Goal: Information Seeking & Learning: Learn about a topic

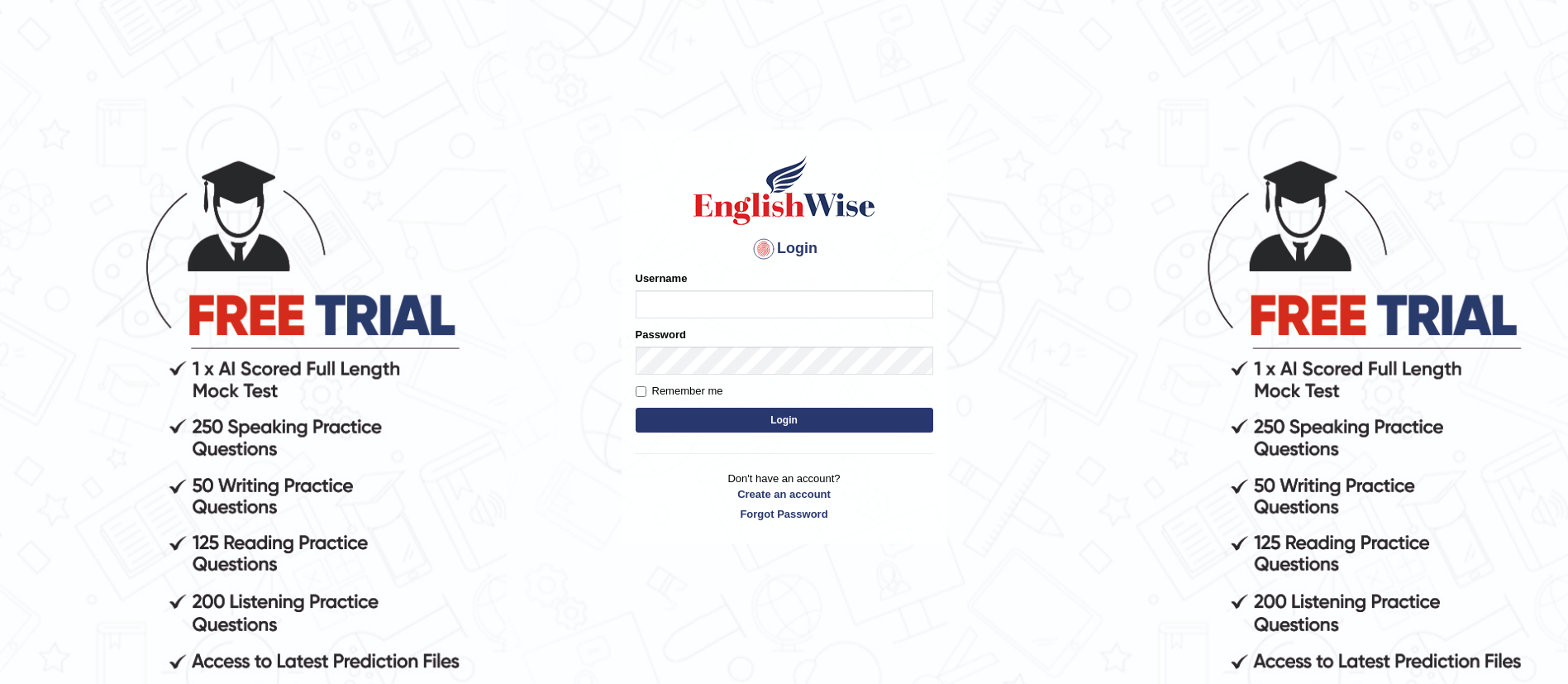
click at [705, 290] on input "Username" at bounding box center [785, 304] width 298 height 28
type input "GreeshmaV"
click at [757, 426] on button "Login" at bounding box center [785, 419] width 298 height 25
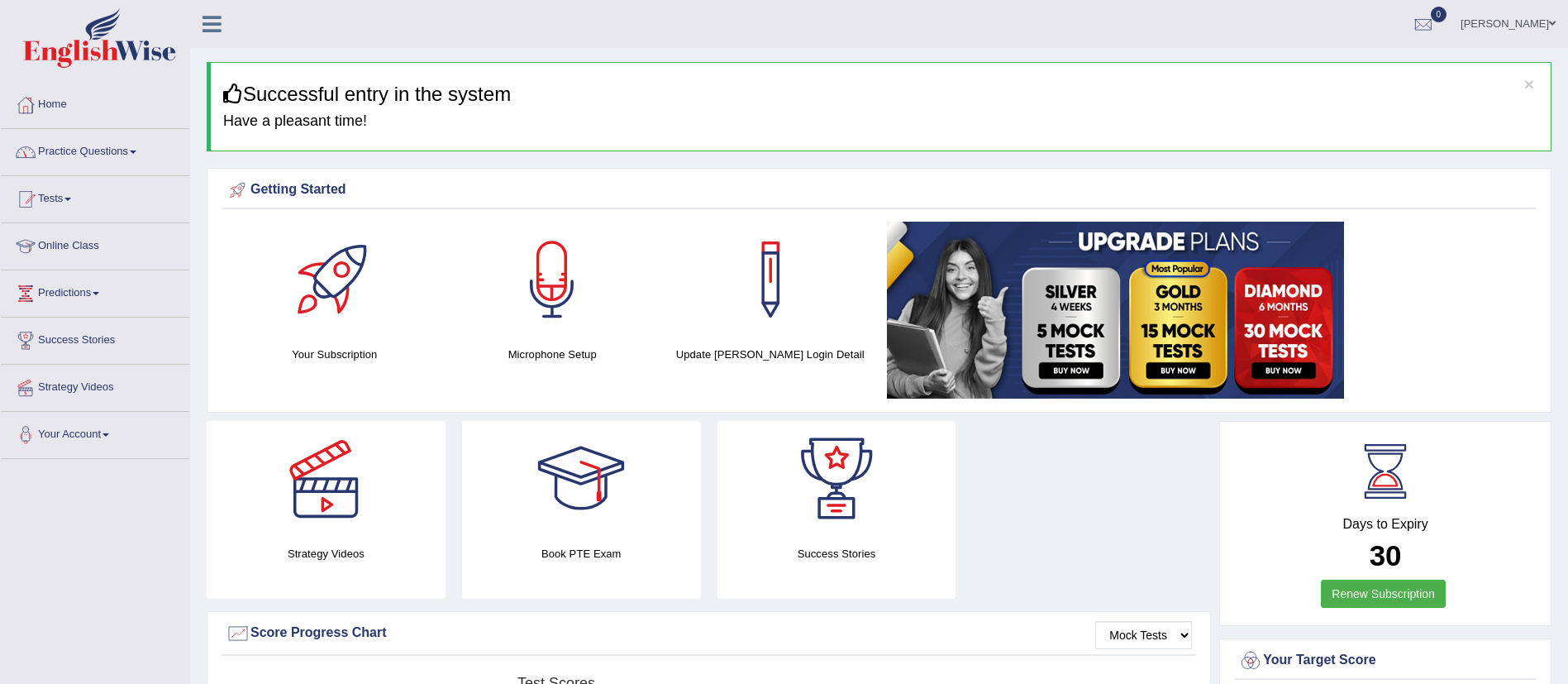
click at [130, 149] on link "Practice Questions" at bounding box center [95, 149] width 188 height 41
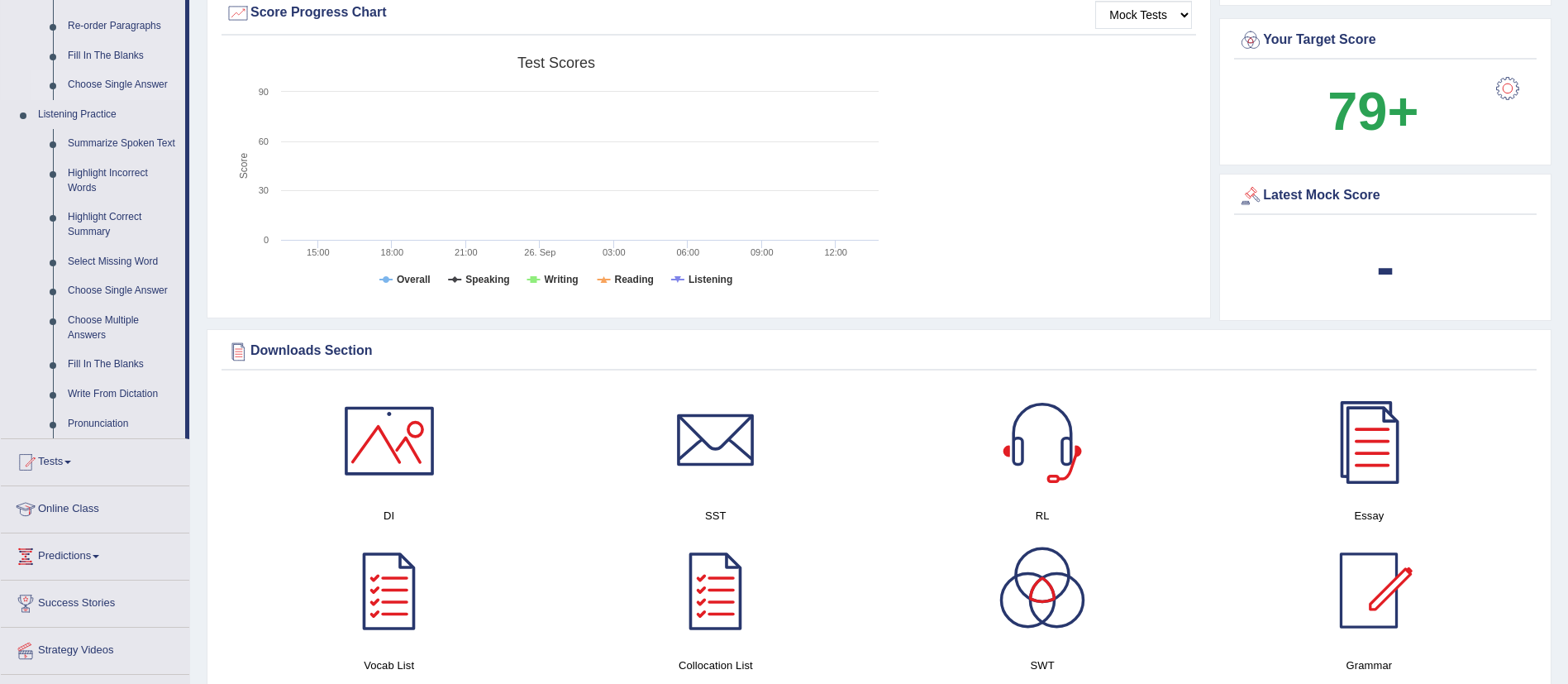
scroll to position [496, 0]
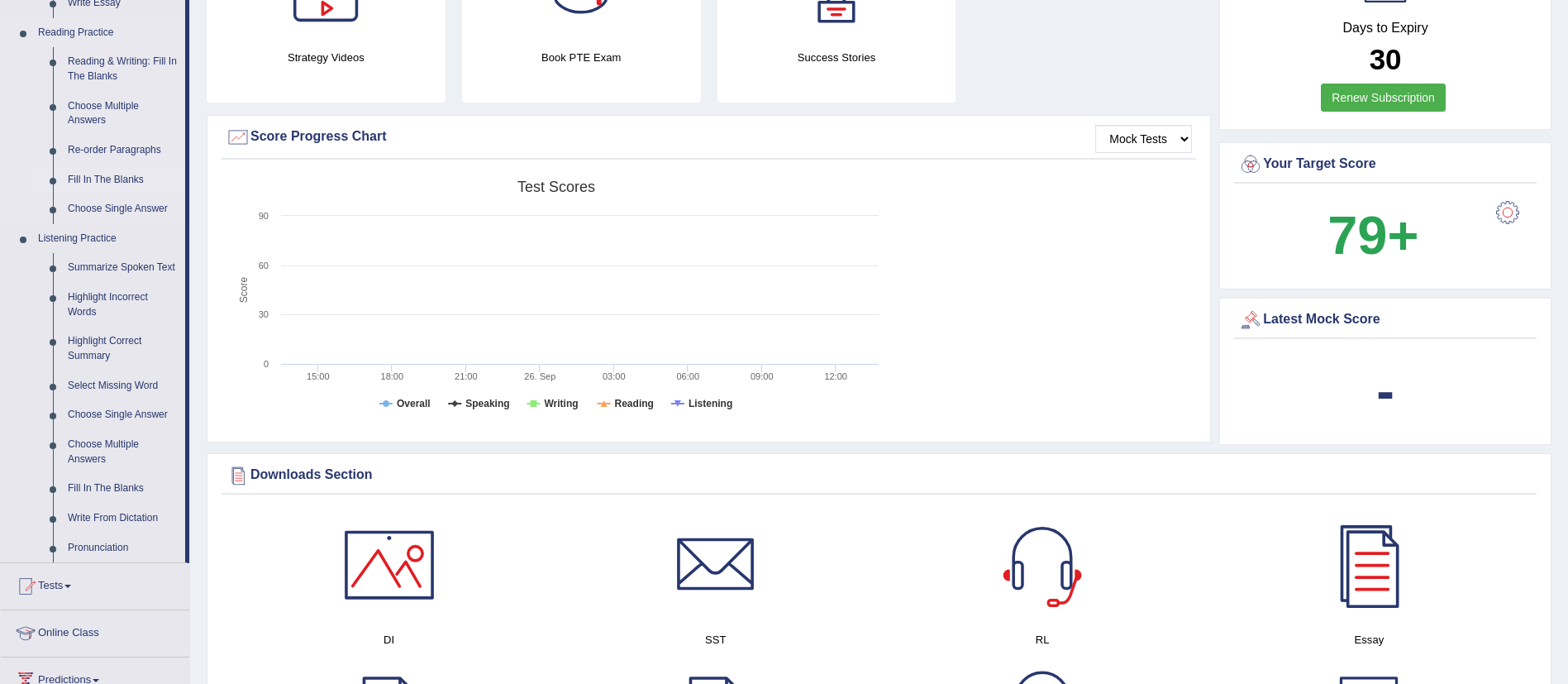
click at [98, 178] on link "Fill In The Blanks" at bounding box center [122, 180] width 125 height 30
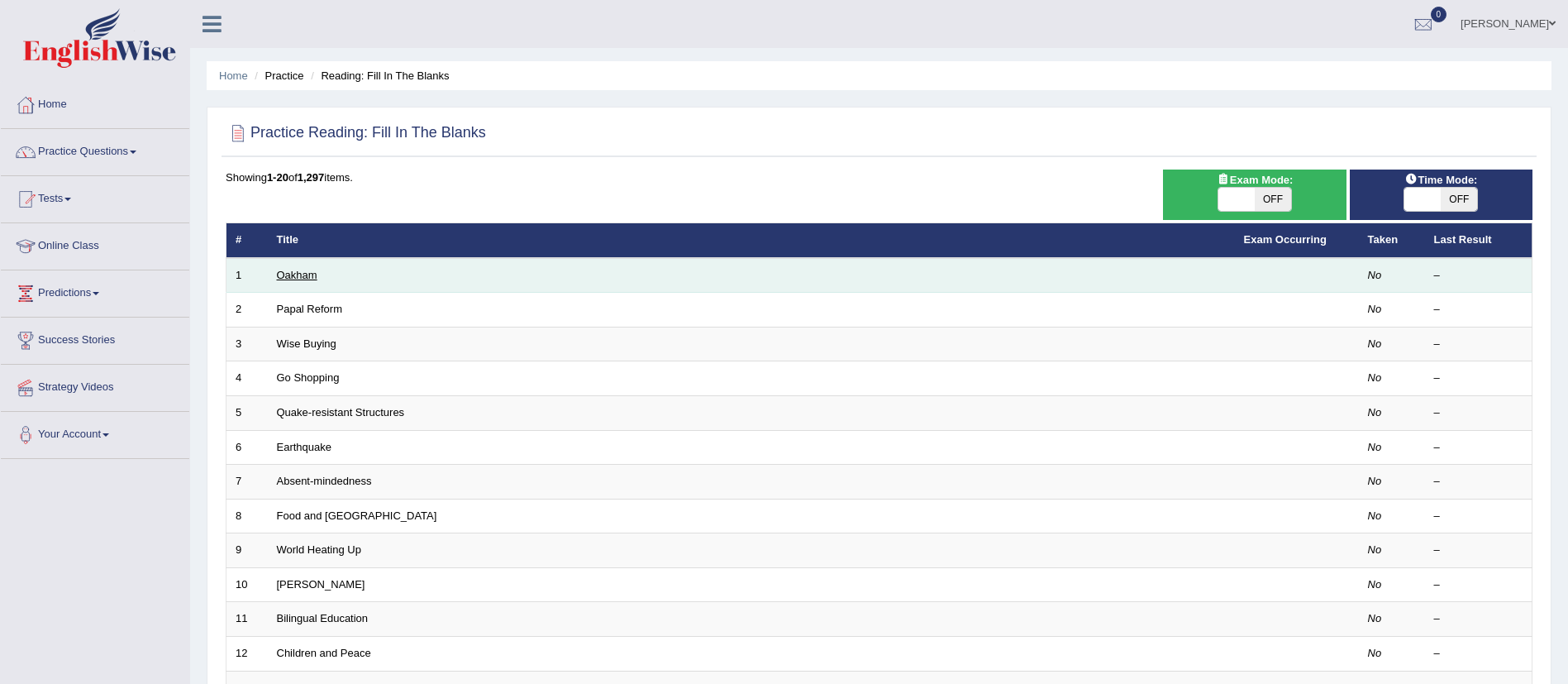
click at [311, 274] on link "Oakham" at bounding box center [297, 275] width 41 height 12
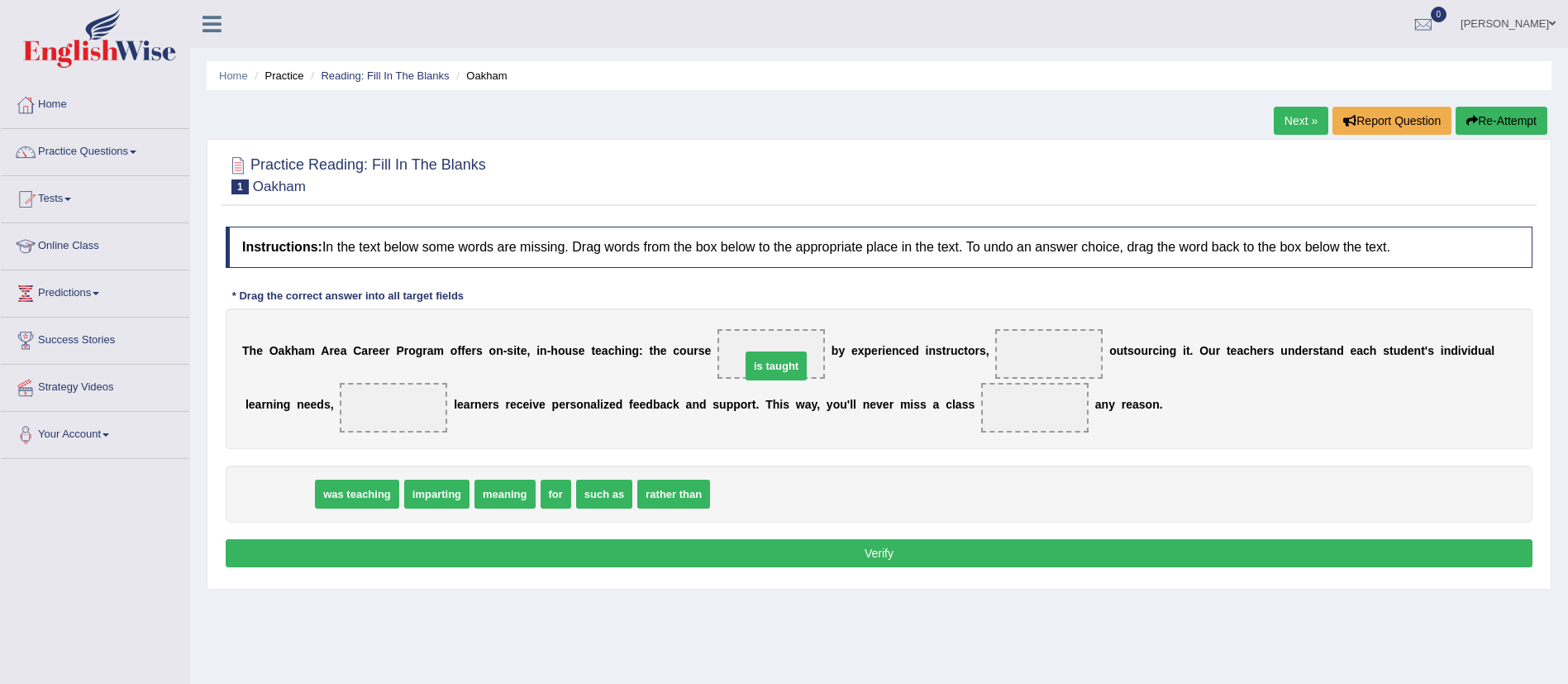
drag, startPoint x: 272, startPoint y: 498, endPoint x: 762, endPoint y: 364, distance: 508.3
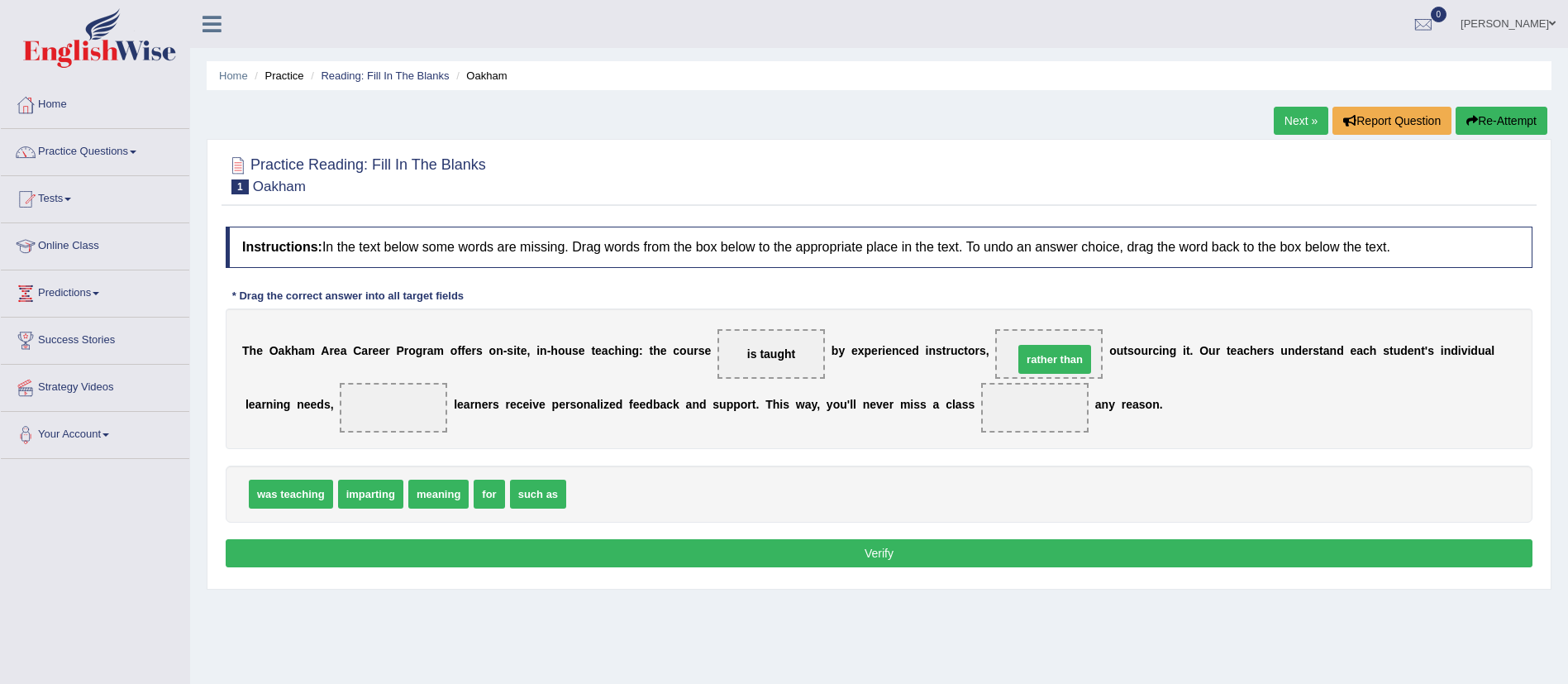
drag, startPoint x: 612, startPoint y: 492, endPoint x: 1057, endPoint y: 359, distance: 465.0
drag, startPoint x: 380, startPoint y: 493, endPoint x: 411, endPoint y: 415, distance: 83.5
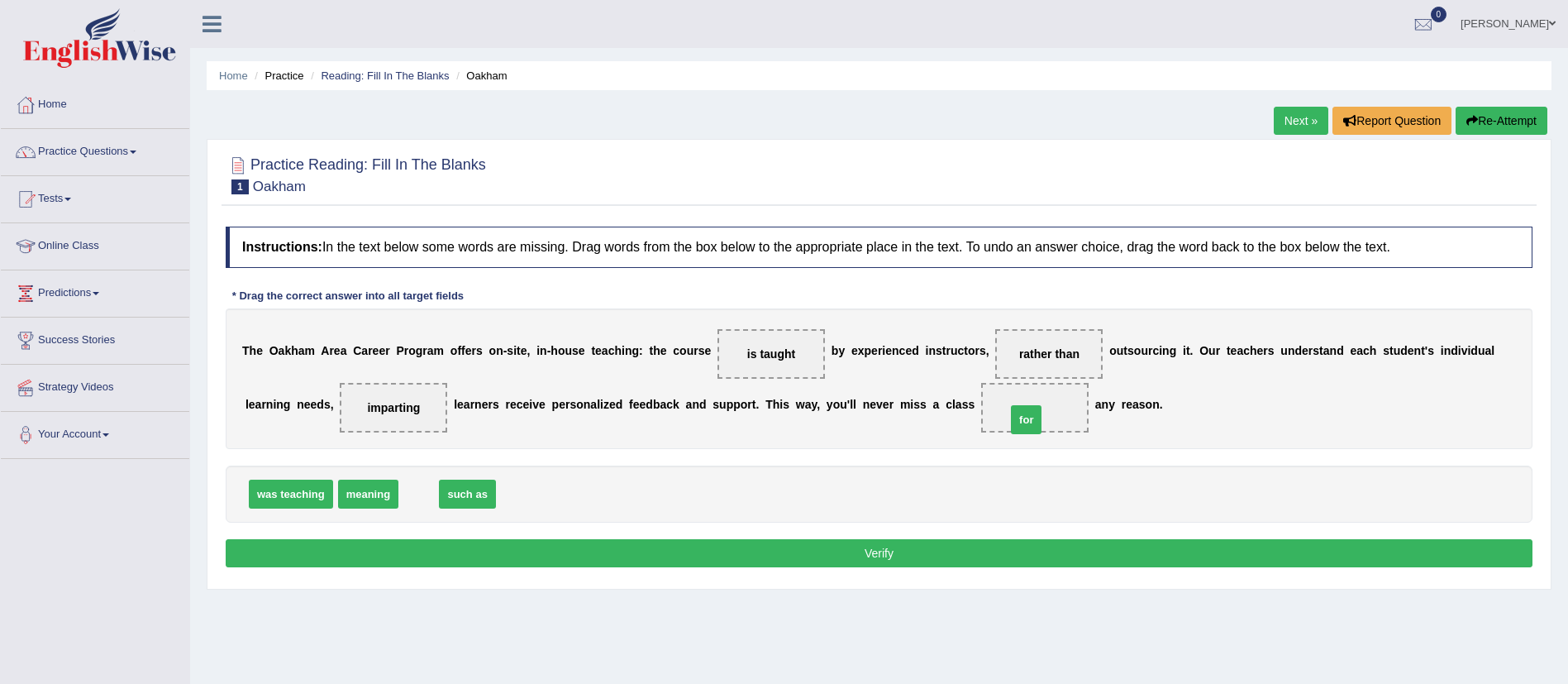
drag, startPoint x: 431, startPoint y: 488, endPoint x: 1043, endPoint y: 406, distance: 618.0
click at [930, 550] on button "Verify" at bounding box center [879, 553] width 1307 height 28
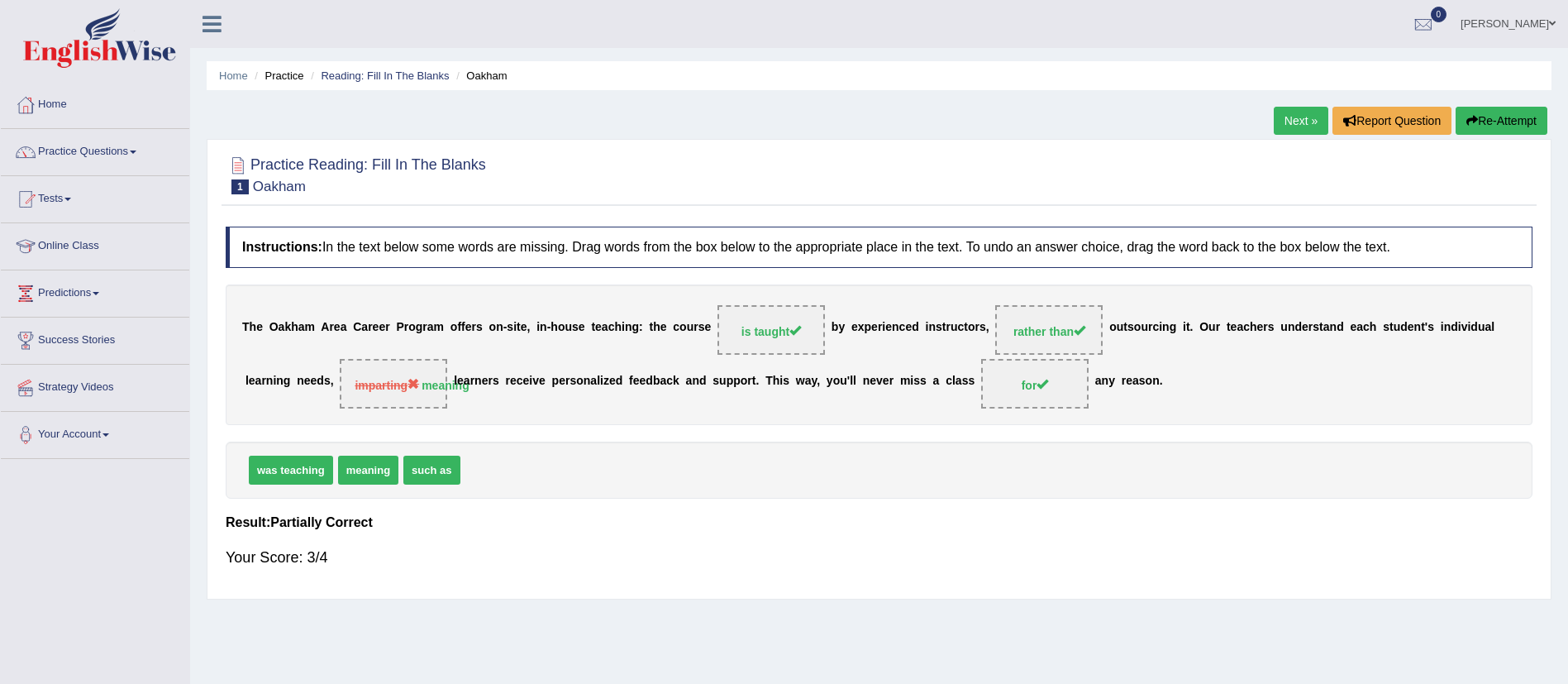
click at [1296, 110] on link "Next »" at bounding box center [1301, 121] width 55 height 28
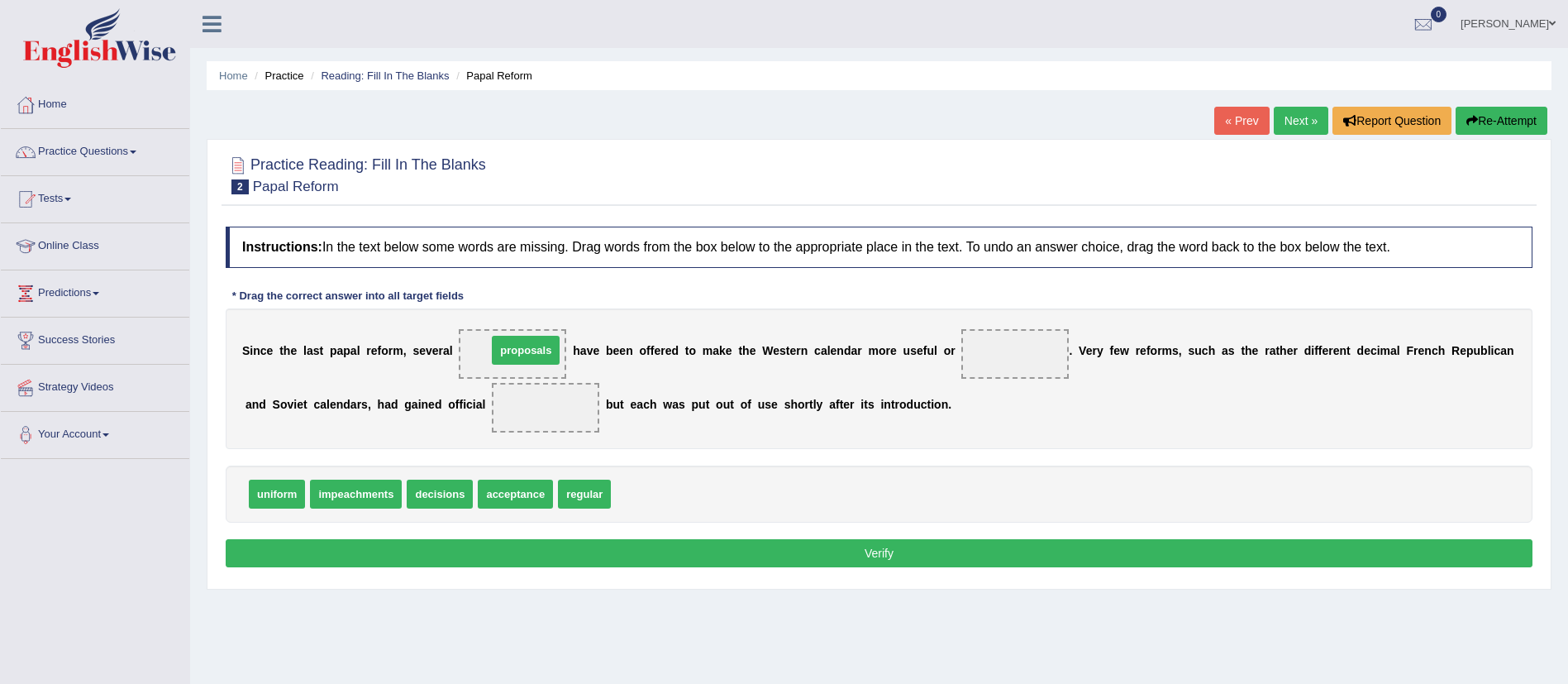
drag, startPoint x: 661, startPoint y: 492, endPoint x: 536, endPoint y: 348, distance: 190.4
drag, startPoint x: 590, startPoint y: 484, endPoint x: 993, endPoint y: 342, distance: 427.4
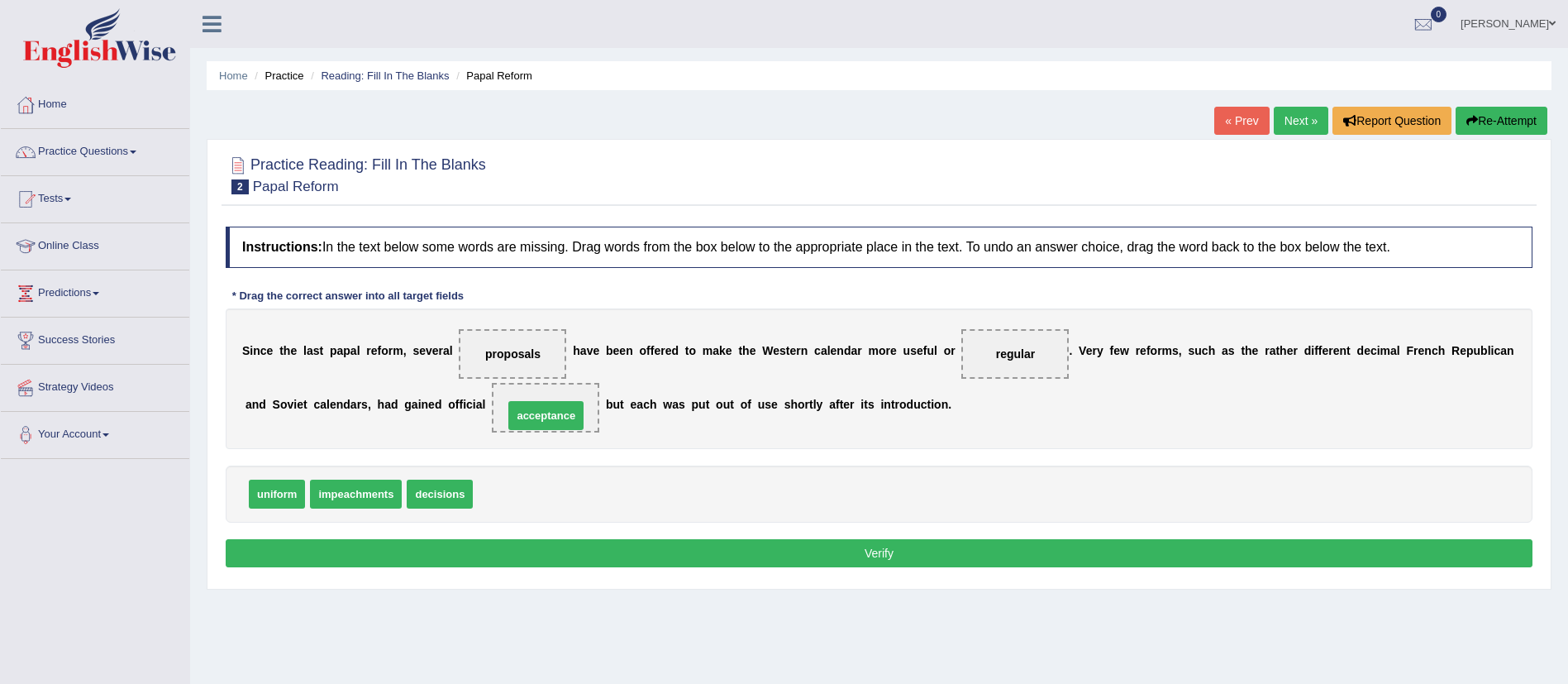
drag, startPoint x: 510, startPoint y: 490, endPoint x: 549, endPoint y: 409, distance: 89.8
click at [619, 559] on button "Verify" at bounding box center [879, 553] width 1307 height 28
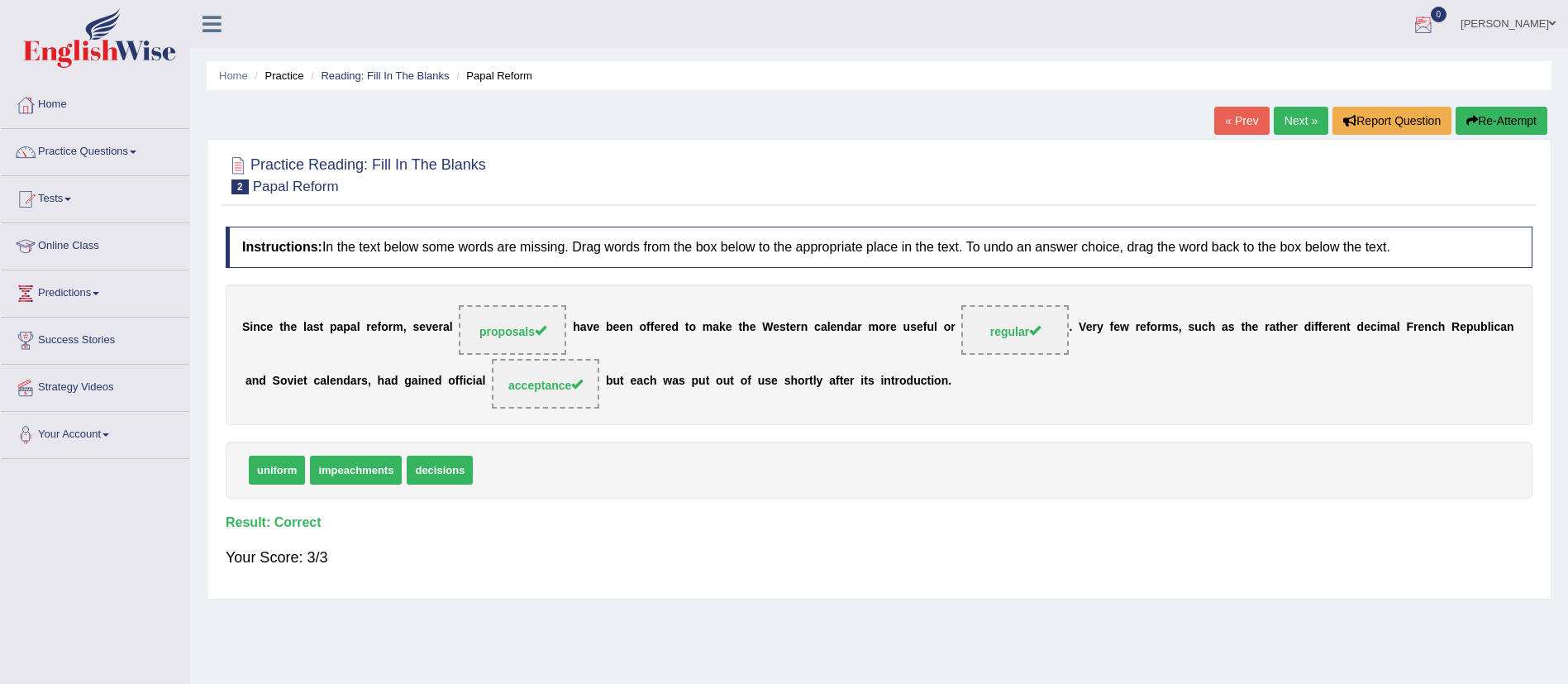
click at [1302, 112] on link "Next »" at bounding box center [1301, 121] width 55 height 28
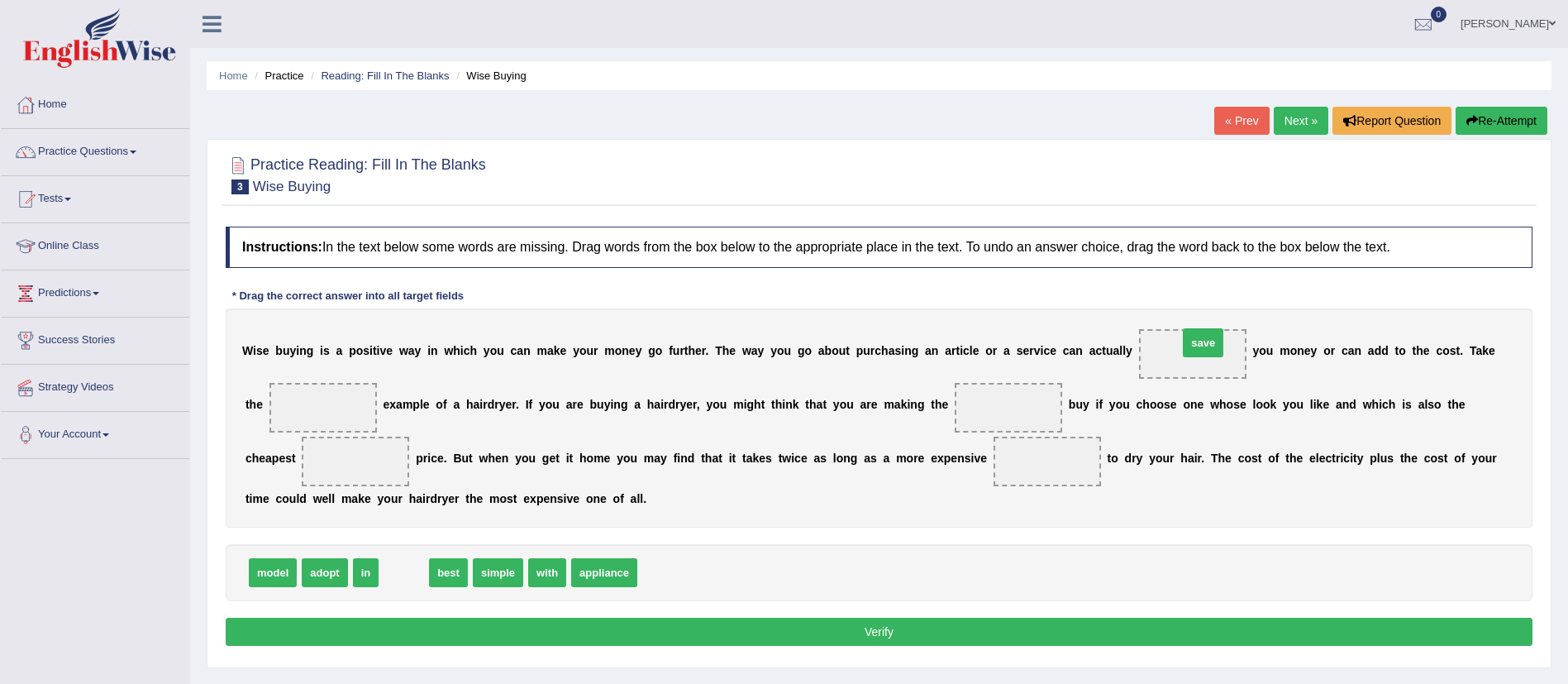
drag, startPoint x: 415, startPoint y: 574, endPoint x: 1212, endPoint y: 345, distance: 829.0
drag, startPoint x: 446, startPoint y: 572, endPoint x: 346, endPoint y: 412, distance: 189.0
drag, startPoint x: 406, startPoint y: 565, endPoint x: 1005, endPoint y: 407, distance: 619.7
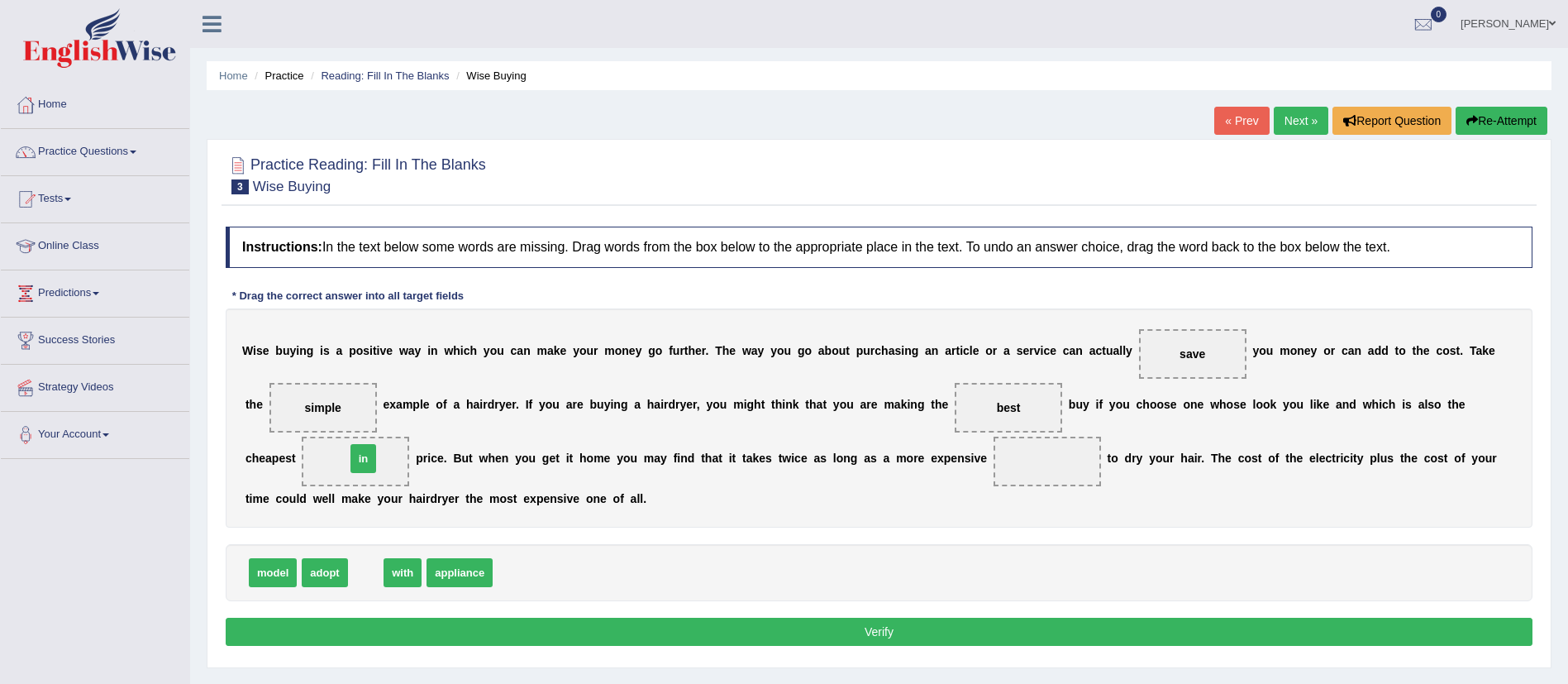
drag, startPoint x: 371, startPoint y: 573, endPoint x: 369, endPoint y: 459, distance: 114.1
drag, startPoint x: 428, startPoint y: 569, endPoint x: 1022, endPoint y: 468, distance: 602.1
click at [667, 640] on button "Verify" at bounding box center [879, 631] width 1307 height 28
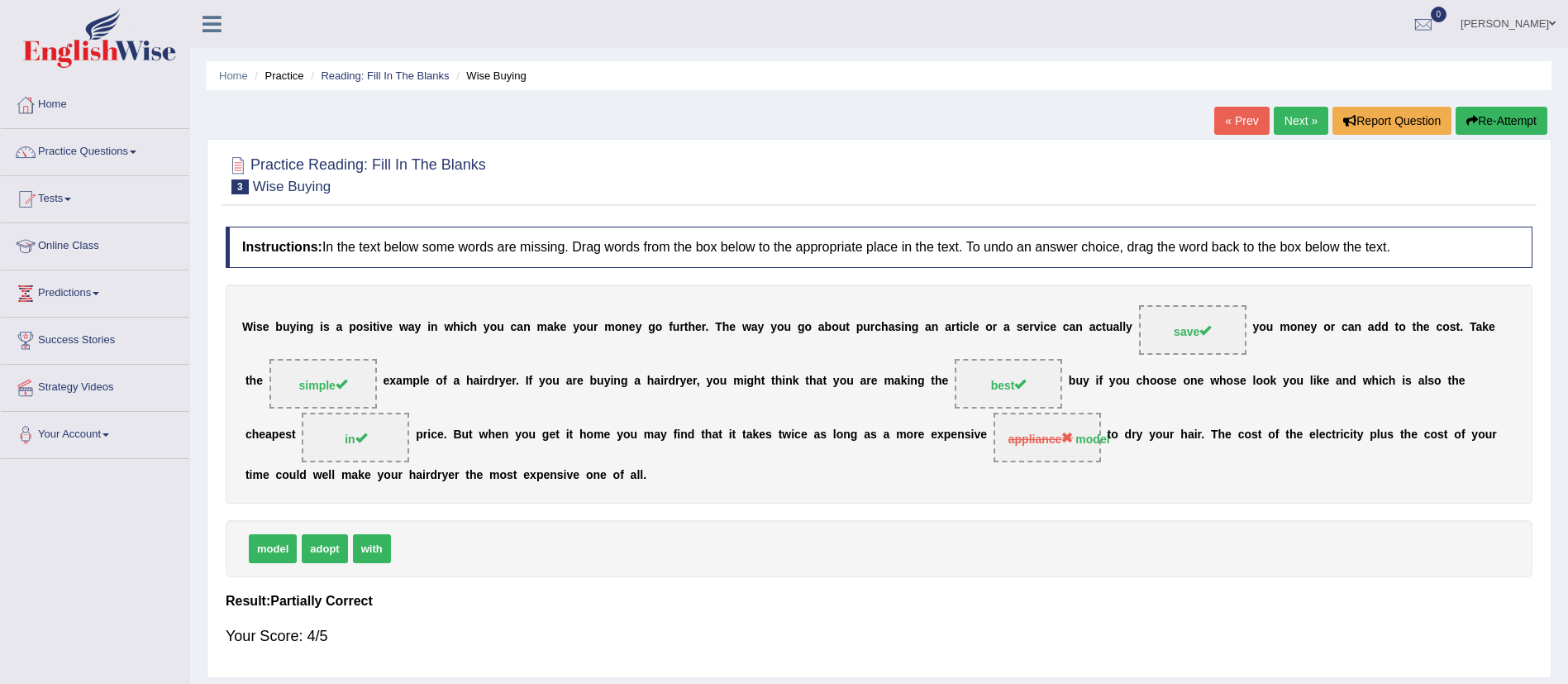
click at [1298, 122] on link "Next »" at bounding box center [1301, 121] width 55 height 28
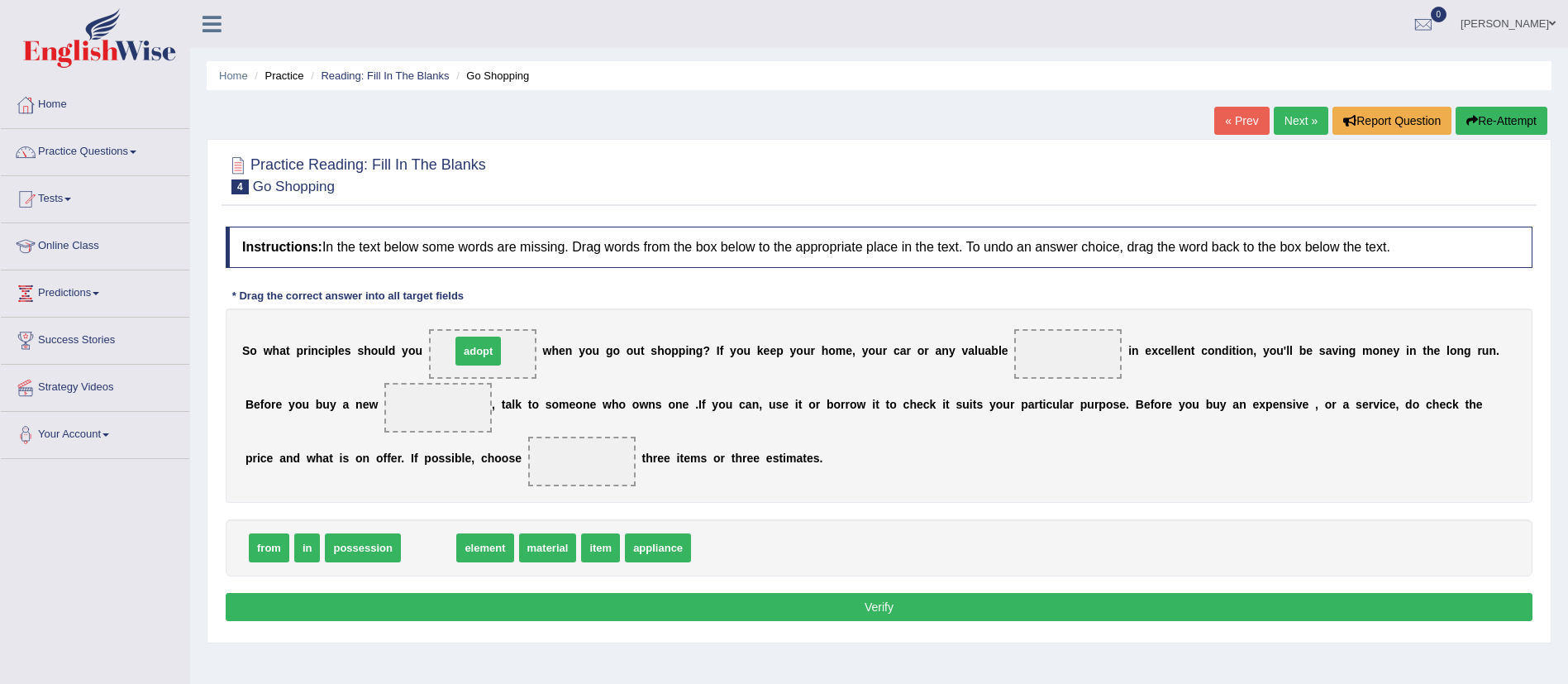
drag, startPoint x: 429, startPoint y: 545, endPoint x: 483, endPoint y: 341, distance: 211.1
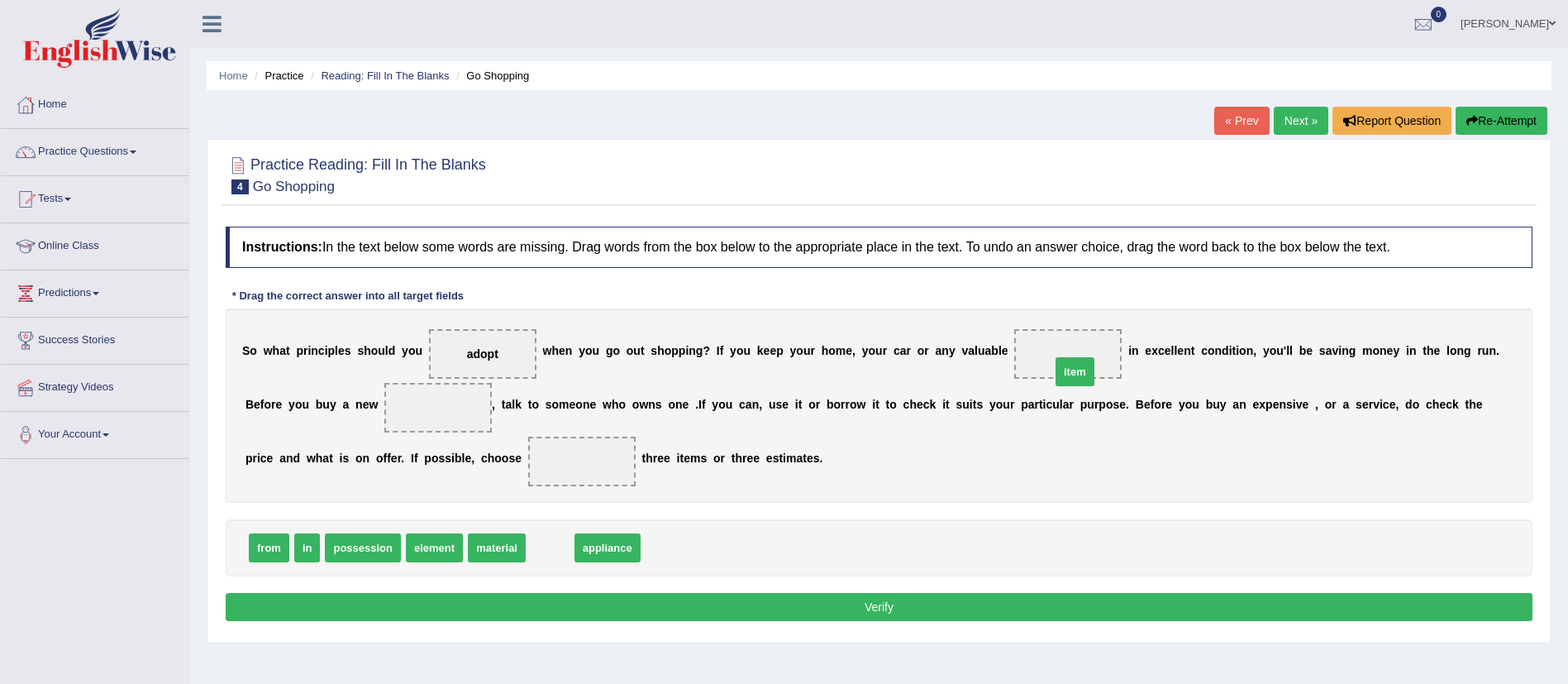
drag, startPoint x: 546, startPoint y: 545, endPoint x: 1074, endPoint y: 362, distance: 559.6
drag, startPoint x: 552, startPoint y: 547, endPoint x: 451, endPoint y: 400, distance: 178.4
drag, startPoint x: 437, startPoint y: 409, endPoint x: 1082, endPoint y: 358, distance: 646.7
drag, startPoint x: 551, startPoint y: 541, endPoint x: 449, endPoint y: 402, distance: 173.3
drag, startPoint x: 258, startPoint y: 540, endPoint x: 593, endPoint y: 454, distance: 346.4
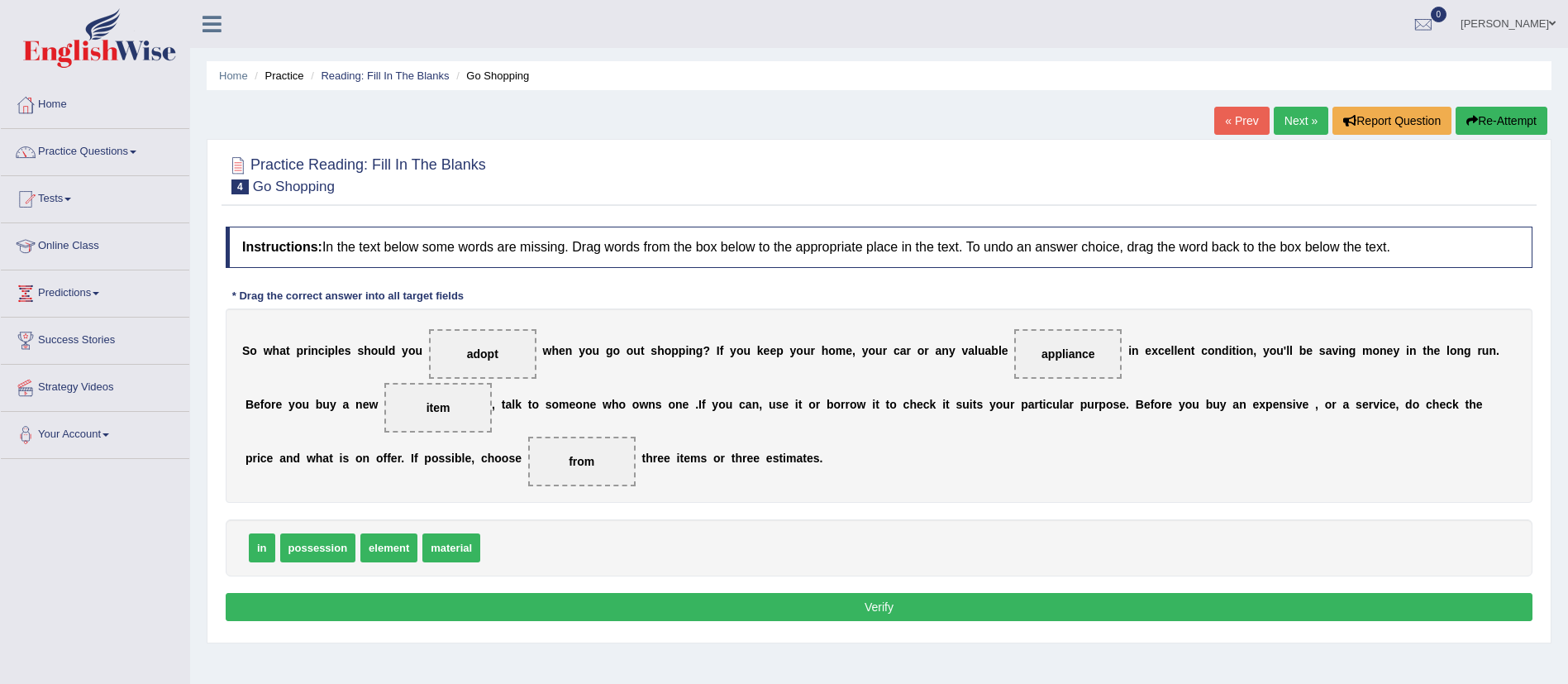
click at [703, 605] on button "Verify" at bounding box center [879, 607] width 1307 height 28
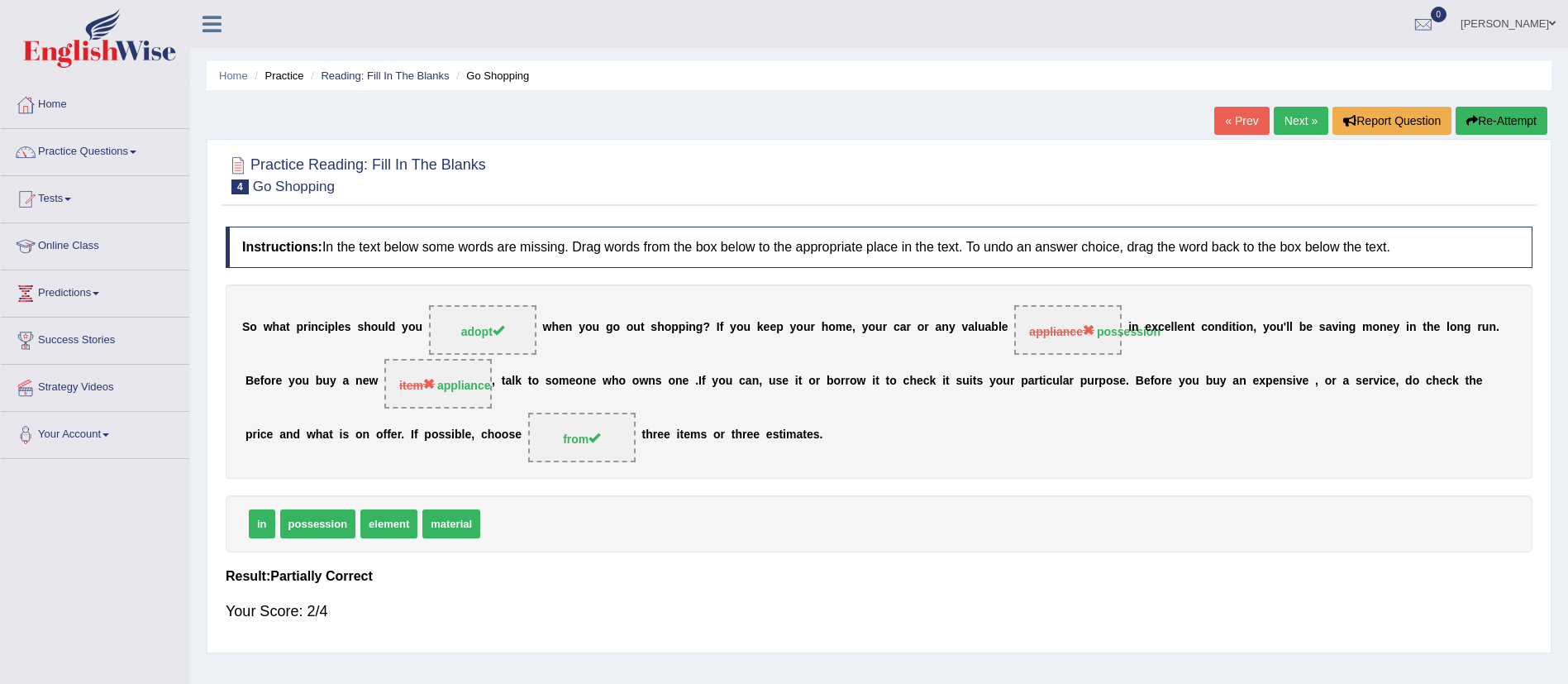
click at [1285, 127] on link "Next »" at bounding box center [1301, 121] width 55 height 28
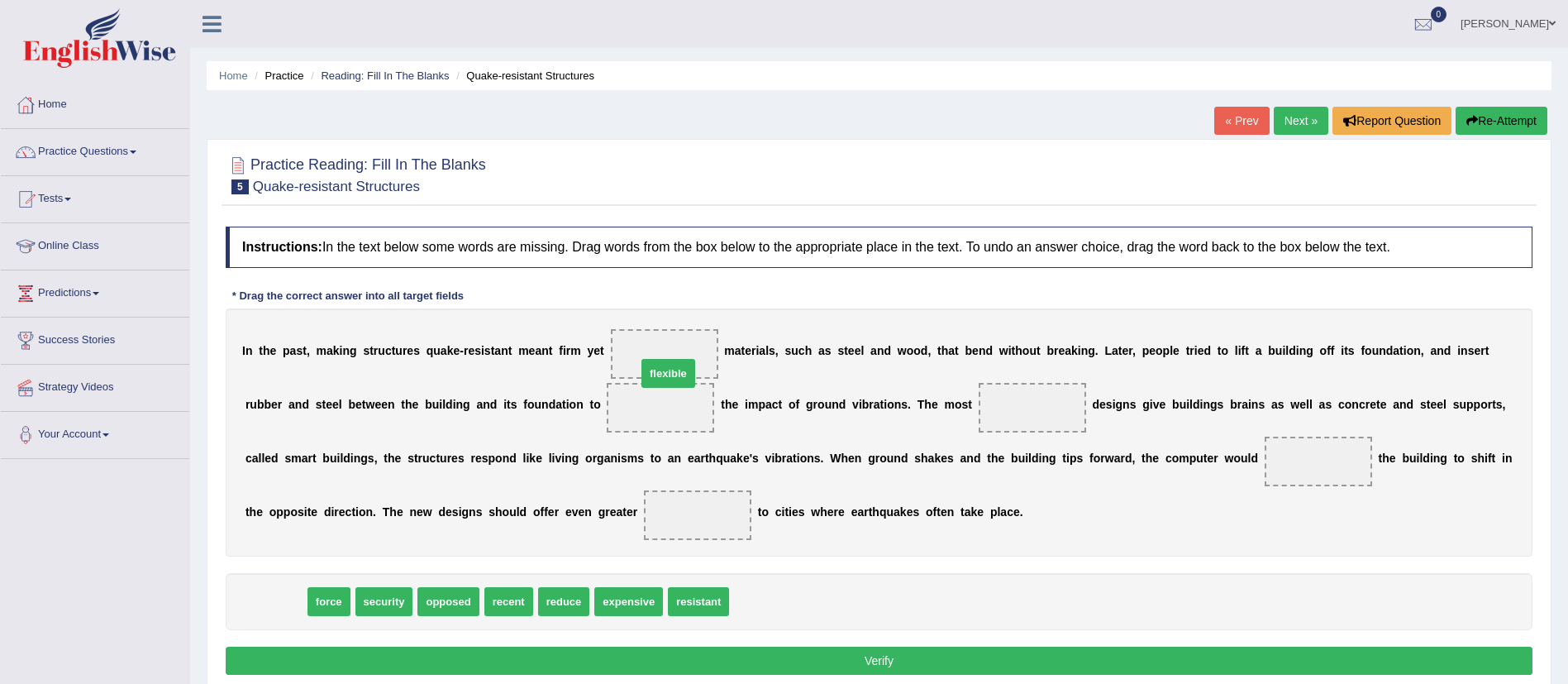
drag, startPoint x: 284, startPoint y: 608, endPoint x: 677, endPoint y: 376, distance: 456.9
drag, startPoint x: 654, startPoint y: 405, endPoint x: 665, endPoint y: 346, distance: 59.7
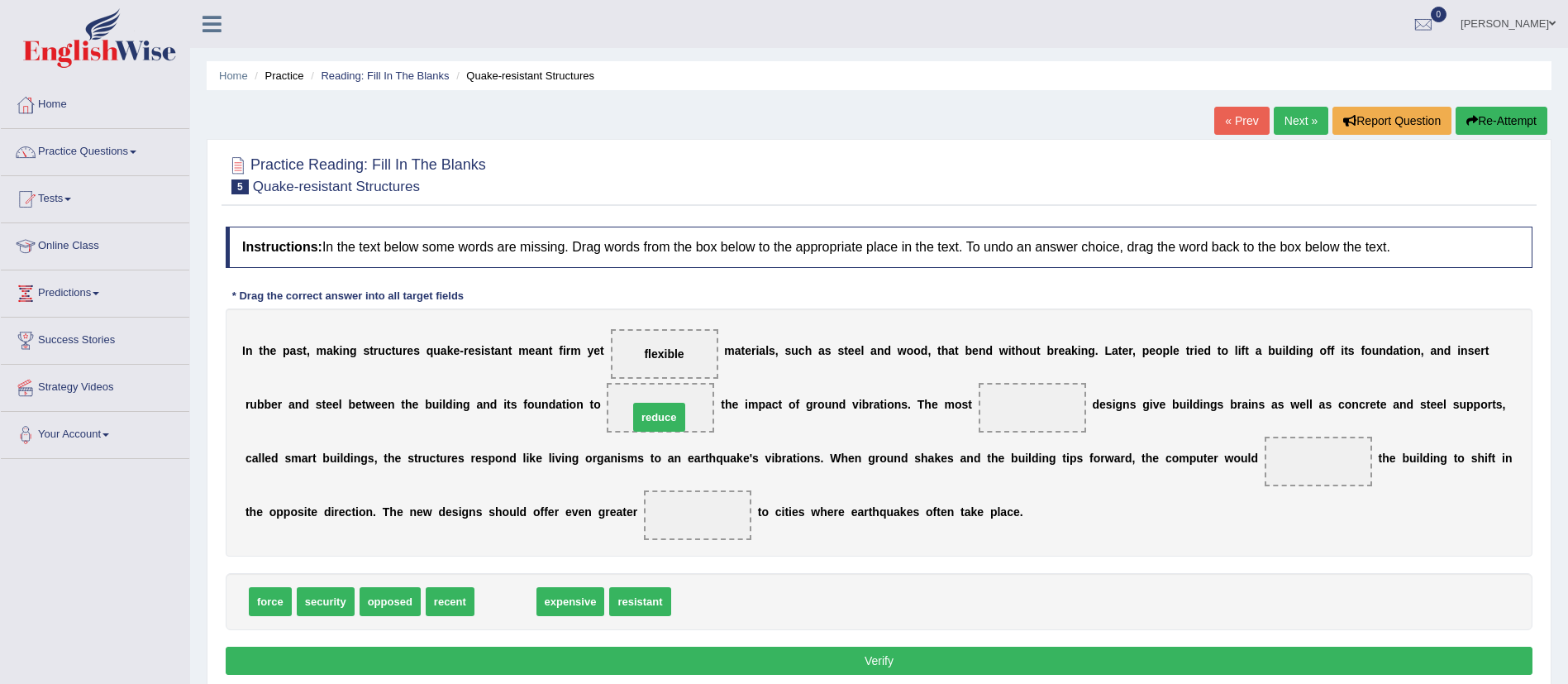
drag, startPoint x: 517, startPoint y: 603, endPoint x: 688, endPoint y: 408, distance: 258.8
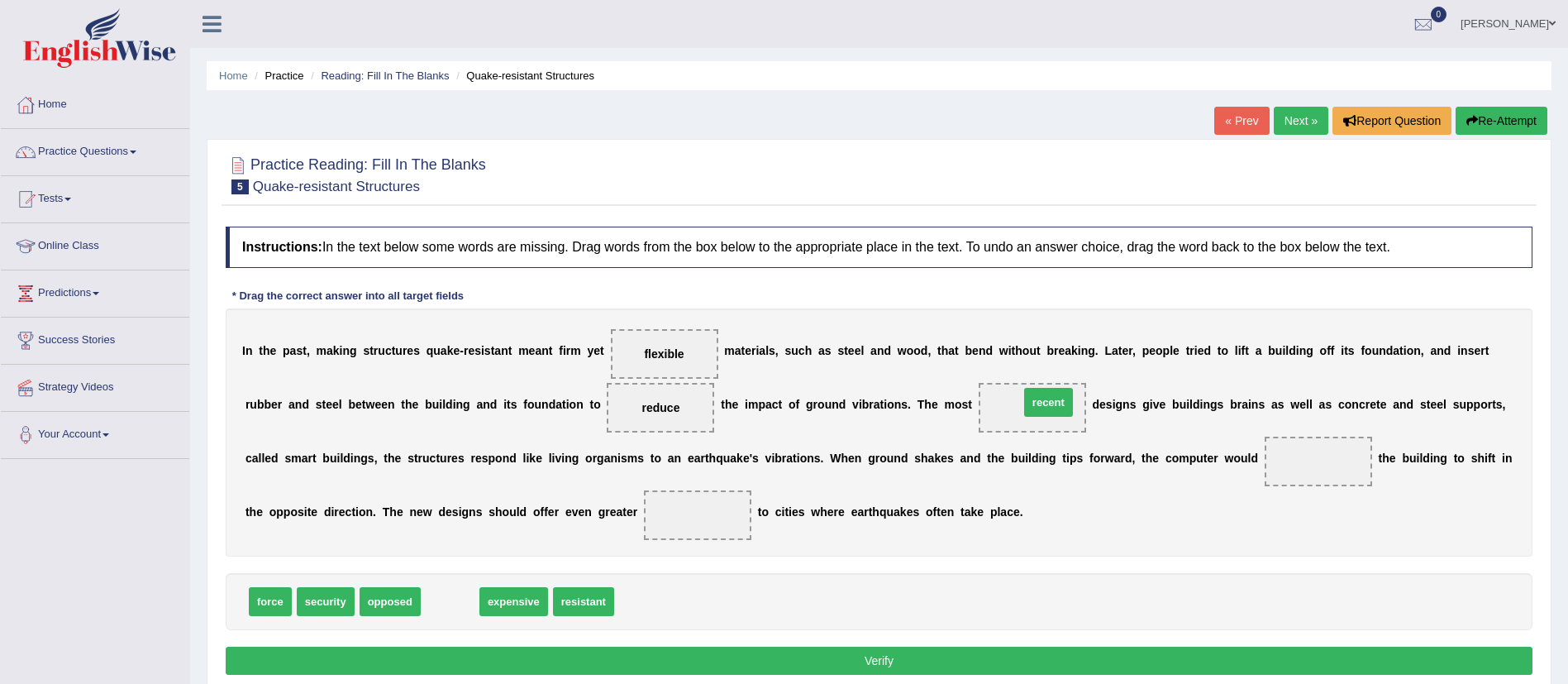
drag, startPoint x: 454, startPoint y: 594, endPoint x: 1052, endPoint y: 395, distance: 630.7
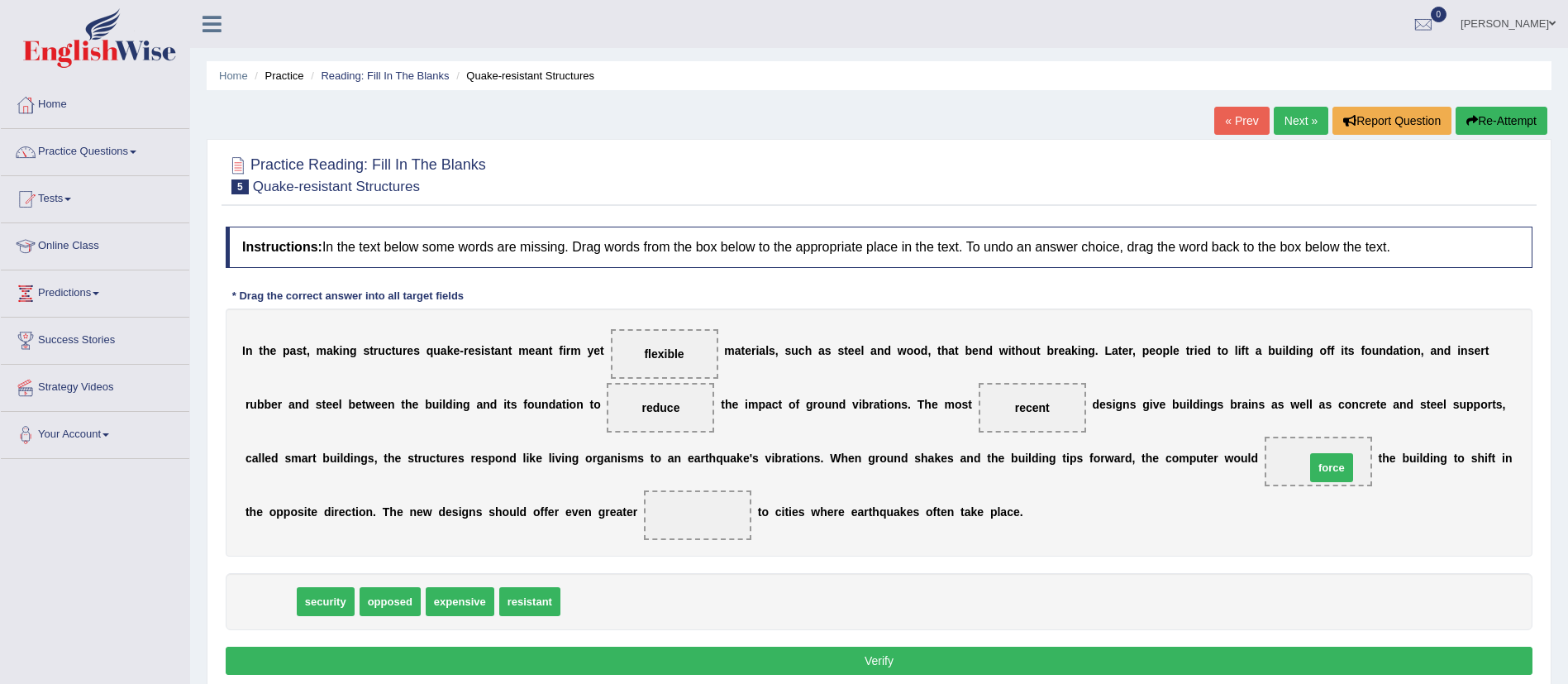
drag, startPoint x: 269, startPoint y: 600, endPoint x: 1334, endPoint y: 463, distance: 1074.2
drag, startPoint x: 293, startPoint y: 605, endPoint x: 728, endPoint y: 518, distance: 443.3
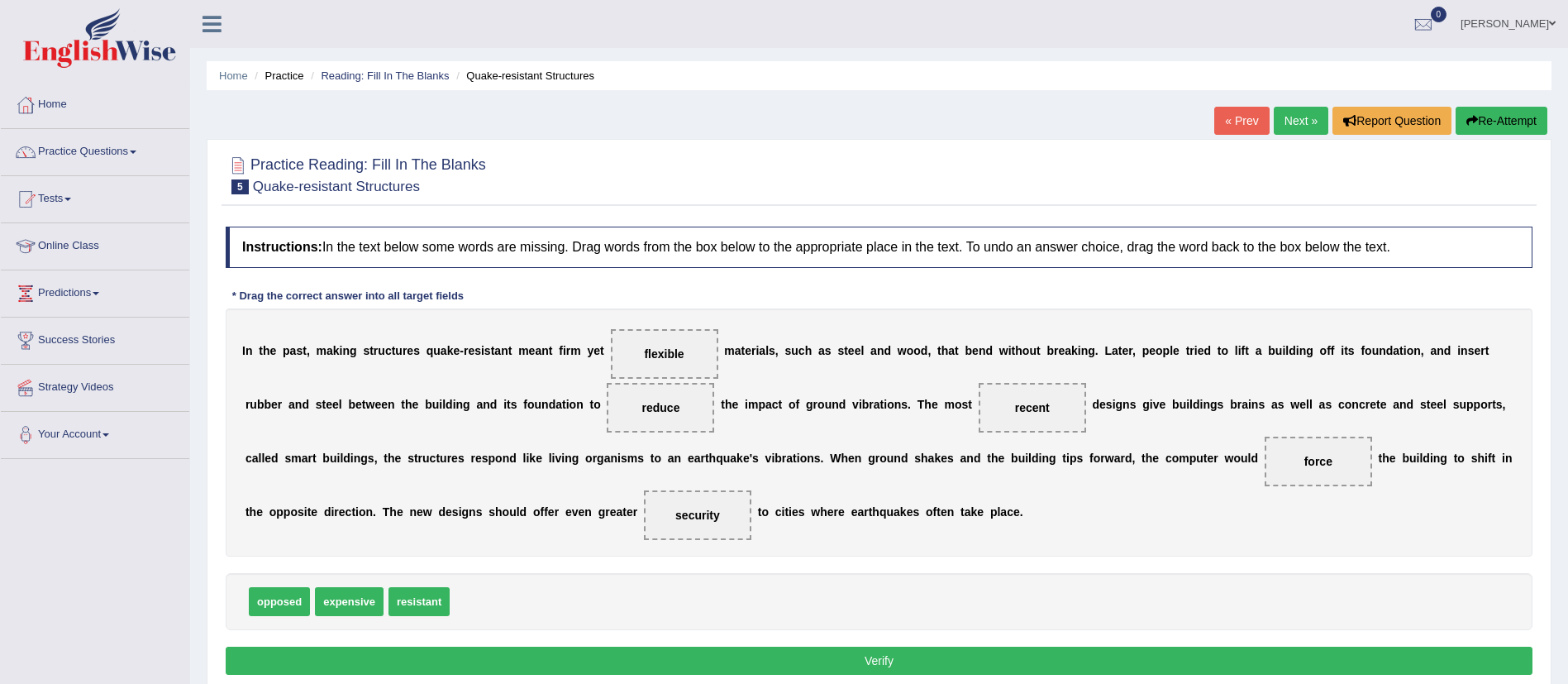
click at [760, 659] on button "Verify" at bounding box center [879, 660] width 1307 height 28
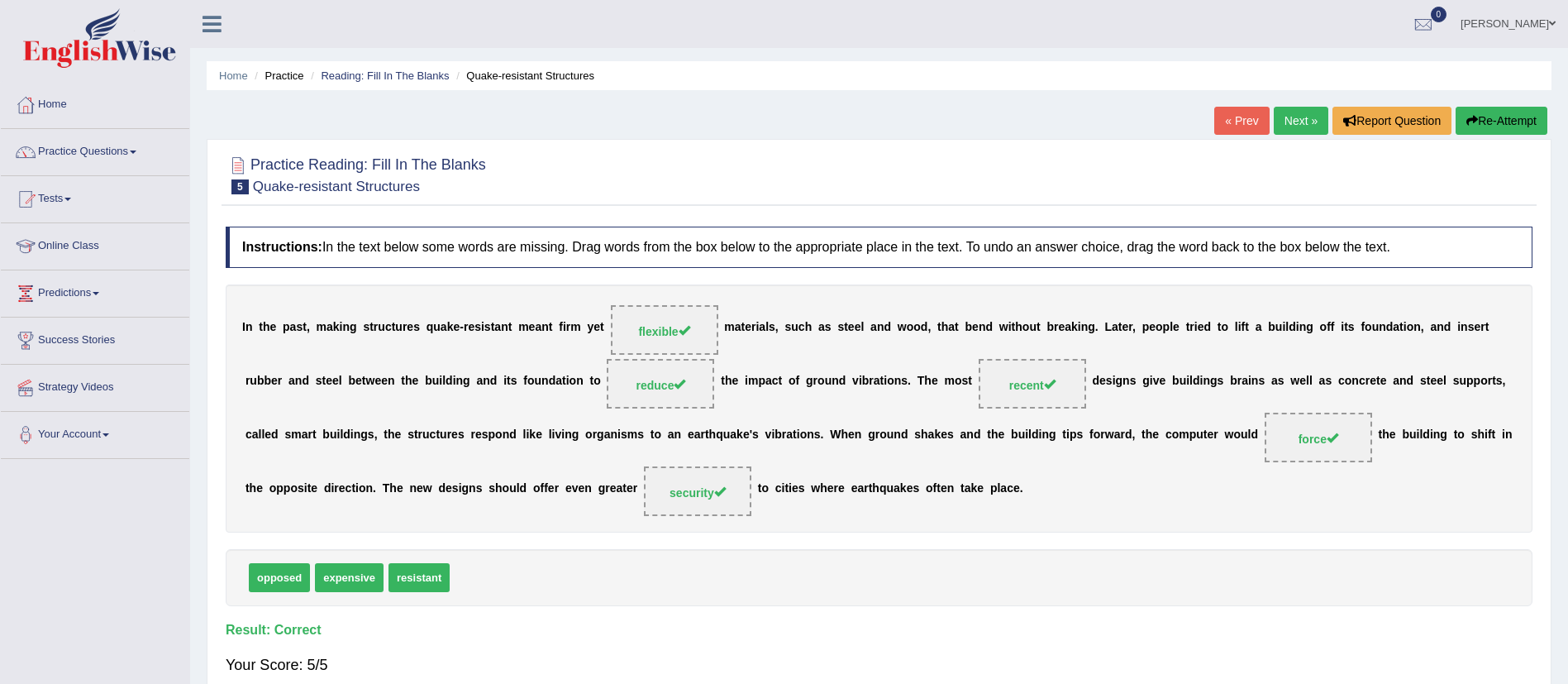
click at [1308, 117] on link "Next »" at bounding box center [1301, 121] width 55 height 28
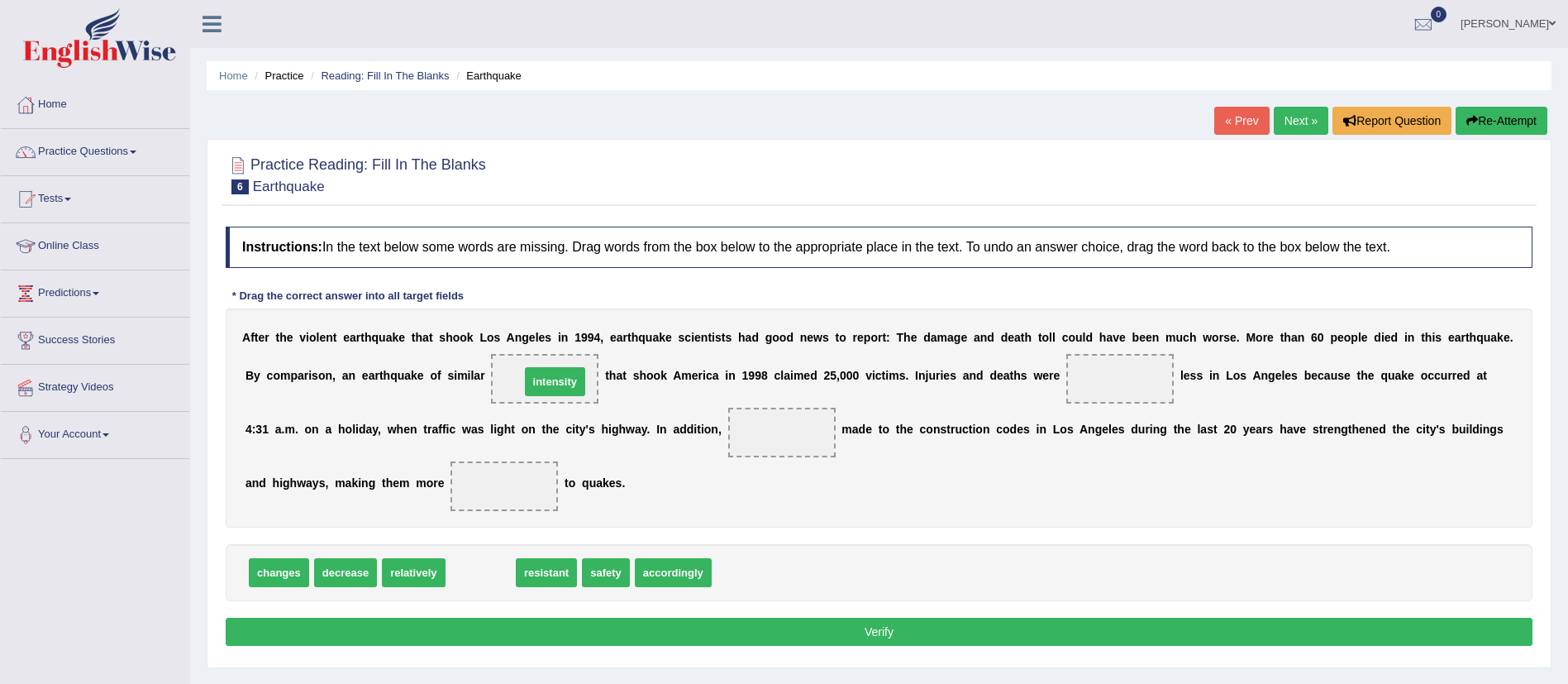
drag, startPoint x: 478, startPoint y: 574, endPoint x: 550, endPoint y: 369, distance: 217.2
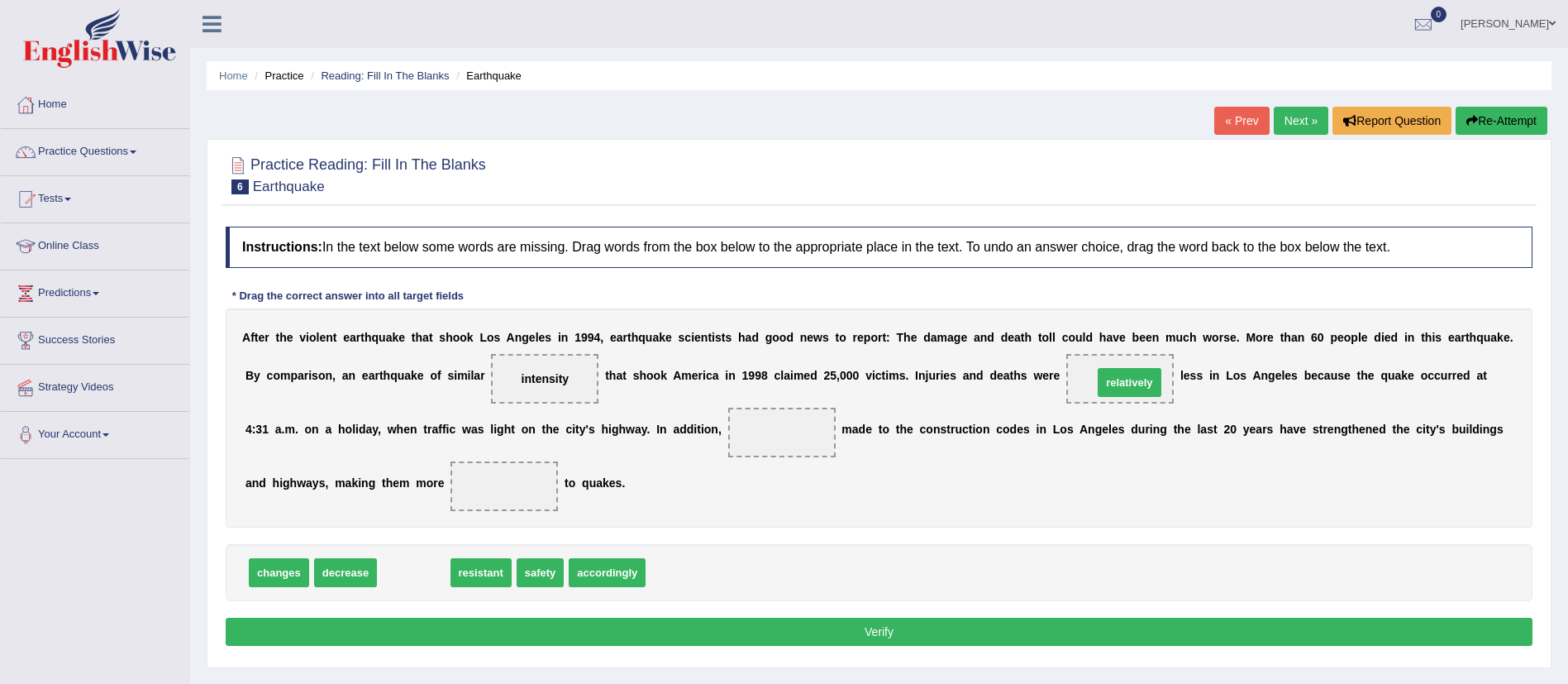
drag, startPoint x: 423, startPoint y: 571, endPoint x: 1139, endPoint y: 383, distance: 740.2
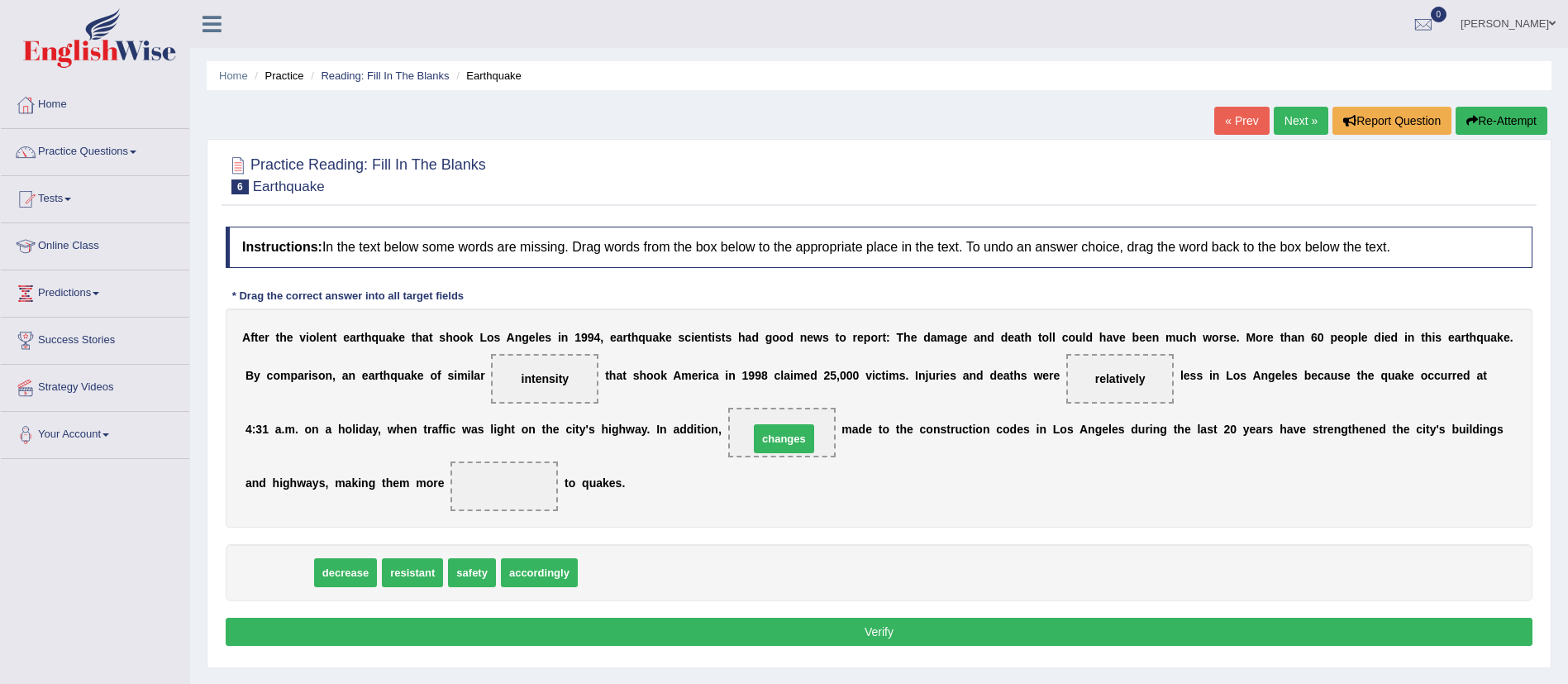
drag, startPoint x: 284, startPoint y: 571, endPoint x: 790, endPoint y: 437, distance: 523.3
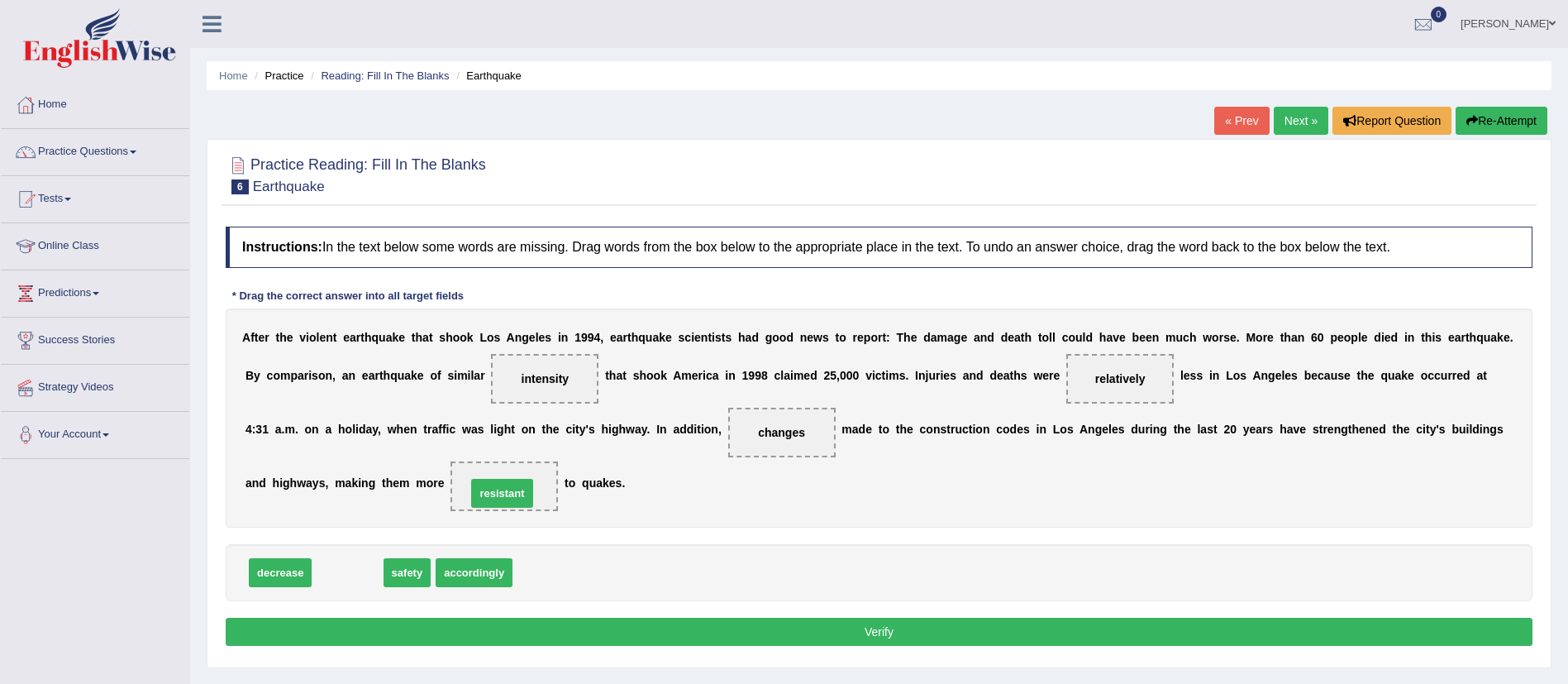
drag, startPoint x: 346, startPoint y: 573, endPoint x: 499, endPoint y: 488, distance: 174.6
click at [607, 634] on button "Verify" at bounding box center [879, 631] width 1307 height 28
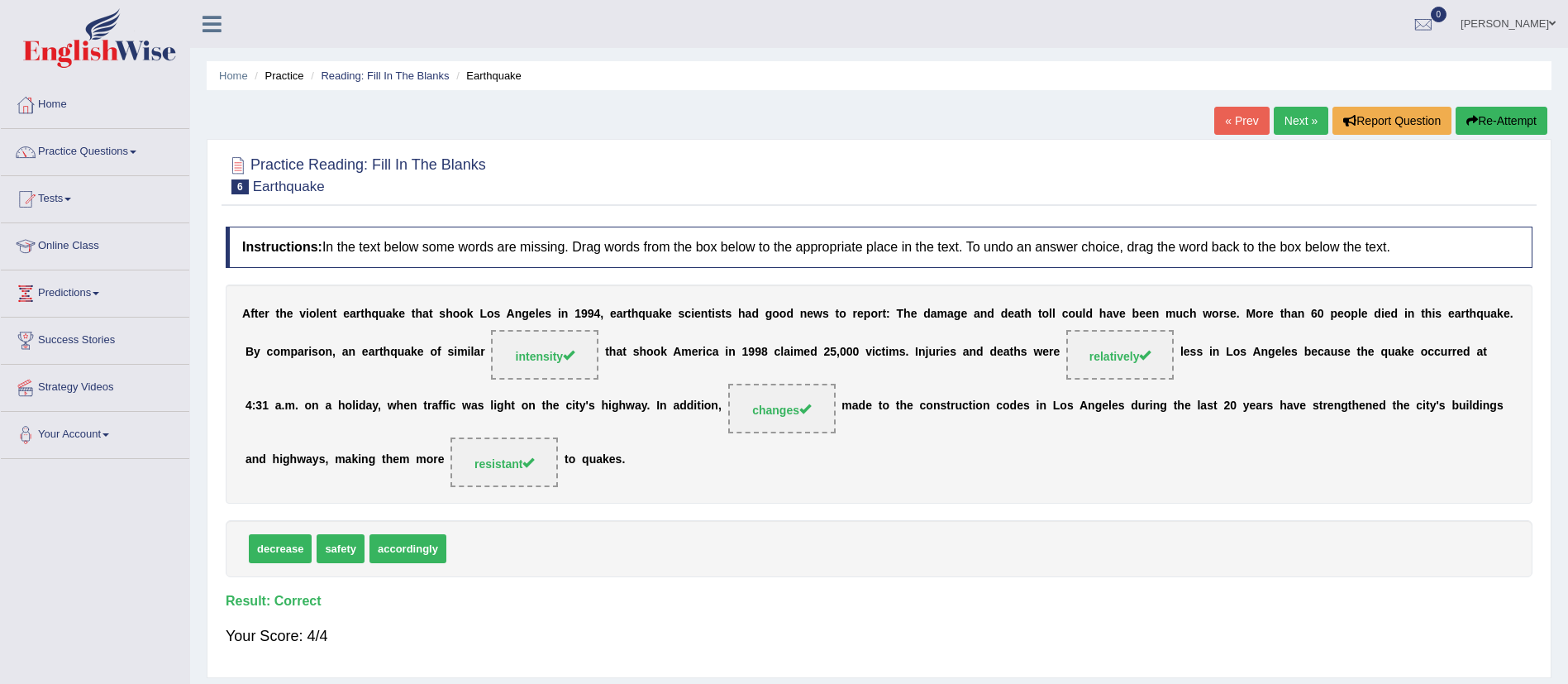
click at [1288, 126] on link "Next »" at bounding box center [1301, 121] width 55 height 28
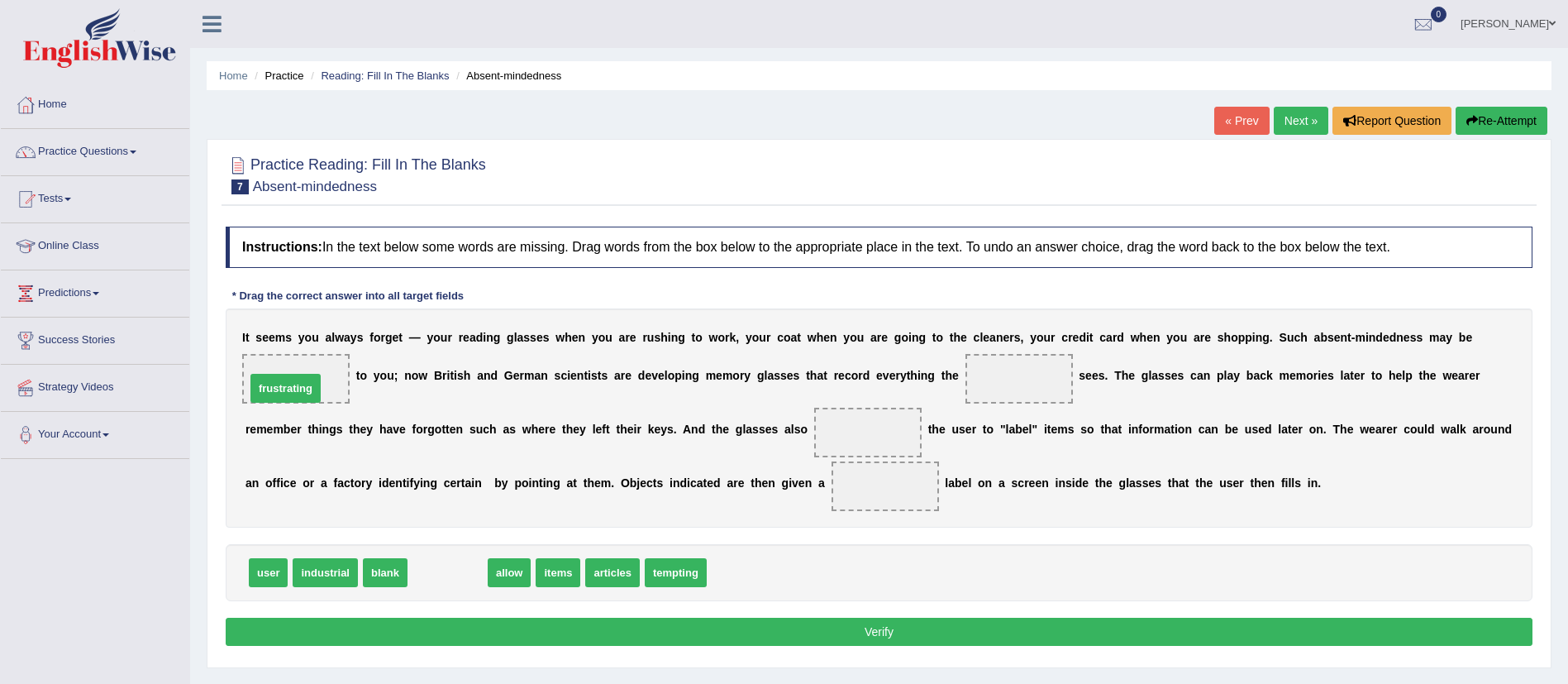
drag, startPoint x: 447, startPoint y: 571, endPoint x: 284, endPoint y: 387, distance: 246.5
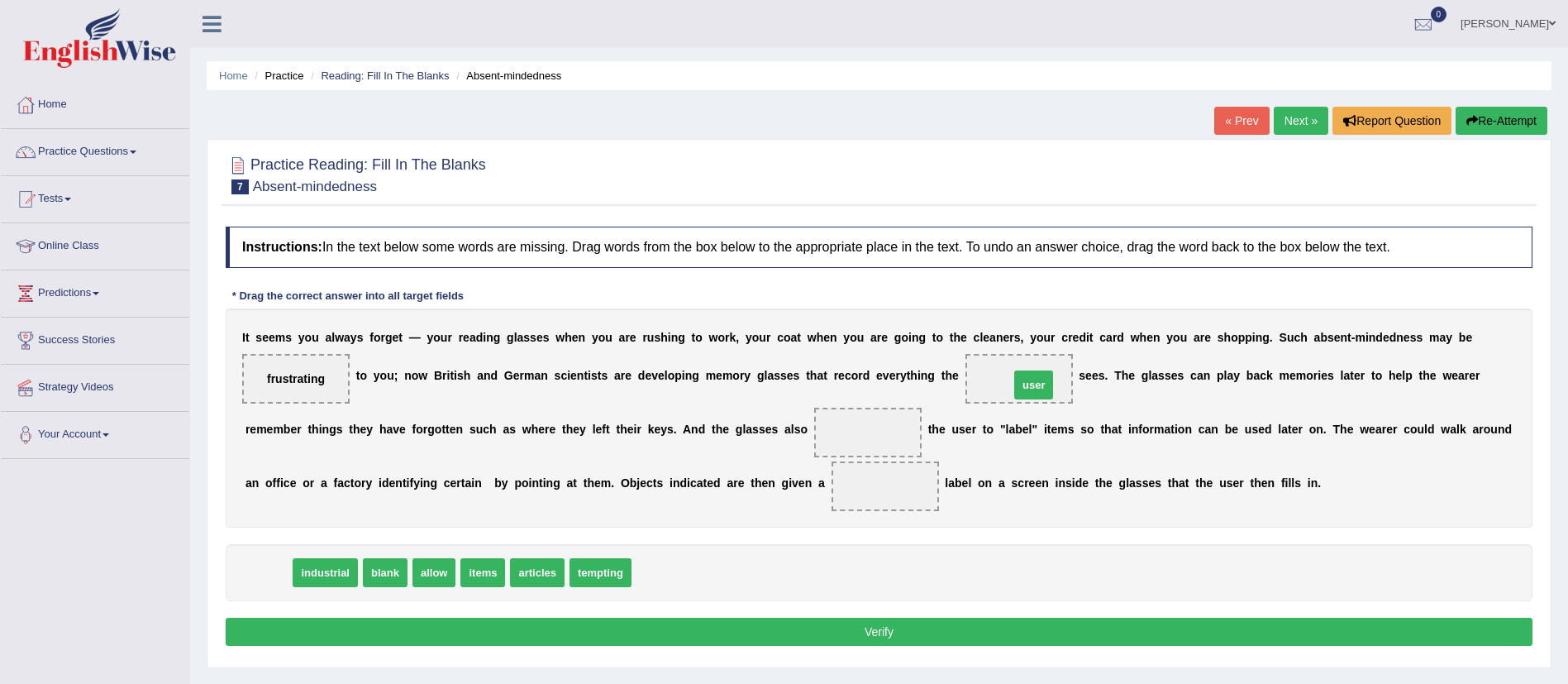
drag, startPoint x: 274, startPoint y: 575, endPoint x: 1038, endPoint y: 385, distance: 787.8
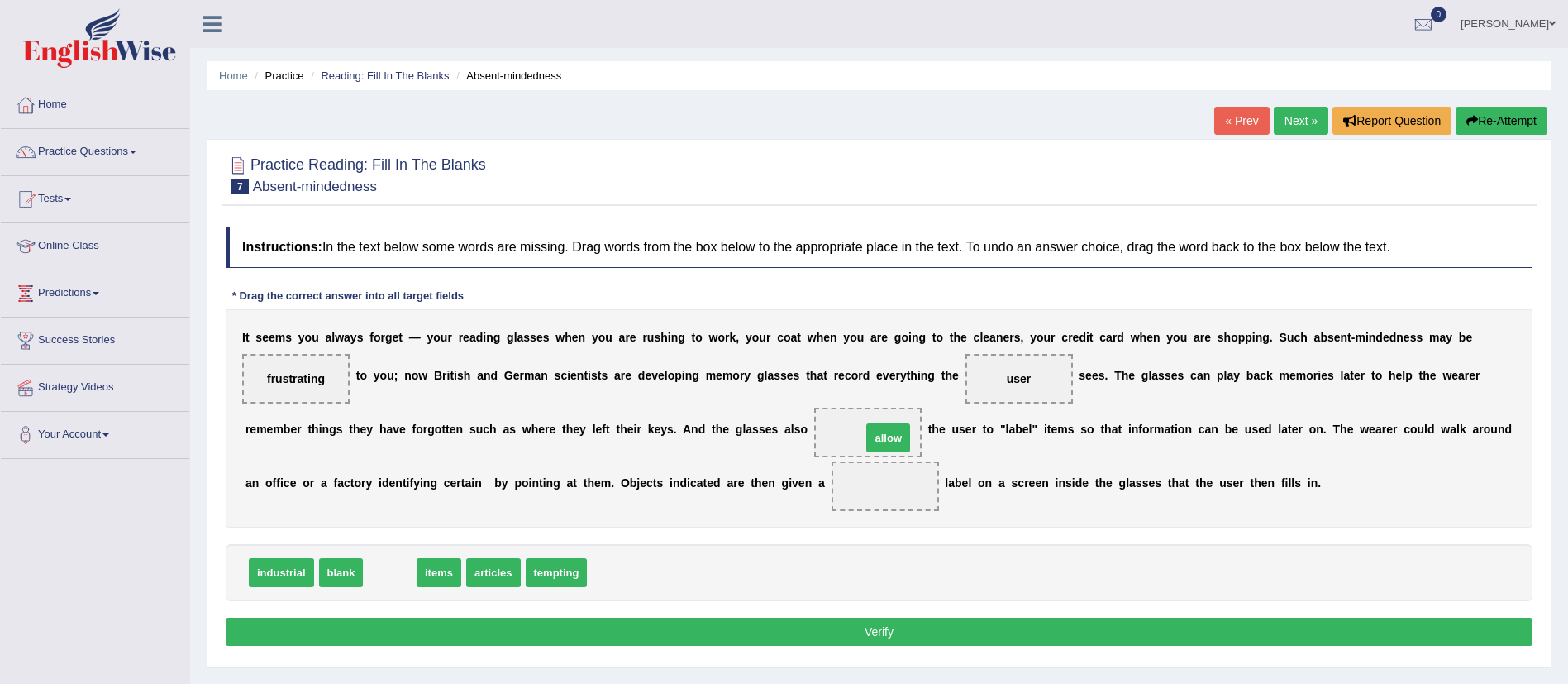
drag, startPoint x: 392, startPoint y: 569, endPoint x: 890, endPoint y: 435, distance: 516.3
drag, startPoint x: 338, startPoint y: 575, endPoint x: 898, endPoint y: 499, distance: 565.5
click at [851, 639] on button "Verify" at bounding box center [879, 631] width 1307 height 28
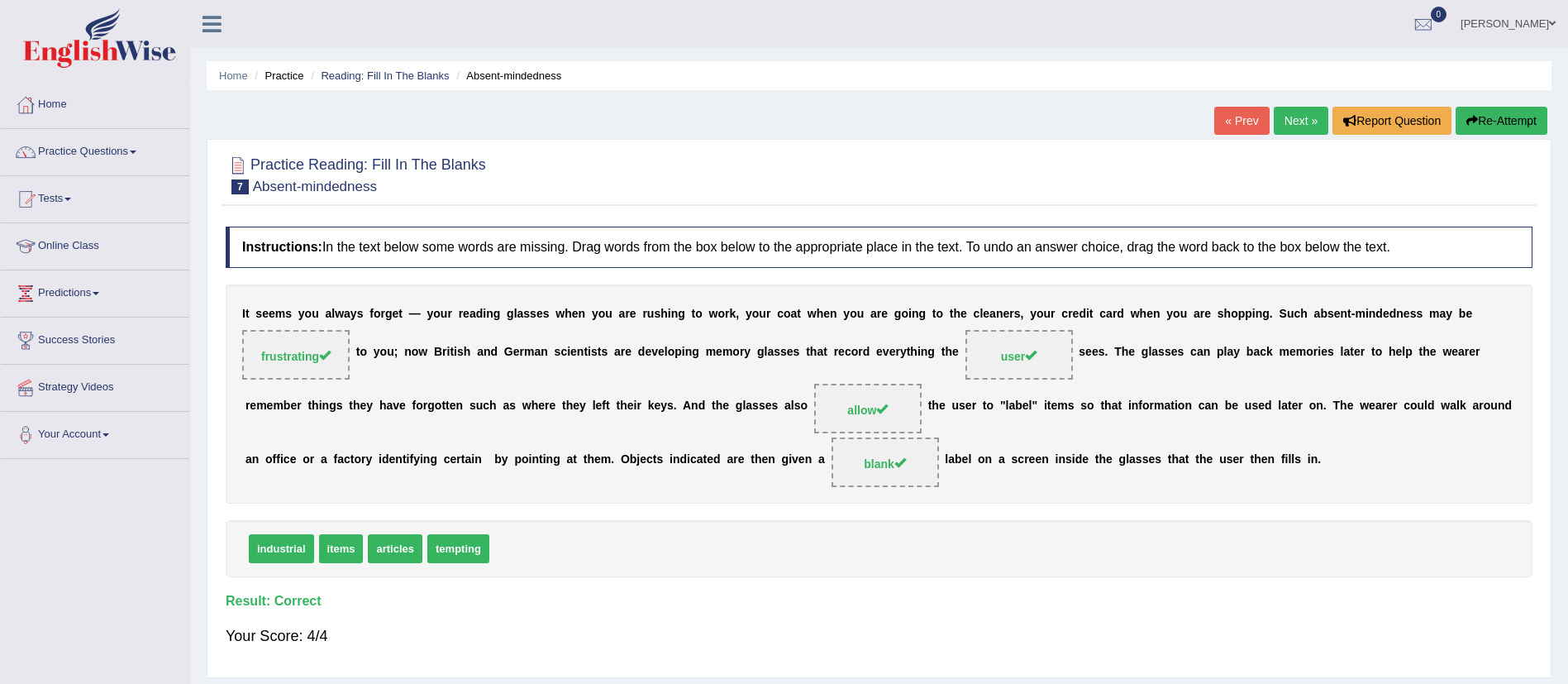
click at [1292, 120] on link "Next »" at bounding box center [1301, 121] width 55 height 28
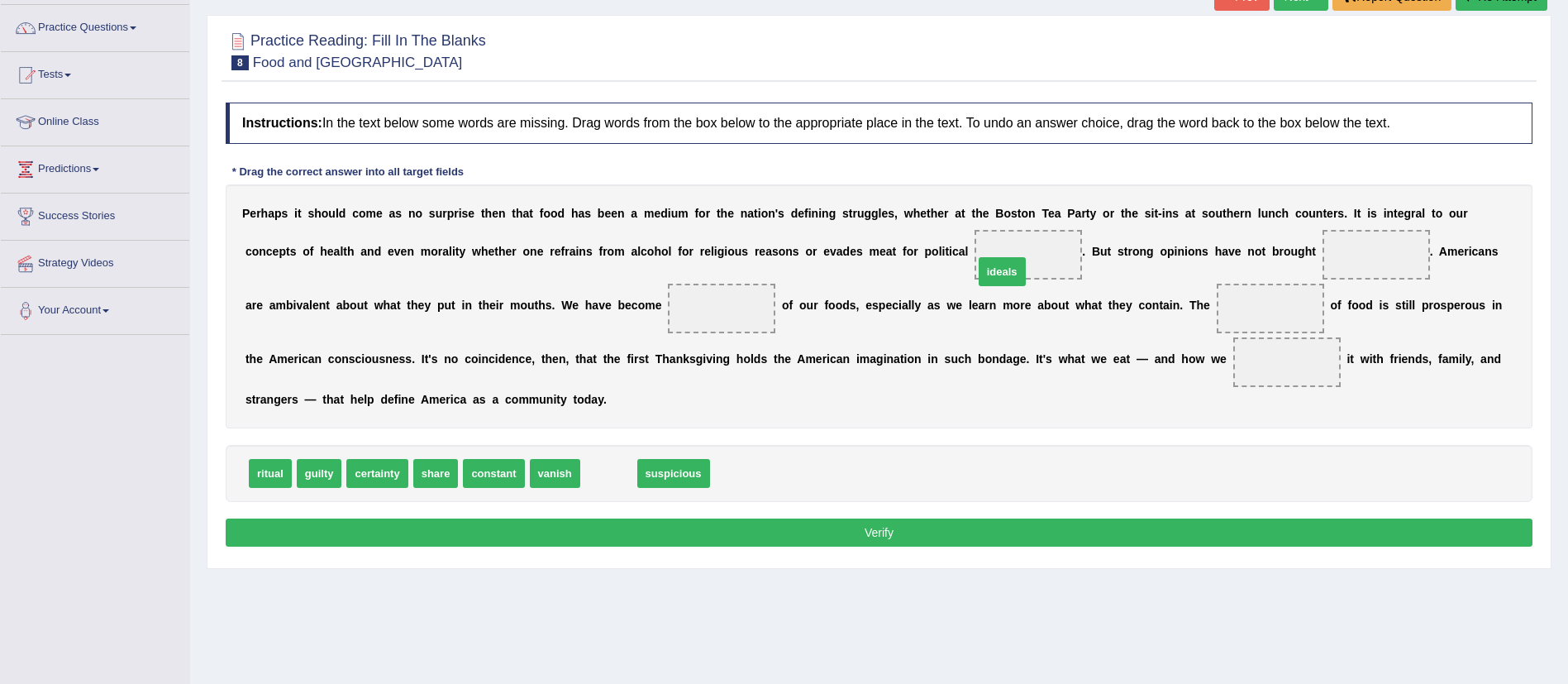
drag, startPoint x: 598, startPoint y: 465, endPoint x: 1011, endPoint y: 246, distance: 467.0
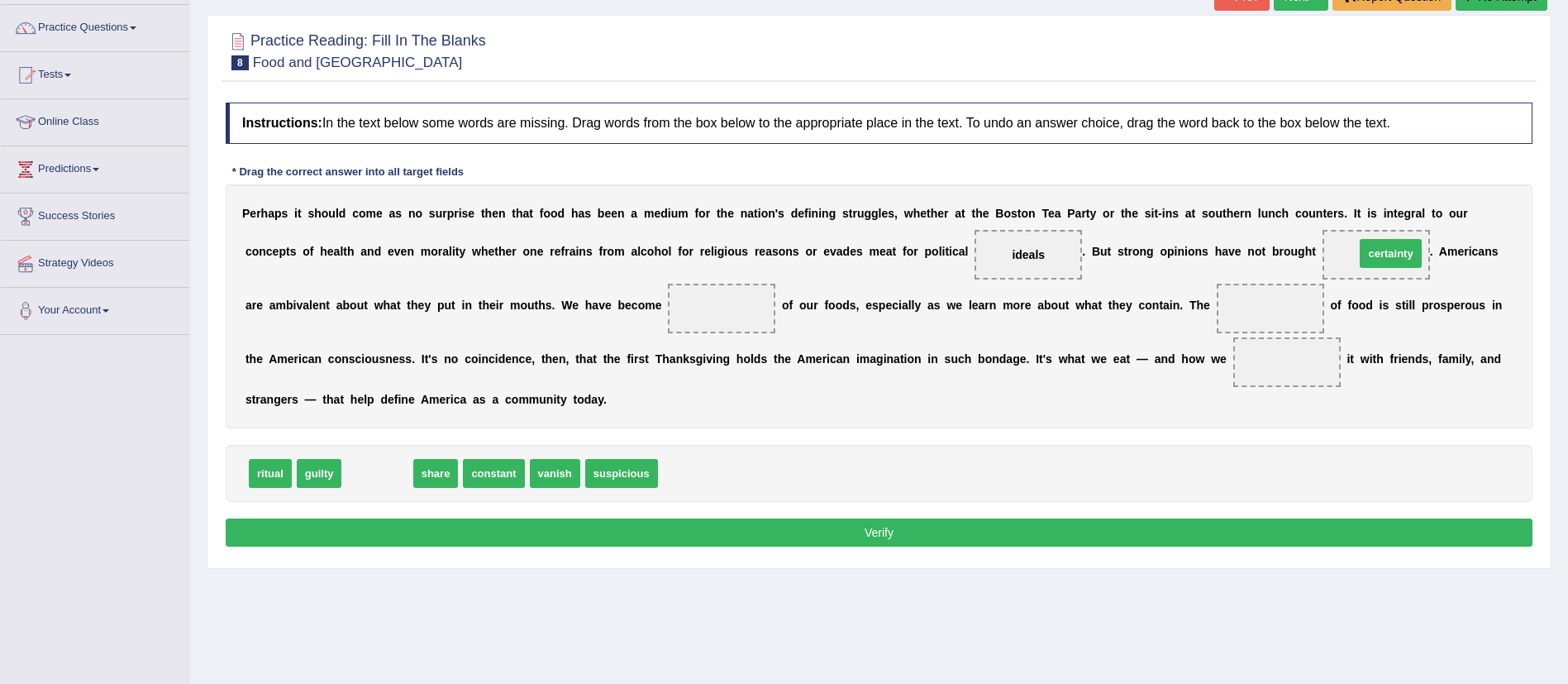
drag, startPoint x: 369, startPoint y: 474, endPoint x: 1377, endPoint y: 252, distance: 1032.4
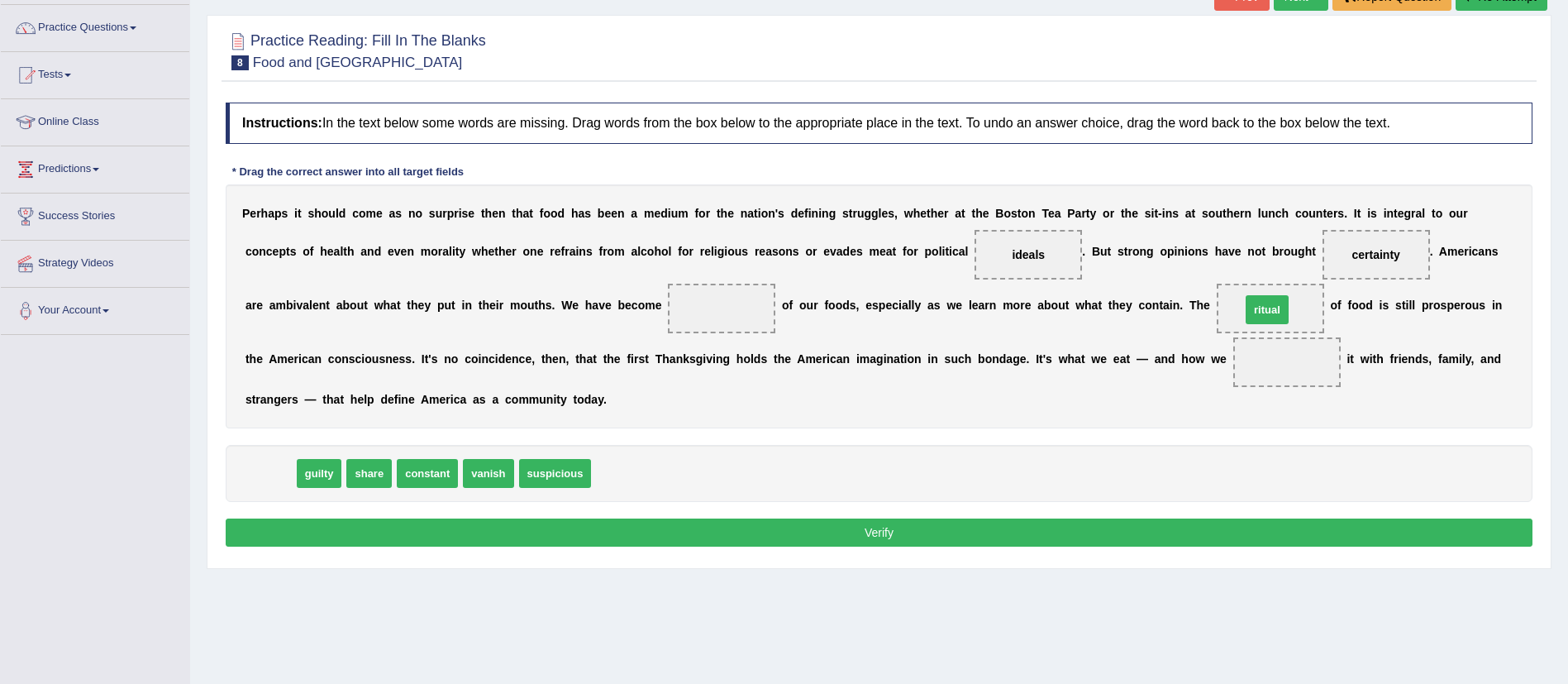
drag, startPoint x: 265, startPoint y: 472, endPoint x: 1275, endPoint y: 311, distance: 1022.0
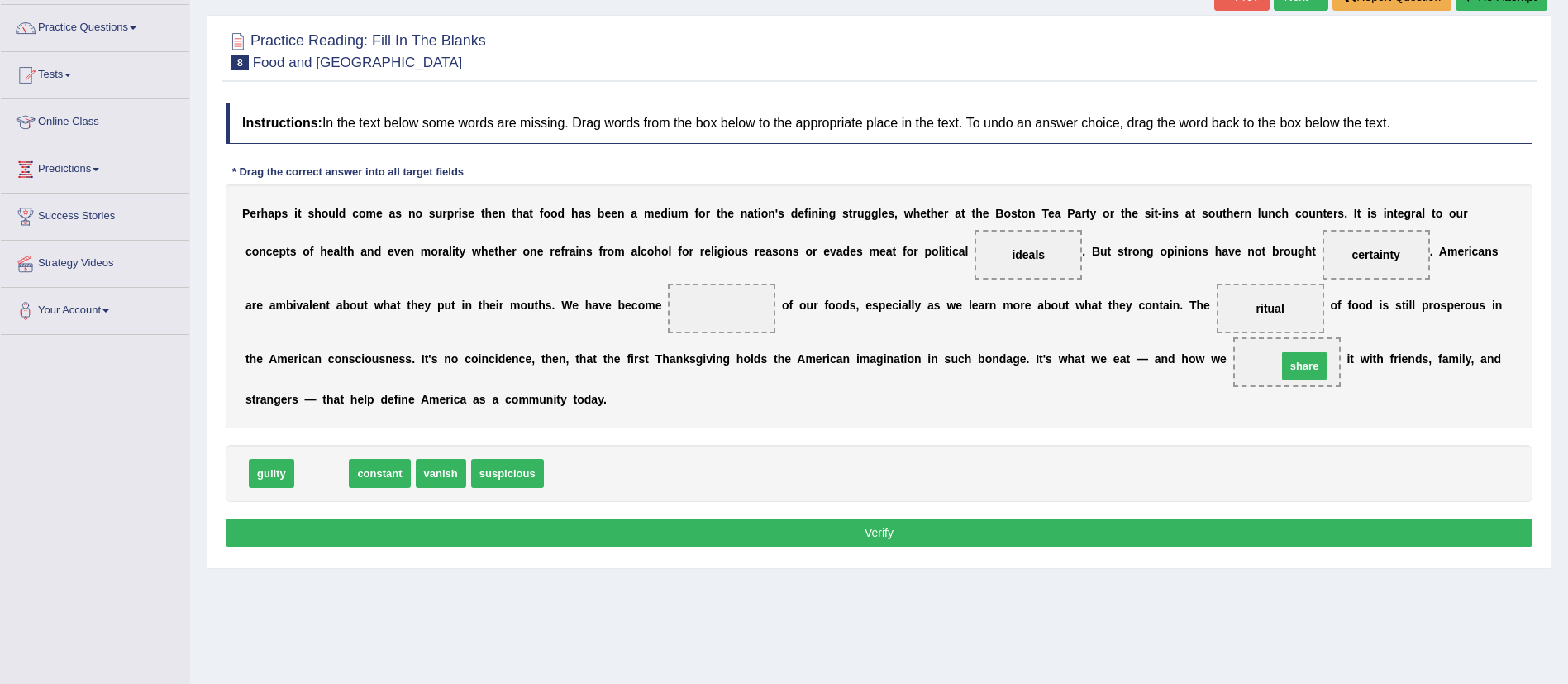
drag, startPoint x: 315, startPoint y: 471, endPoint x: 1298, endPoint y: 364, distance: 988.6
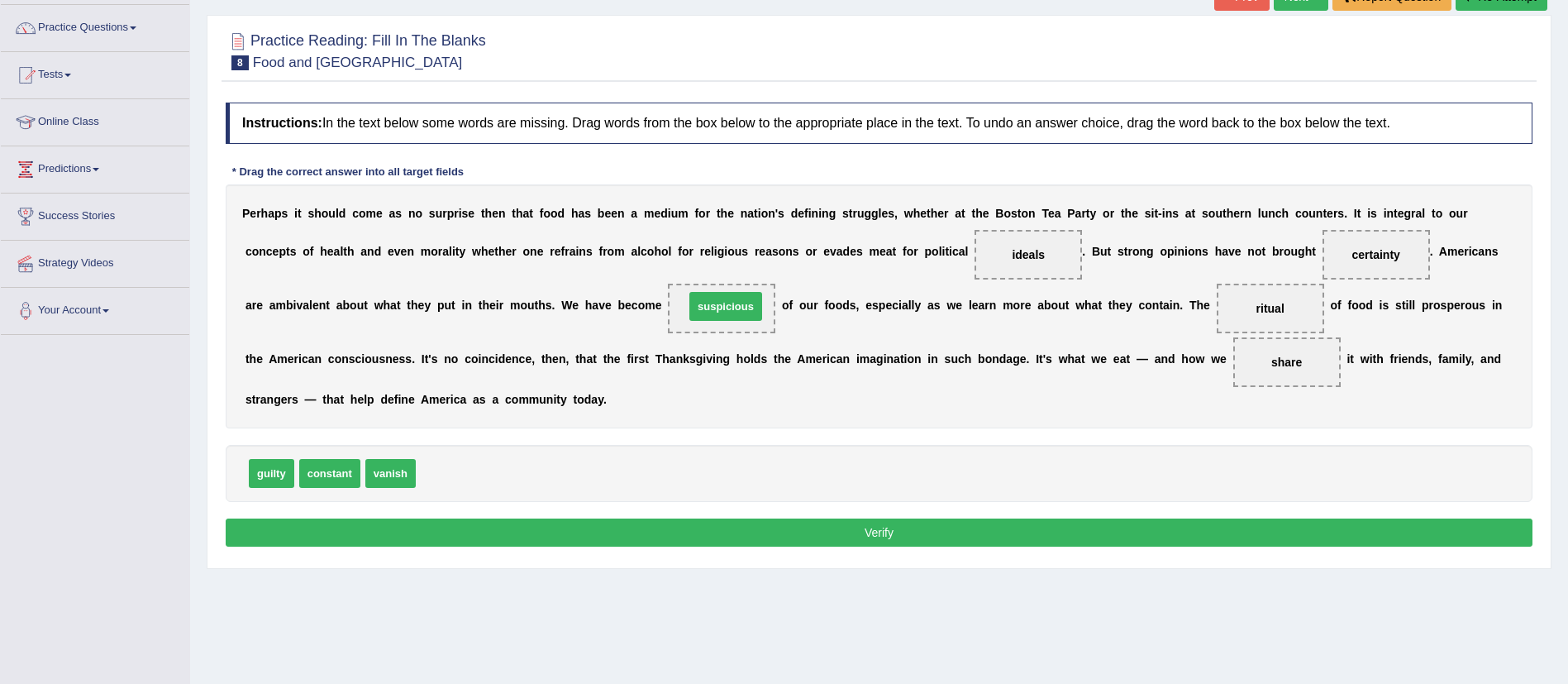
drag, startPoint x: 450, startPoint y: 465, endPoint x: 718, endPoint y: 298, distance: 315.8
click at [768, 535] on button "Verify" at bounding box center [879, 532] width 1307 height 28
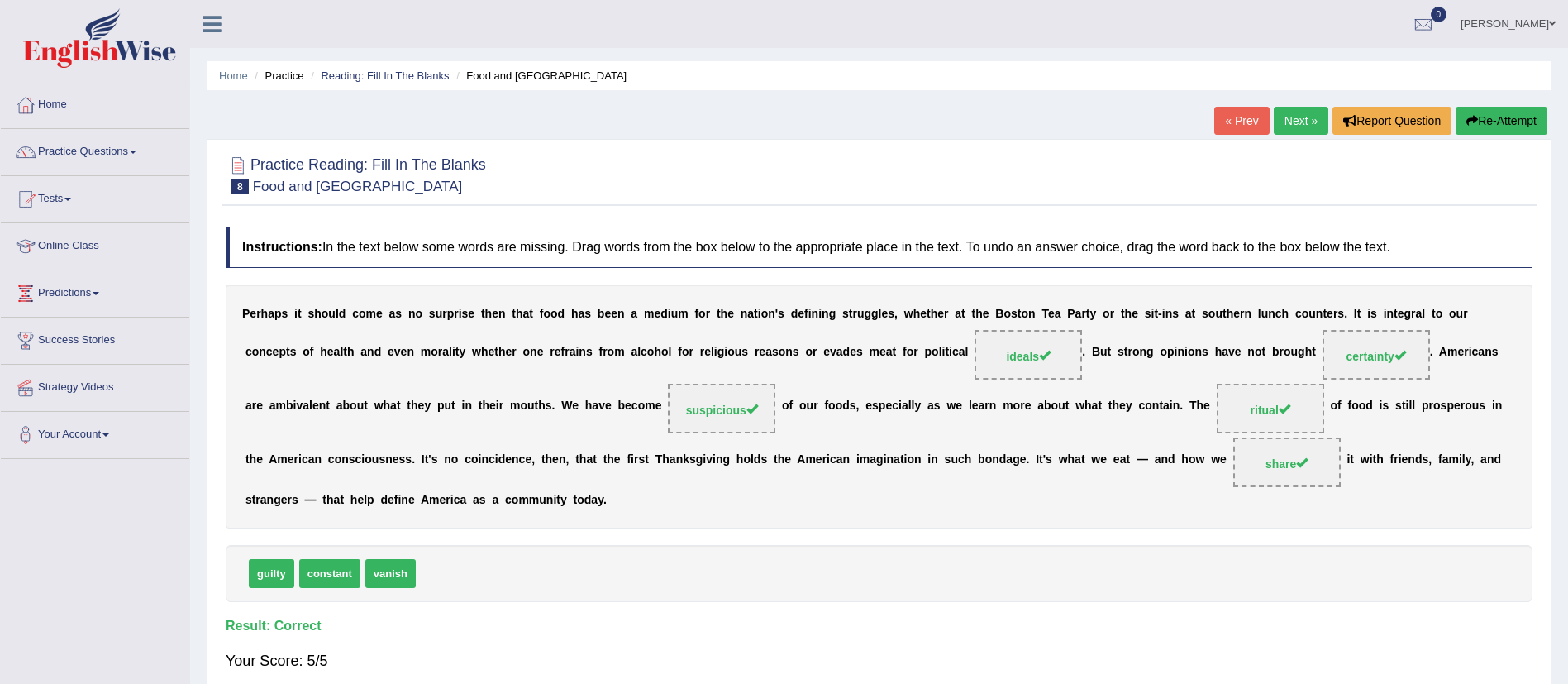
click at [1284, 124] on link "Next »" at bounding box center [1301, 121] width 55 height 28
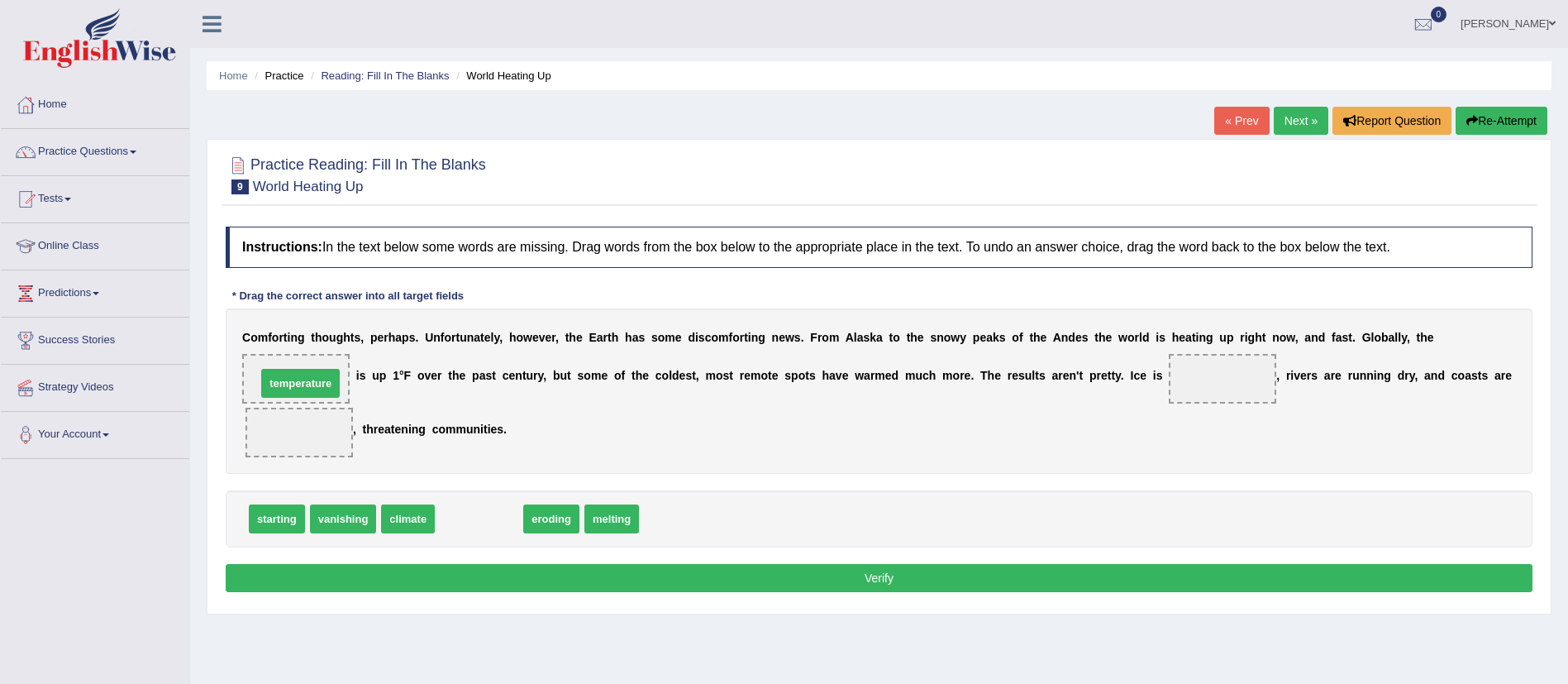
drag, startPoint x: 476, startPoint y: 521, endPoint x: 298, endPoint y: 385, distance: 223.5
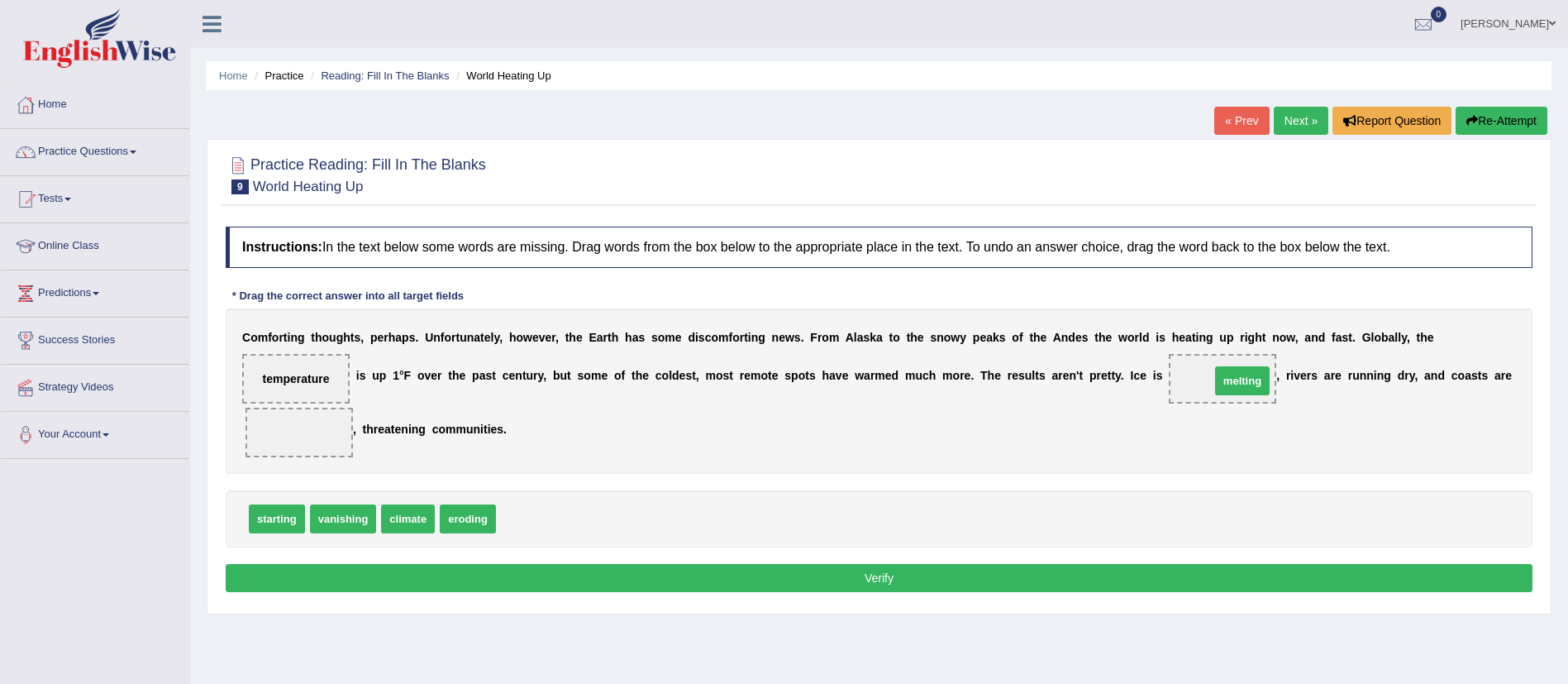
drag, startPoint x: 520, startPoint y: 518, endPoint x: 1233, endPoint y: 380, distance: 726.5
drag, startPoint x: 468, startPoint y: 523, endPoint x: 309, endPoint y: 441, distance: 178.9
click at [536, 584] on button "Verify" at bounding box center [879, 578] width 1307 height 28
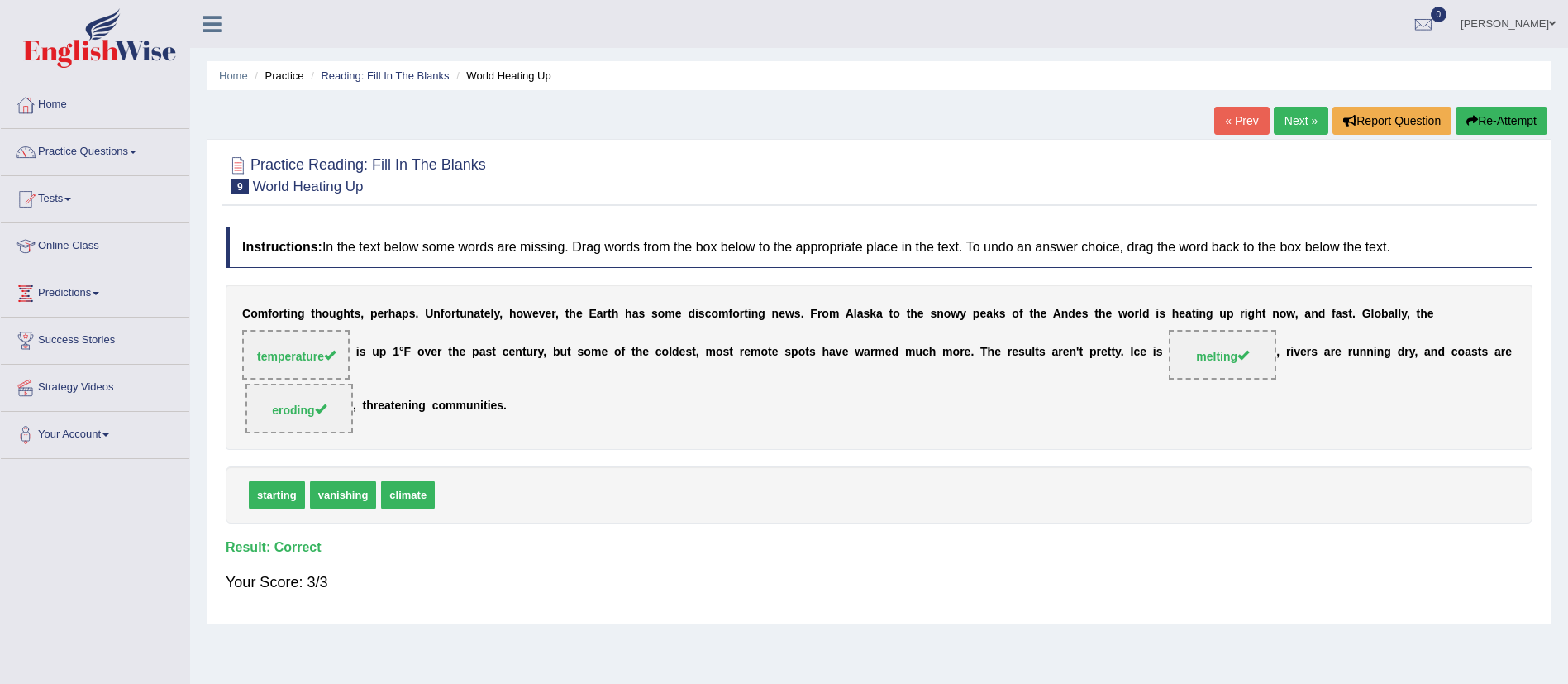
click at [1287, 111] on link "Next »" at bounding box center [1301, 121] width 55 height 28
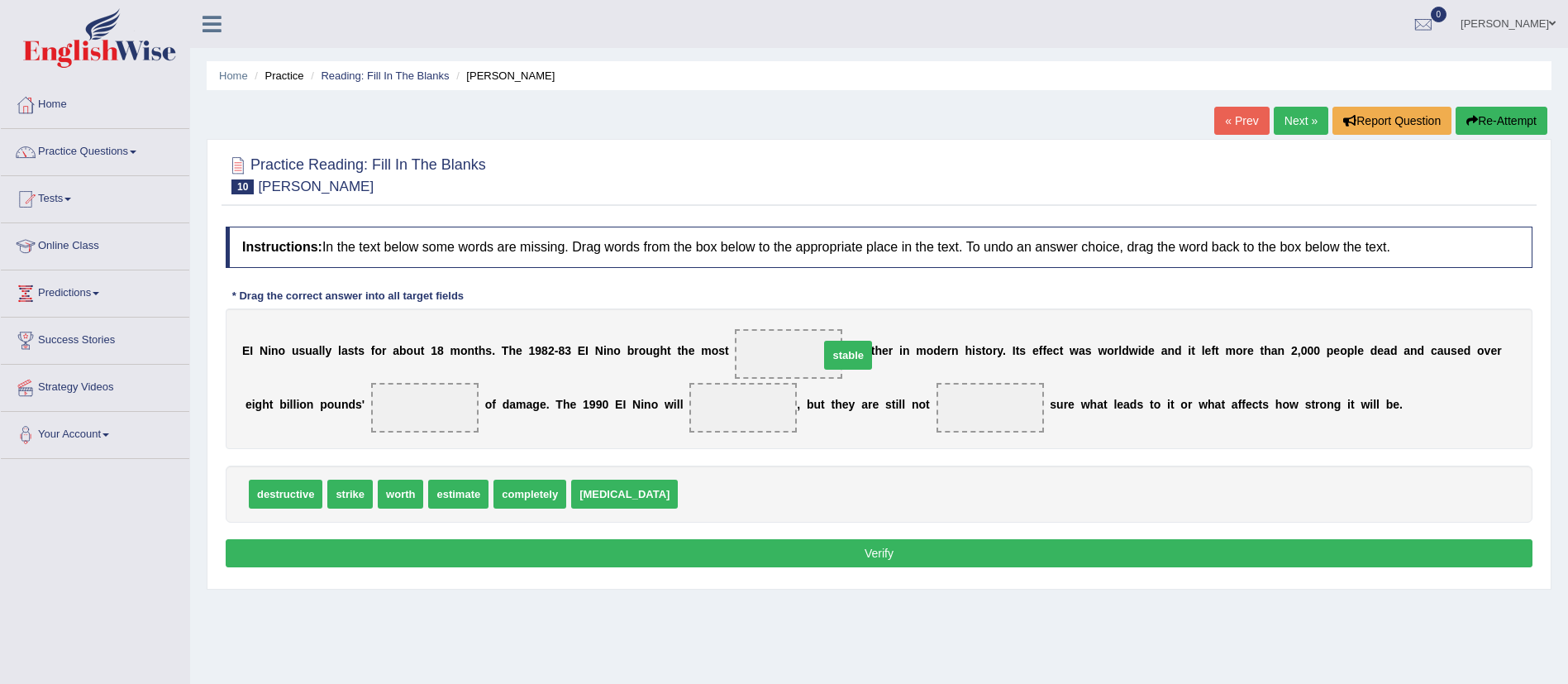
drag, startPoint x: 666, startPoint y: 499, endPoint x: 808, endPoint y: 360, distance: 198.1
drag, startPoint x: 302, startPoint y: 487, endPoint x: 808, endPoint y: 340, distance: 526.8
drag, startPoint x: 333, startPoint y: 493, endPoint x: 319, endPoint y: 490, distance: 14.4
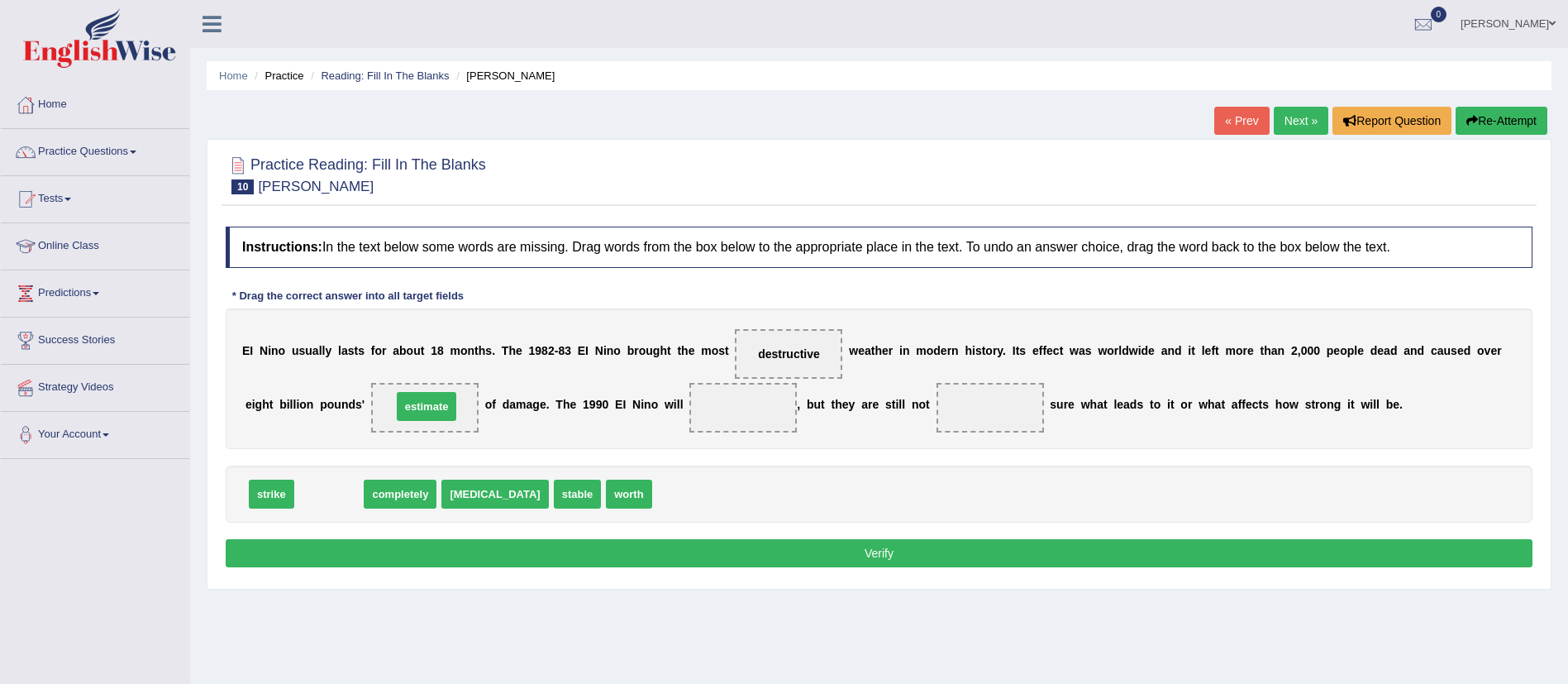
drag, startPoint x: 341, startPoint y: 498, endPoint x: 439, endPoint y: 416, distance: 127.3
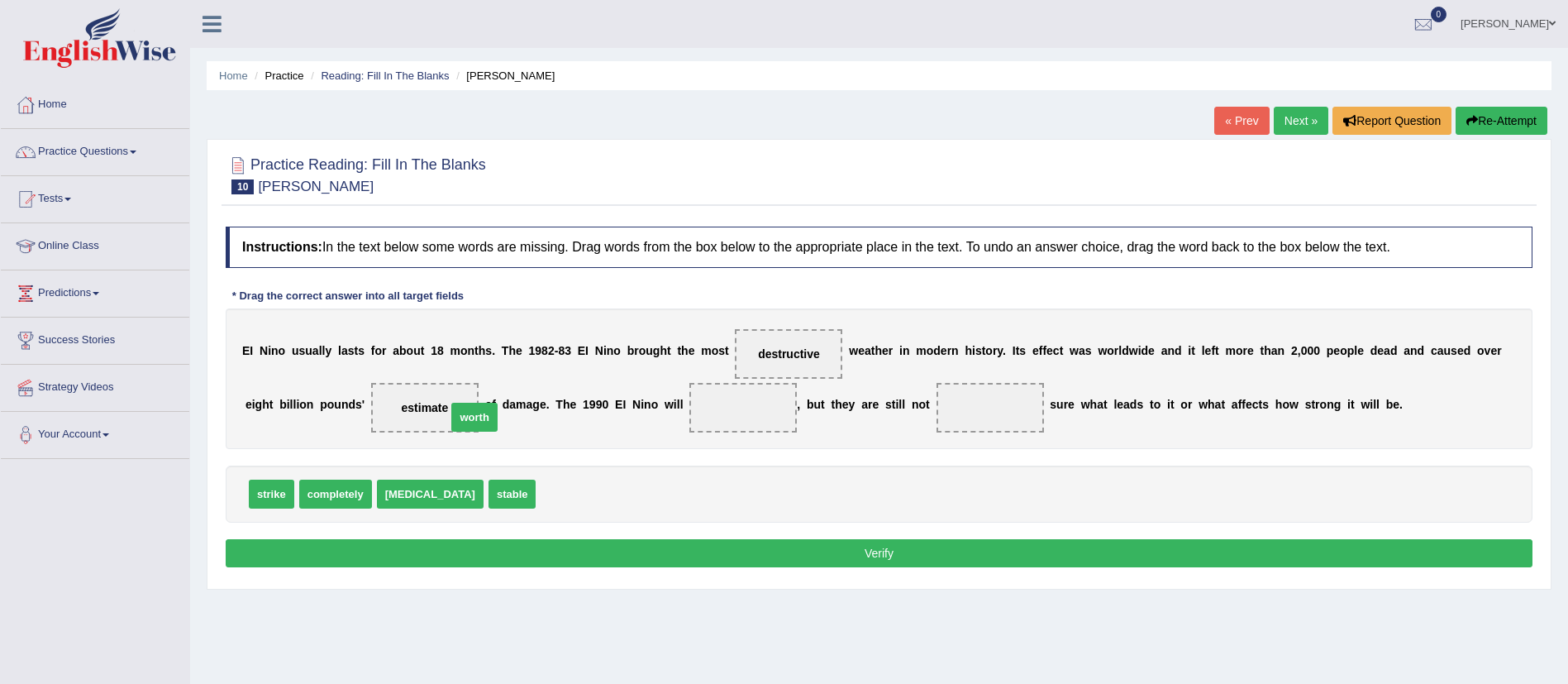
drag, startPoint x: 538, startPoint y: 488, endPoint x: 449, endPoint y: 410, distance: 118.3
drag, startPoint x: 257, startPoint y: 490, endPoint x: 736, endPoint y: 411, distance: 485.9
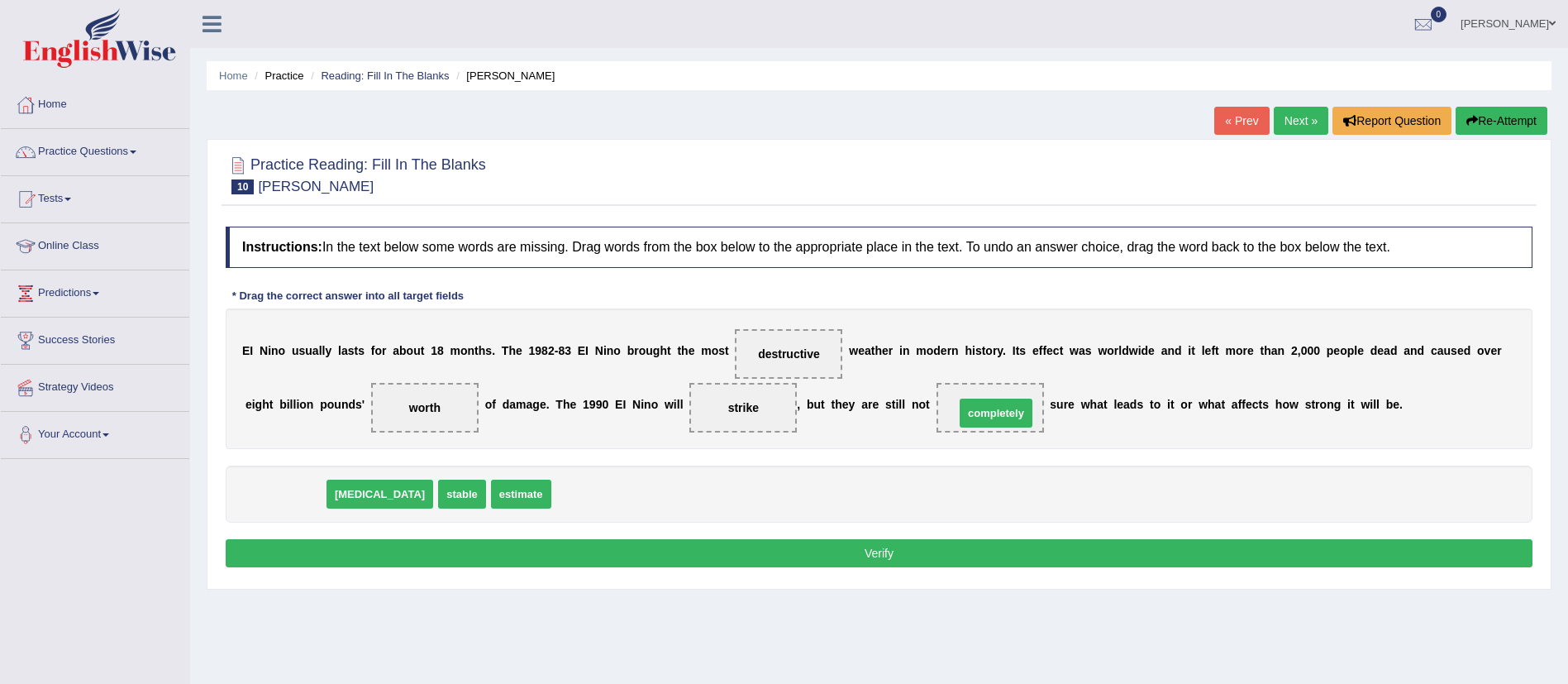
drag, startPoint x: 278, startPoint y: 493, endPoint x: 988, endPoint y: 404, distance: 715.5
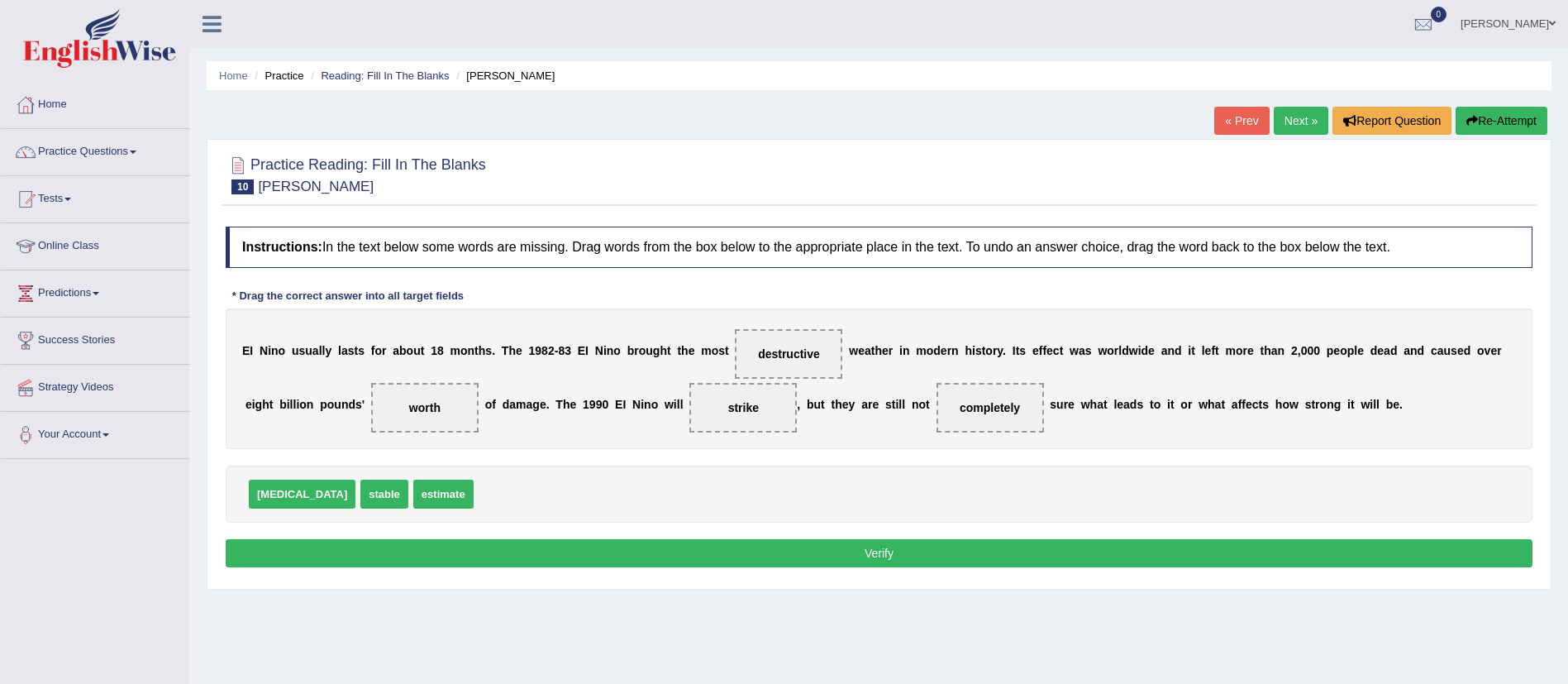
click at [879, 550] on button "Verify" at bounding box center [879, 553] width 1307 height 28
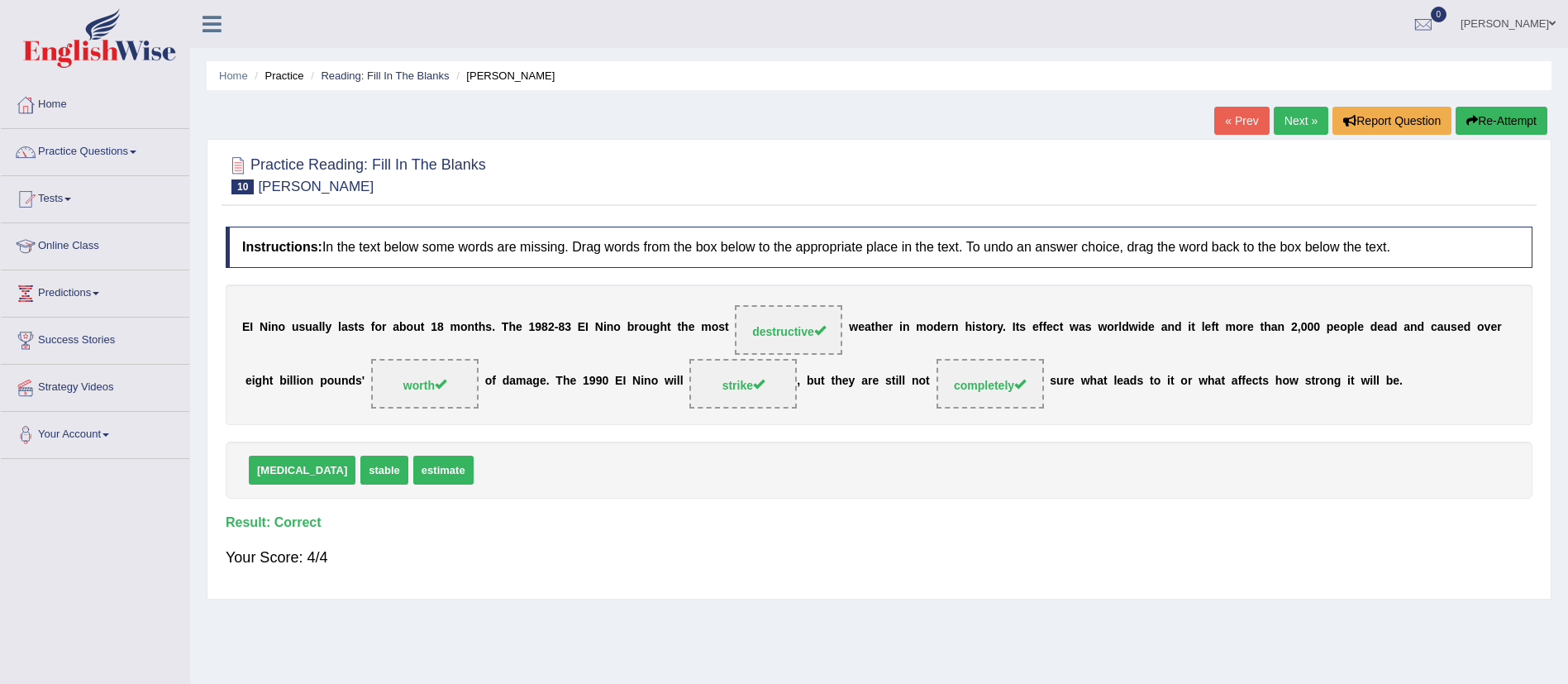
click at [1289, 123] on link "Next »" at bounding box center [1301, 121] width 55 height 28
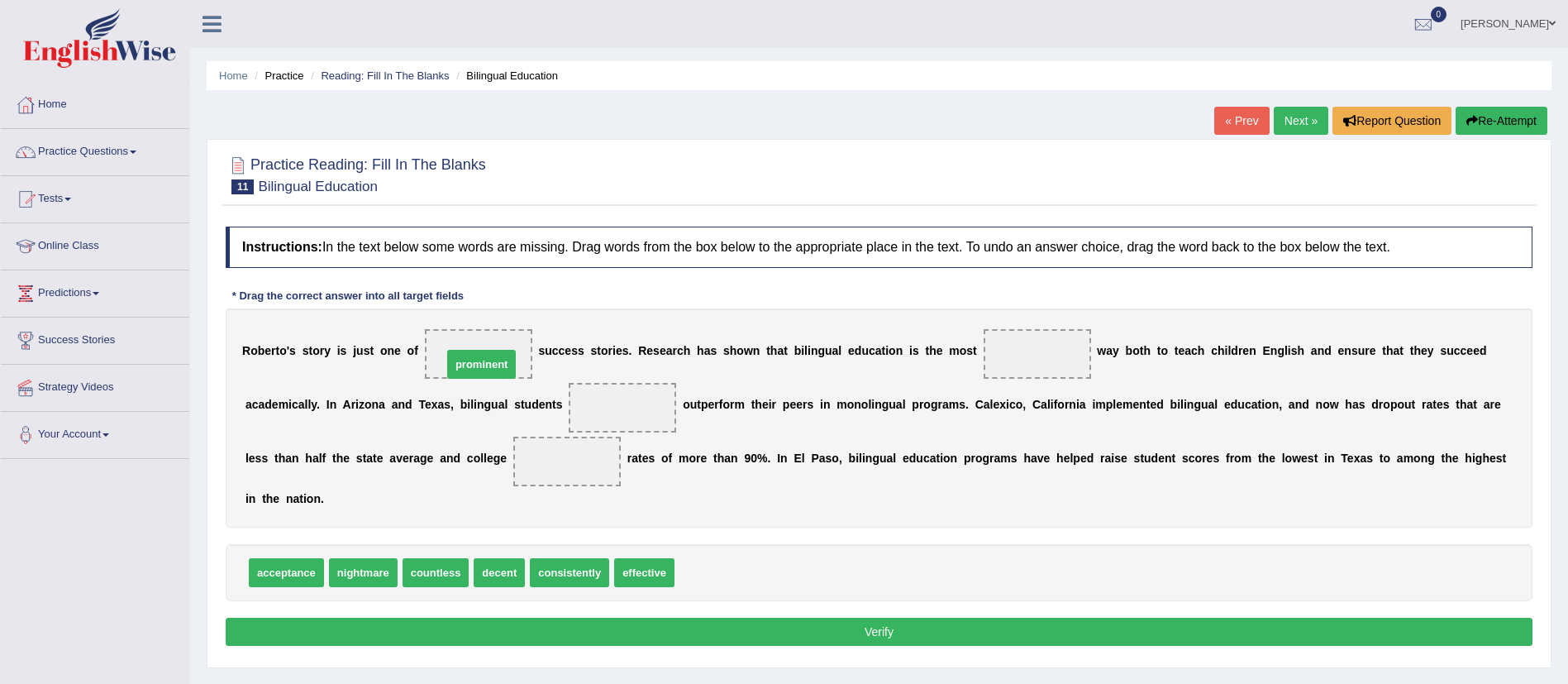
drag, startPoint x: 713, startPoint y: 574, endPoint x: 484, endPoint y: 368, distance: 307.9
drag, startPoint x: 295, startPoint y: 565, endPoint x: 734, endPoint y: 566, distance: 438.9
drag, startPoint x: 564, startPoint y: 586, endPoint x: 1044, endPoint y: 365, distance: 528.8
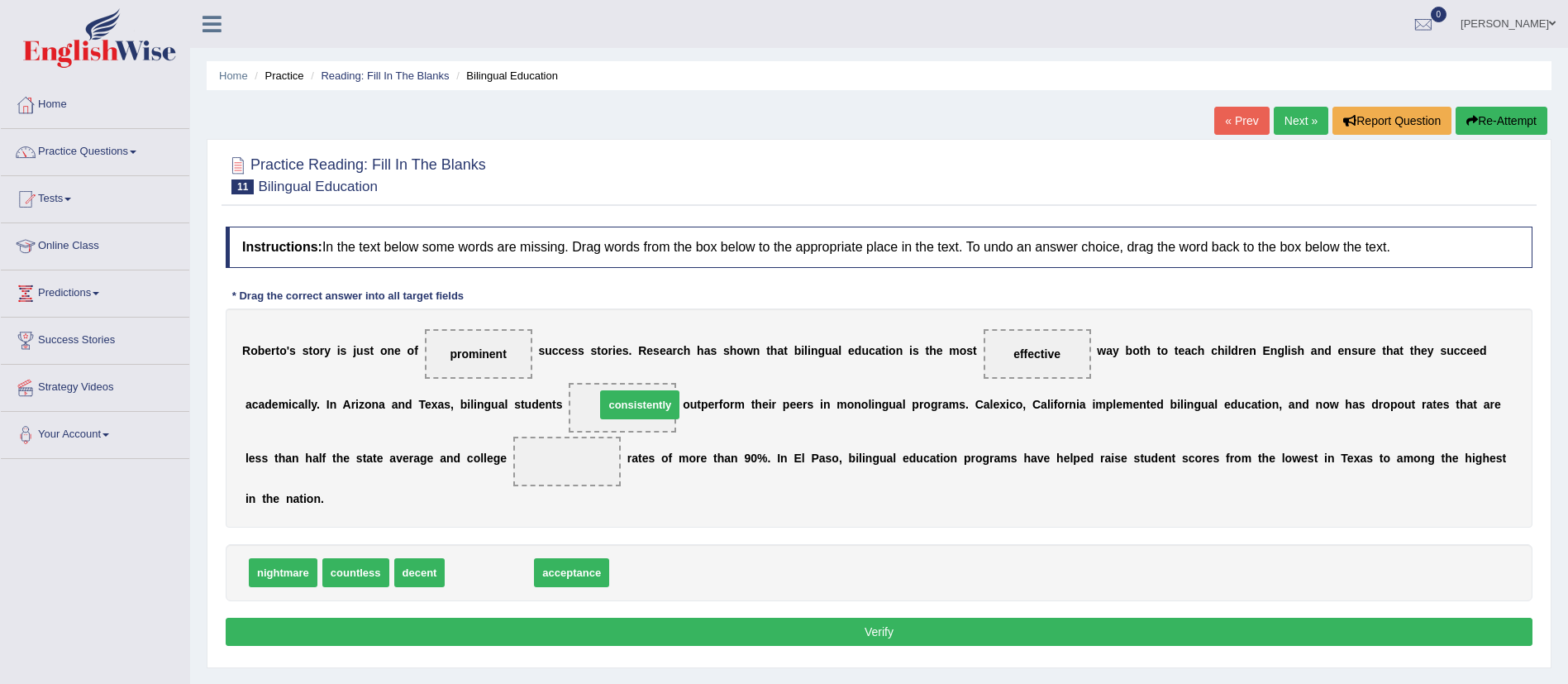
drag, startPoint x: 507, startPoint y: 573, endPoint x: 658, endPoint y: 405, distance: 225.3
drag, startPoint x: 488, startPoint y: 566, endPoint x: 580, endPoint y: 454, distance: 145.6
click at [655, 635] on button "Verify" at bounding box center [879, 631] width 1307 height 28
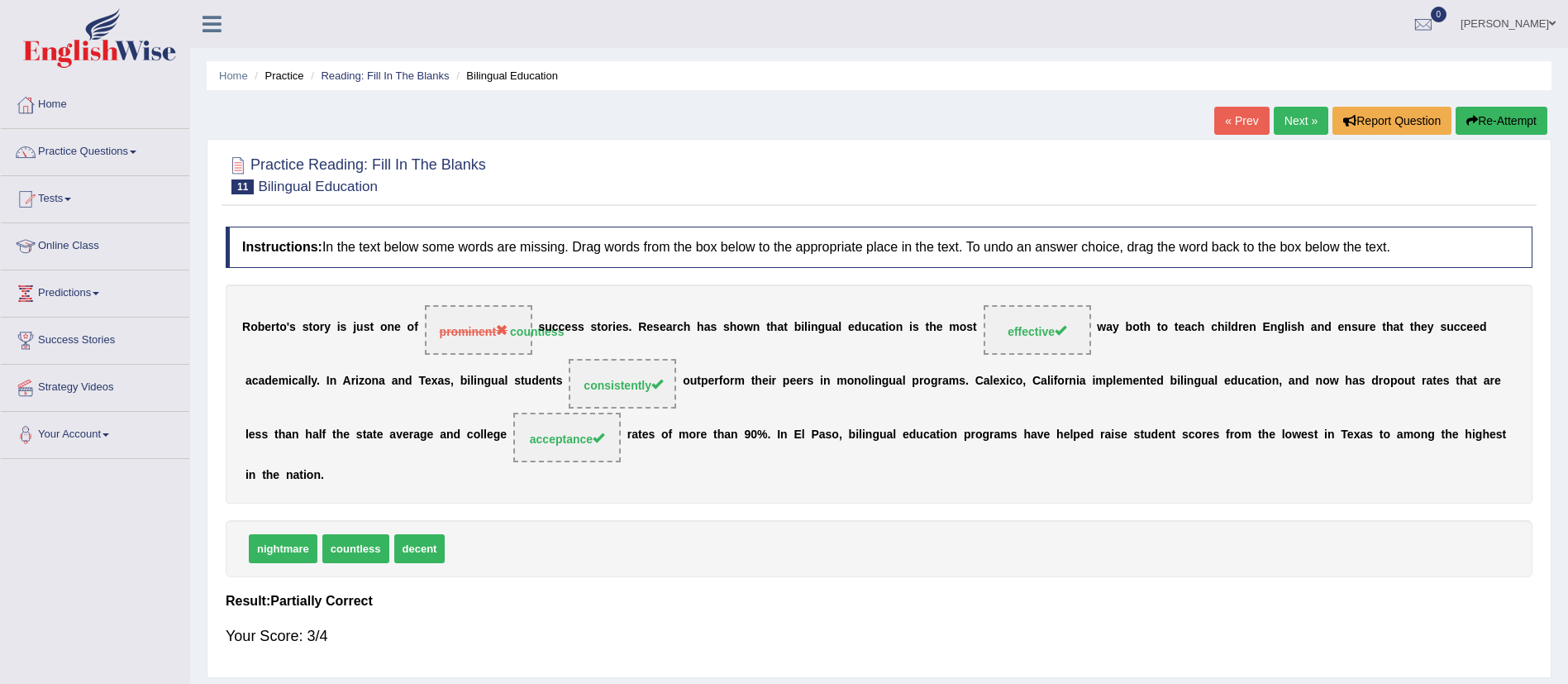
click at [1284, 112] on link "Next »" at bounding box center [1301, 121] width 55 height 28
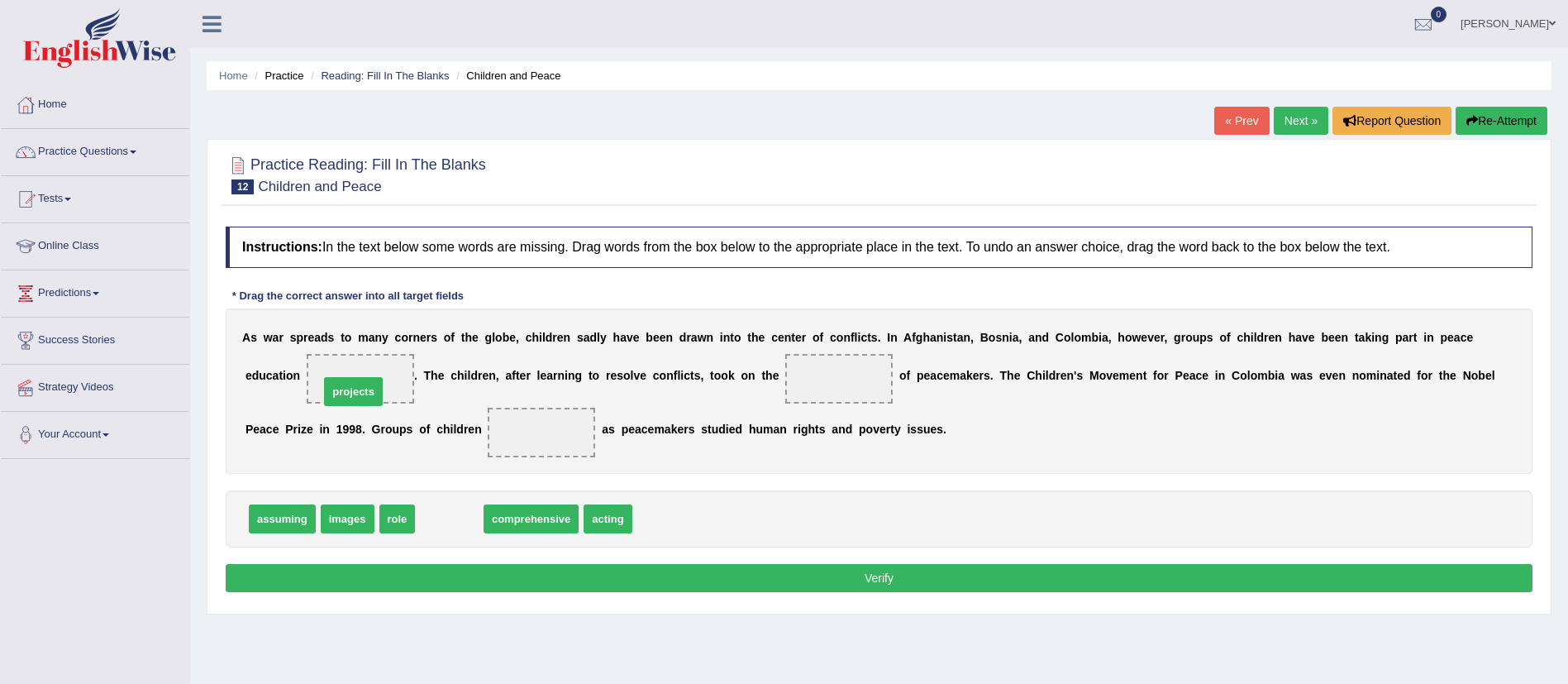
drag, startPoint x: 464, startPoint y: 521, endPoint x: 368, endPoint y: 390, distance: 162.0
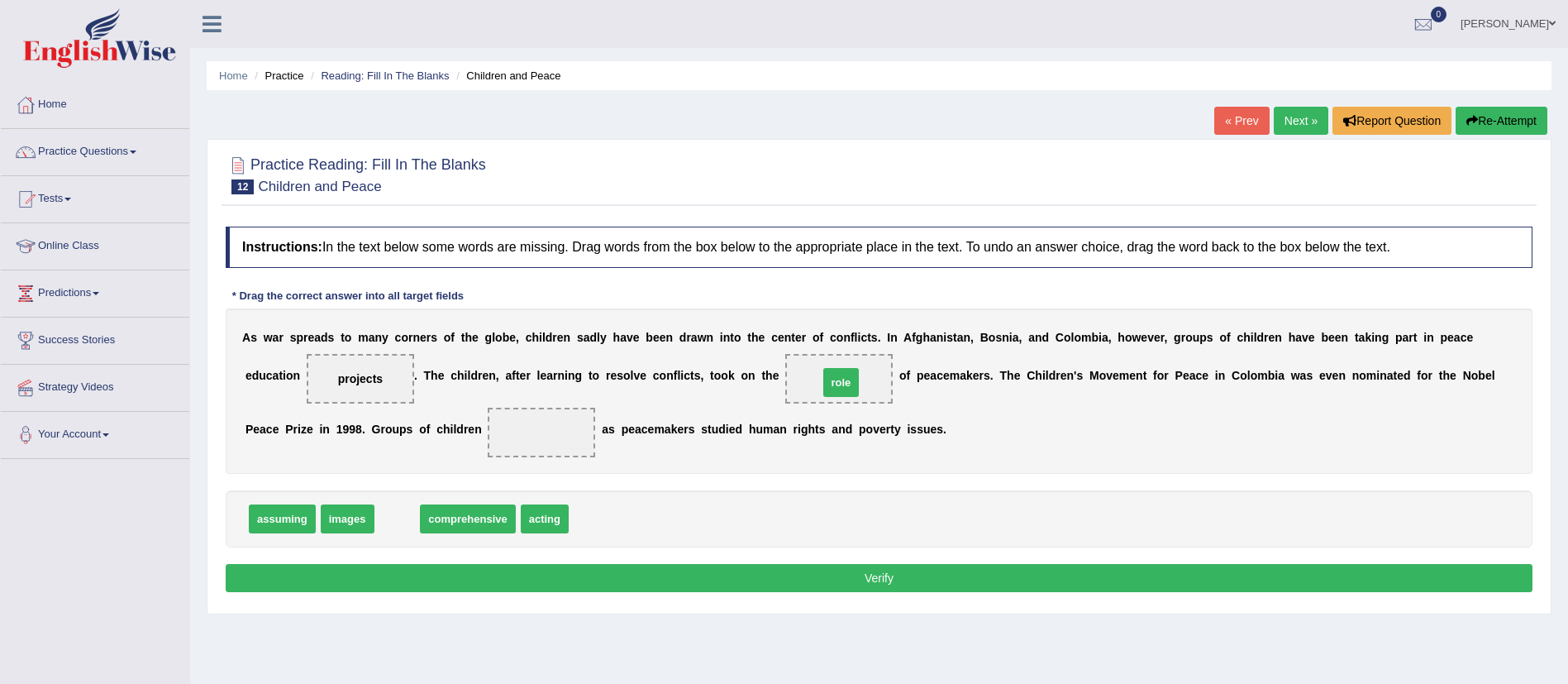
drag, startPoint x: 400, startPoint y: 522, endPoint x: 851, endPoint y: 386, distance: 470.7
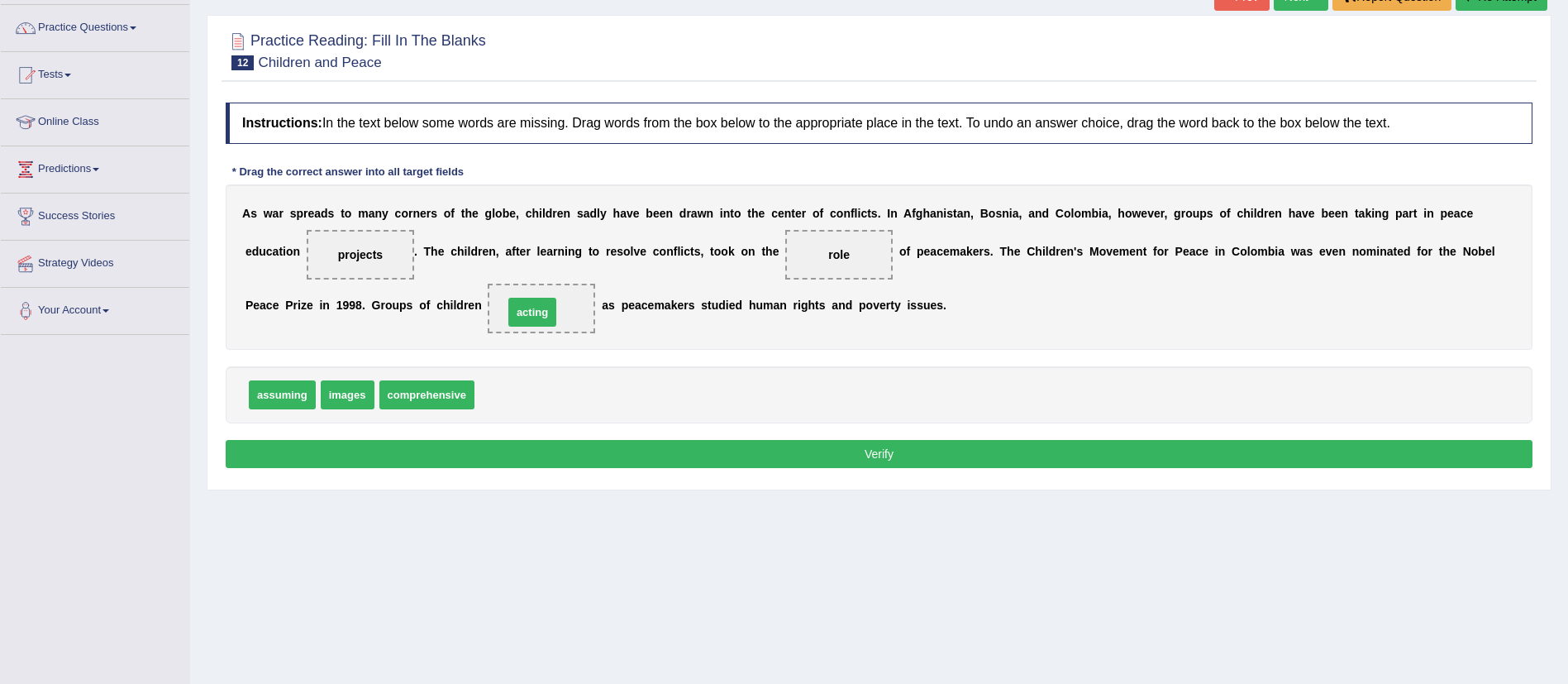
drag, startPoint x: 508, startPoint y: 398, endPoint x: 538, endPoint y: 316, distance: 87.1
click at [570, 452] on button "Verify" at bounding box center [879, 454] width 1307 height 28
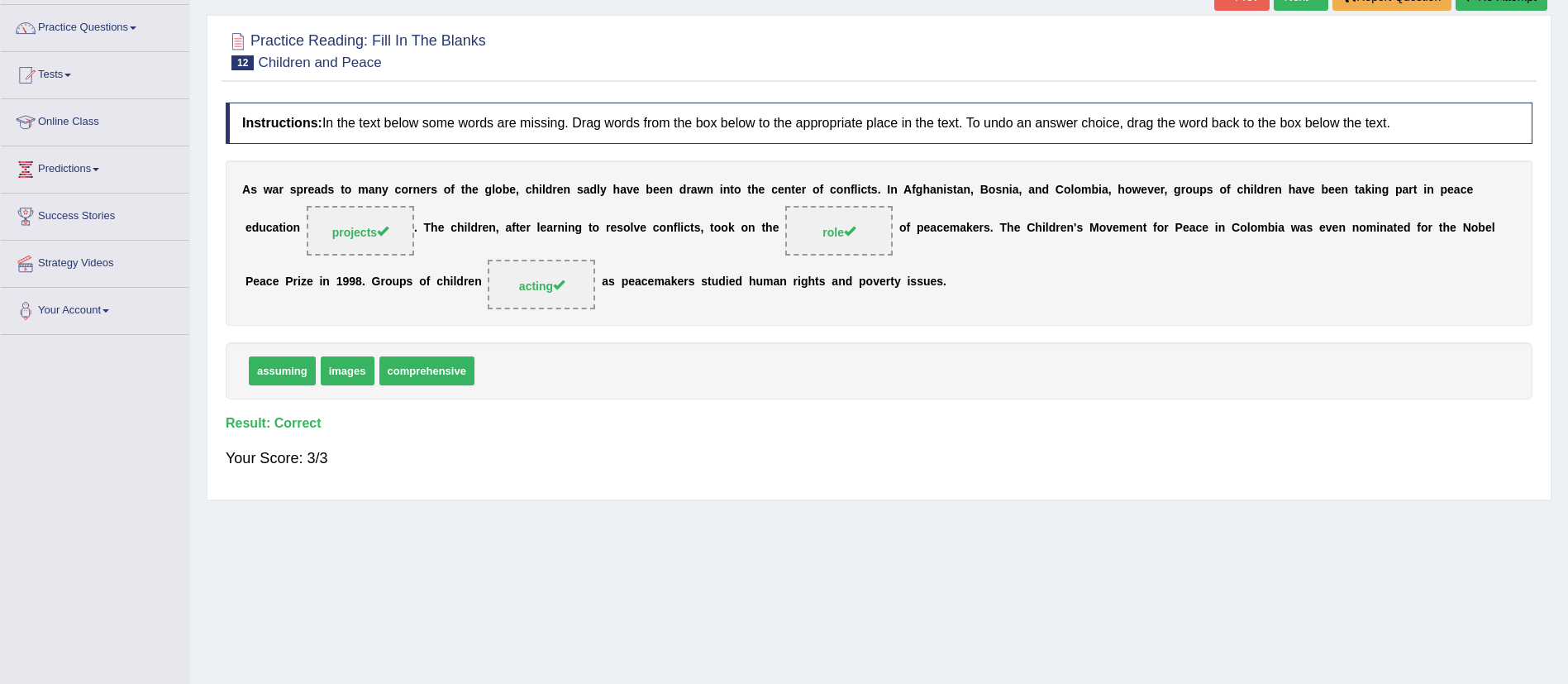
scroll to position [0, 0]
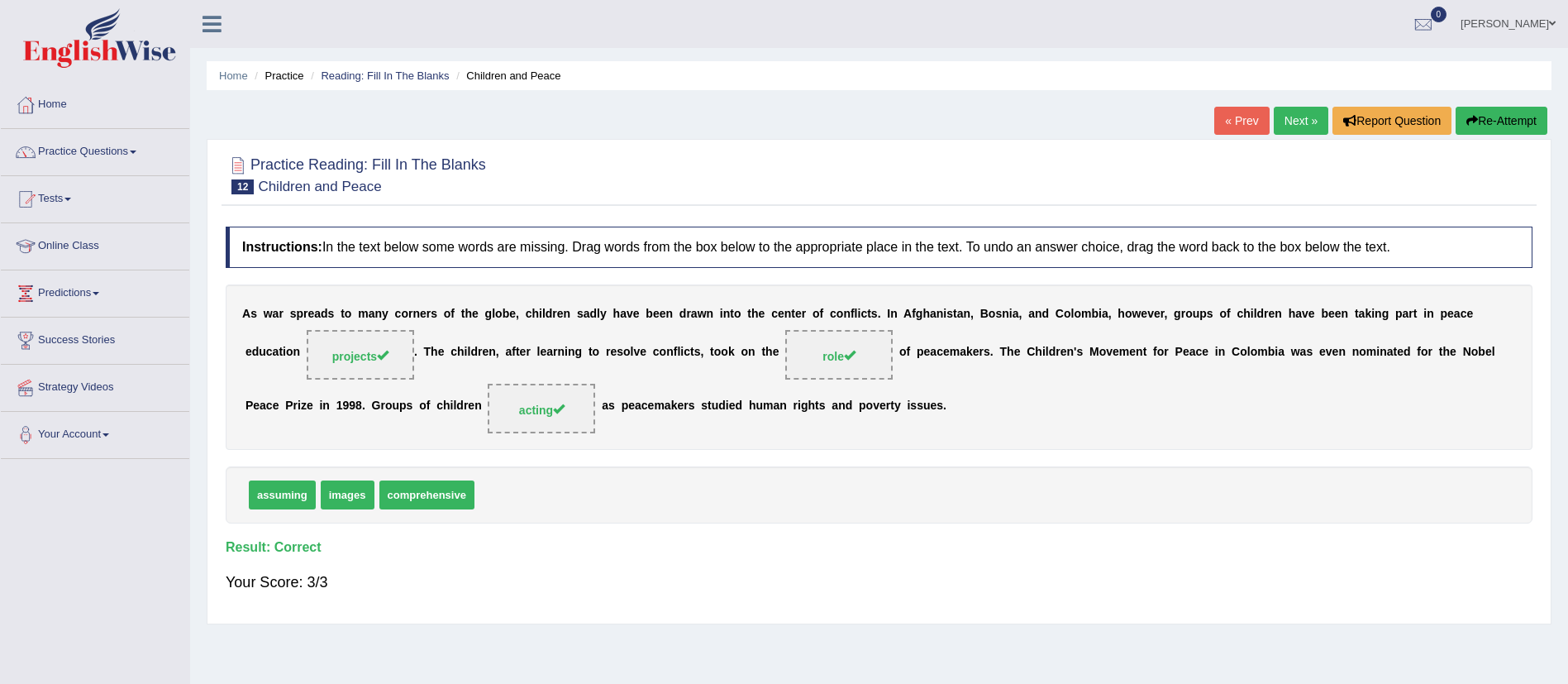
click at [1309, 115] on link "Next »" at bounding box center [1301, 121] width 55 height 28
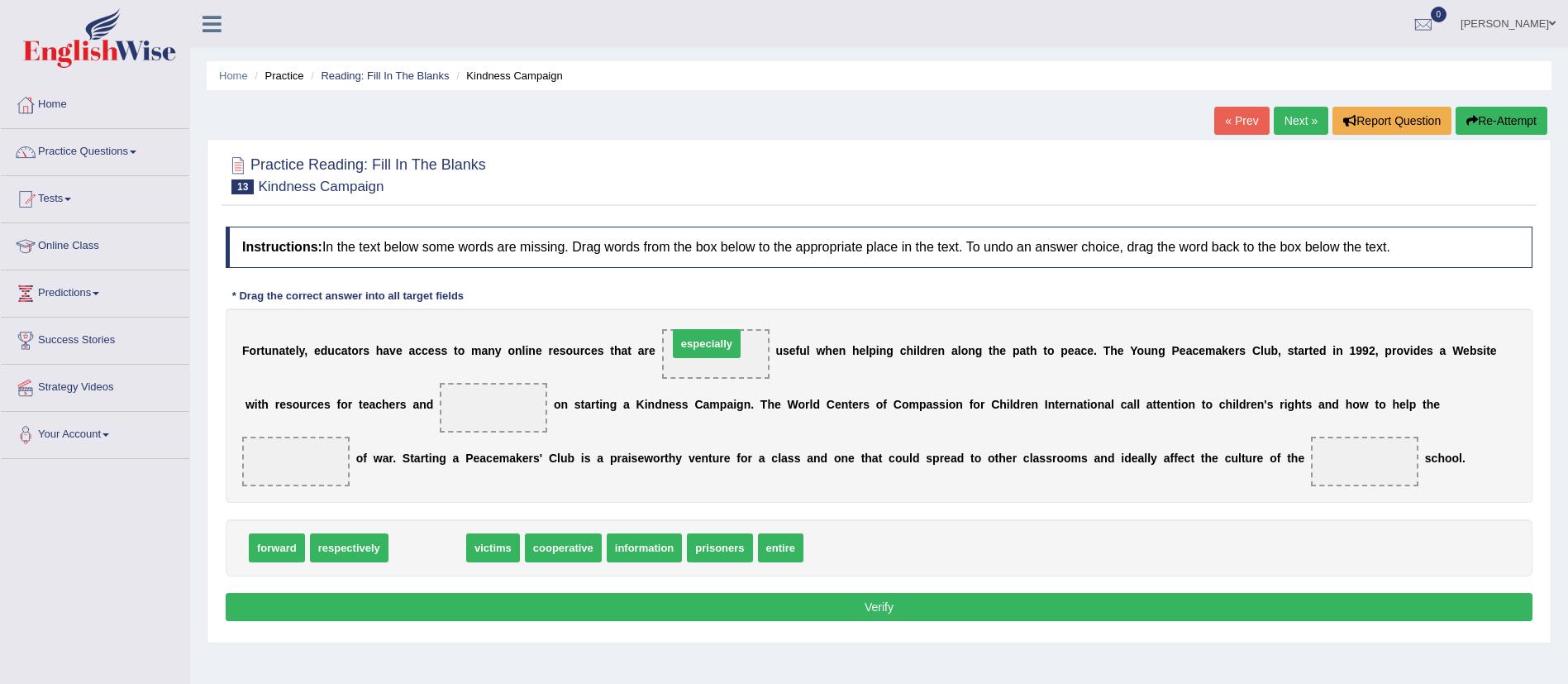
drag, startPoint x: 450, startPoint y: 548, endPoint x: 728, endPoint y: 344, distance: 345.3
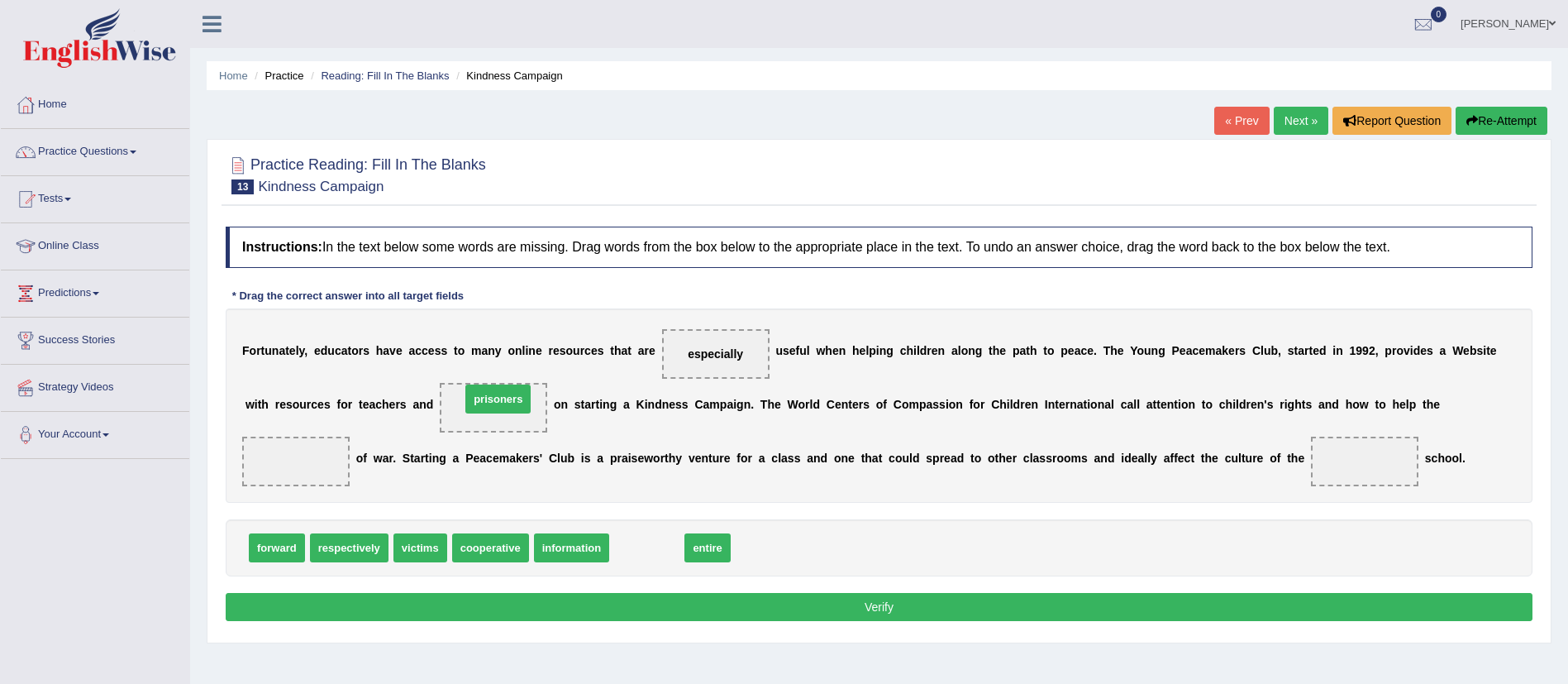
drag, startPoint x: 631, startPoint y: 546, endPoint x: 481, endPoint y: 397, distance: 211.0
click at [407, 549] on span "cooperative" at bounding box center [431, 547] width 77 height 29
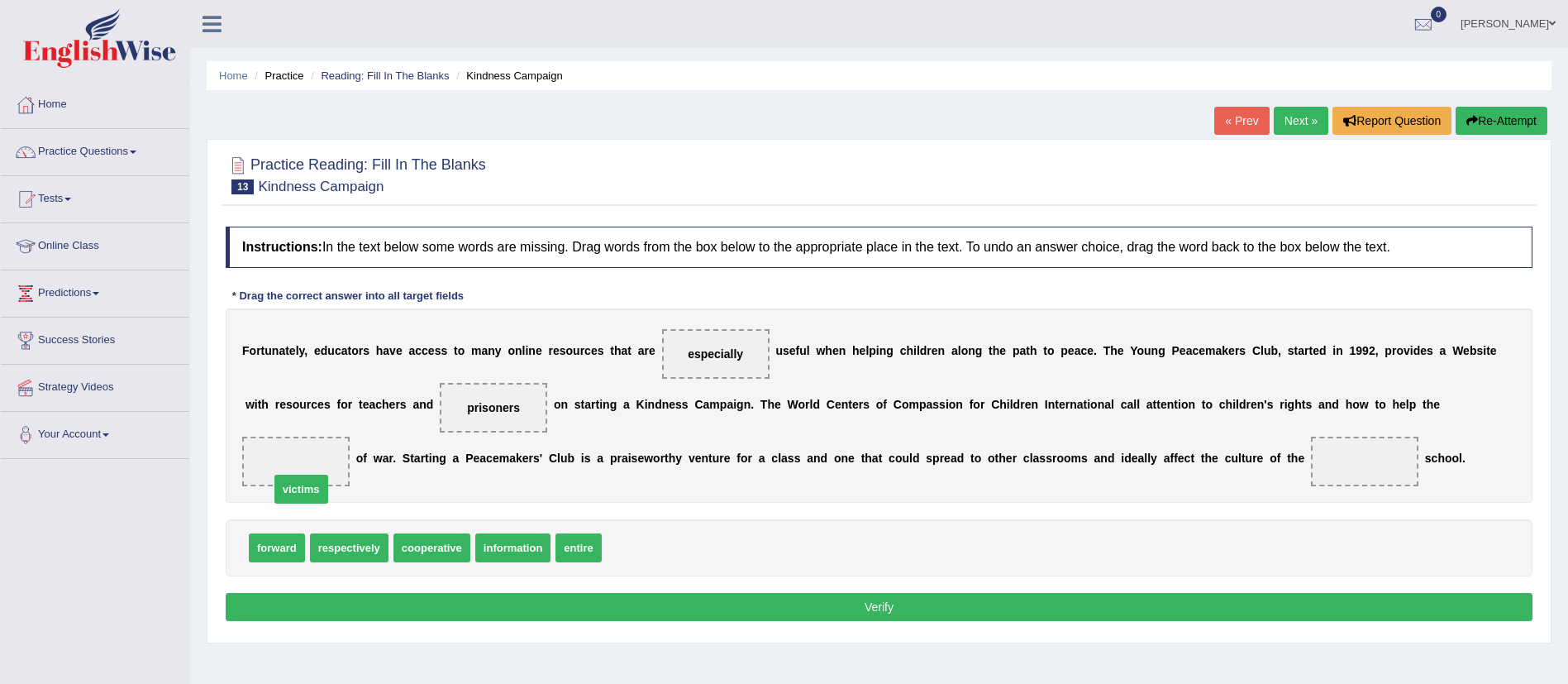
drag, startPoint x: 640, startPoint y: 545, endPoint x: 305, endPoint y: 482, distance: 340.6
drag, startPoint x: 576, startPoint y: 551, endPoint x: 1373, endPoint y: 456, distance: 802.4
click at [1089, 599] on button "Verify" at bounding box center [879, 607] width 1307 height 28
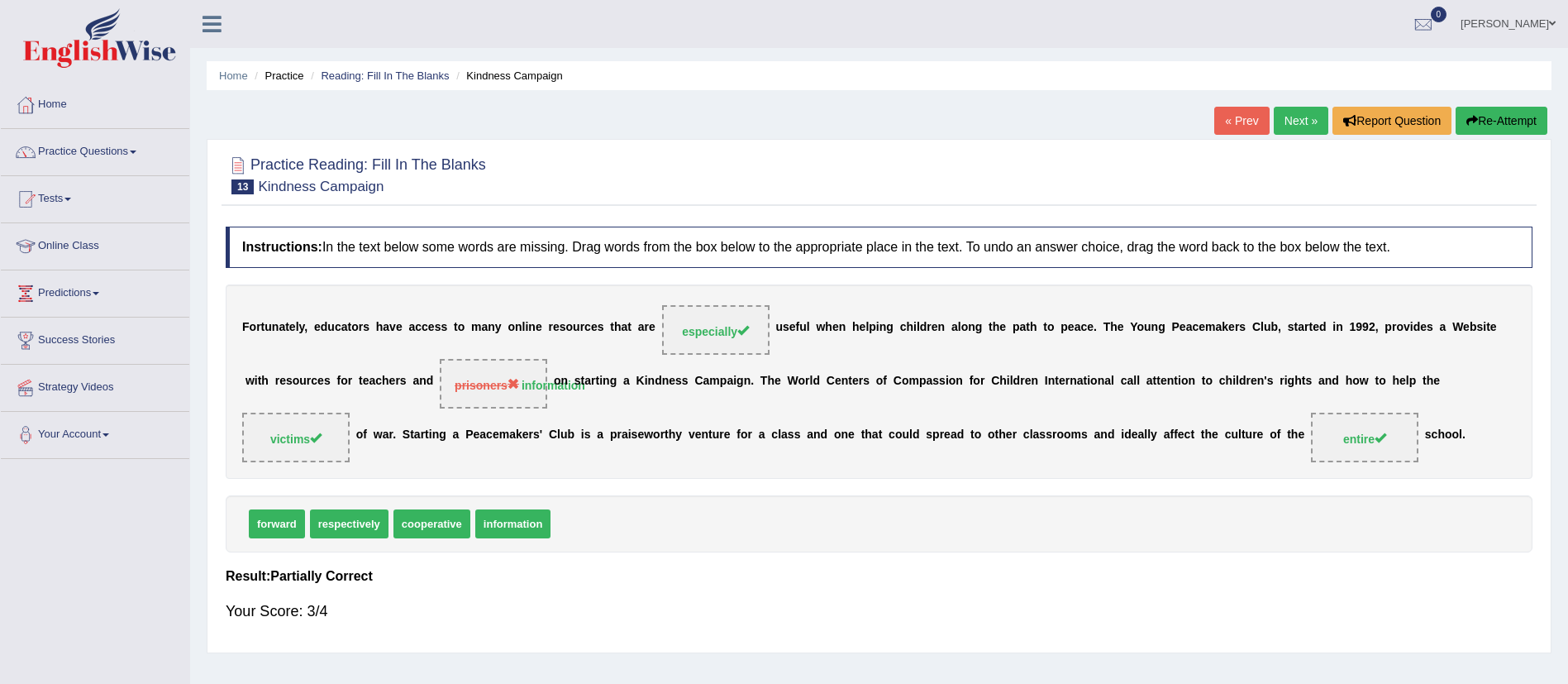
click at [1299, 118] on link "Next »" at bounding box center [1301, 121] width 55 height 28
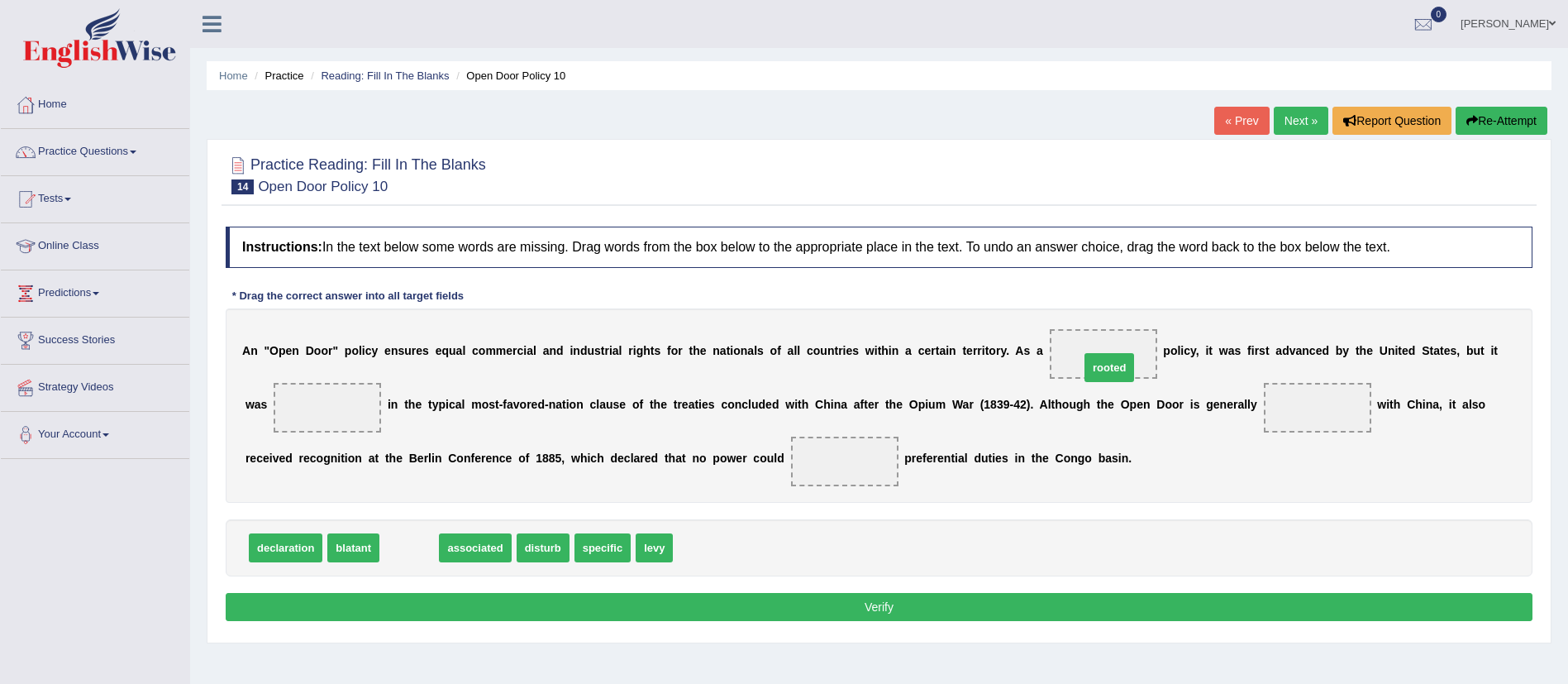
drag, startPoint x: 411, startPoint y: 547, endPoint x: 1110, endPoint y: 364, distance: 722.9
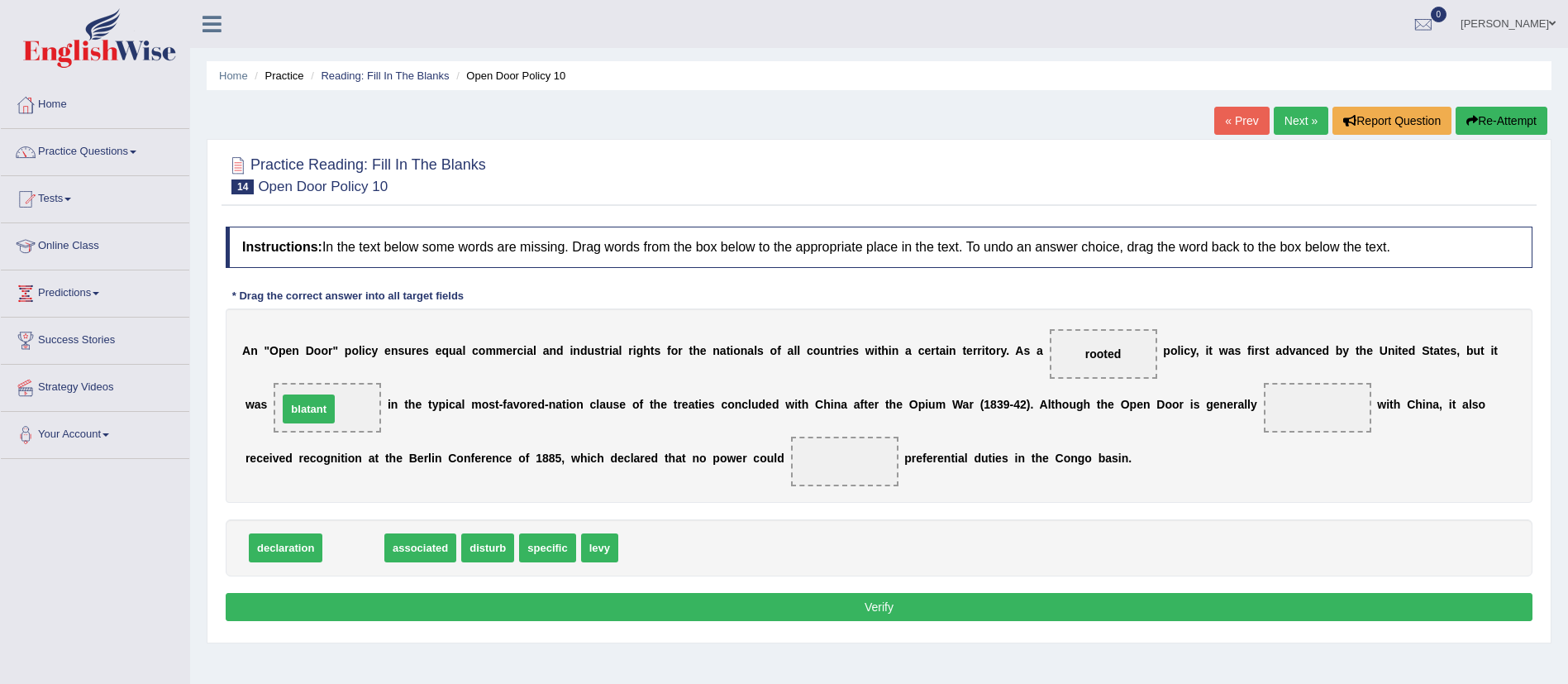
drag, startPoint x: 373, startPoint y: 535, endPoint x: 328, endPoint y: 395, distance: 146.6
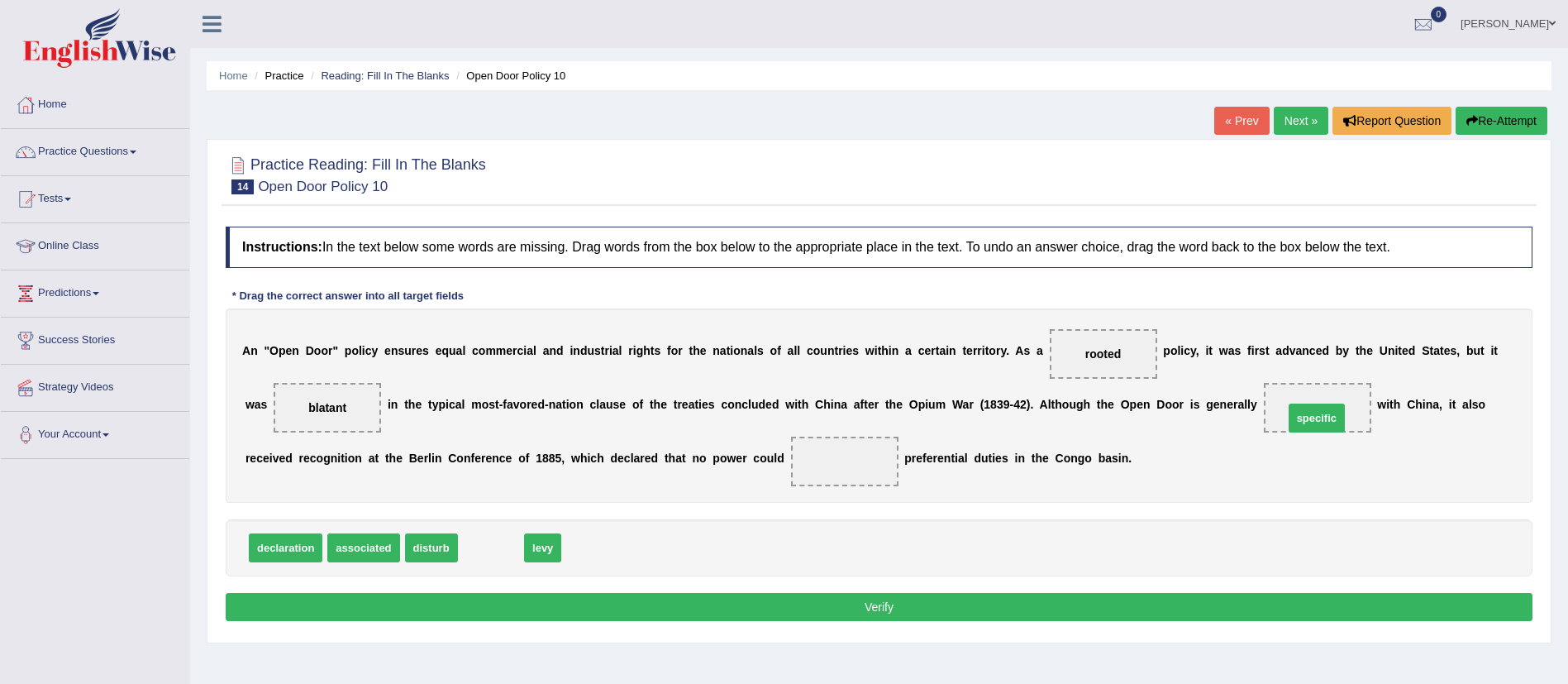
drag, startPoint x: 508, startPoint y: 543, endPoint x: 1334, endPoint y: 413, distance: 835.8
drag, startPoint x: 438, startPoint y: 553, endPoint x: 844, endPoint y: 472, distance: 413.8
click at [810, 595] on button "Verify" at bounding box center [879, 607] width 1307 height 28
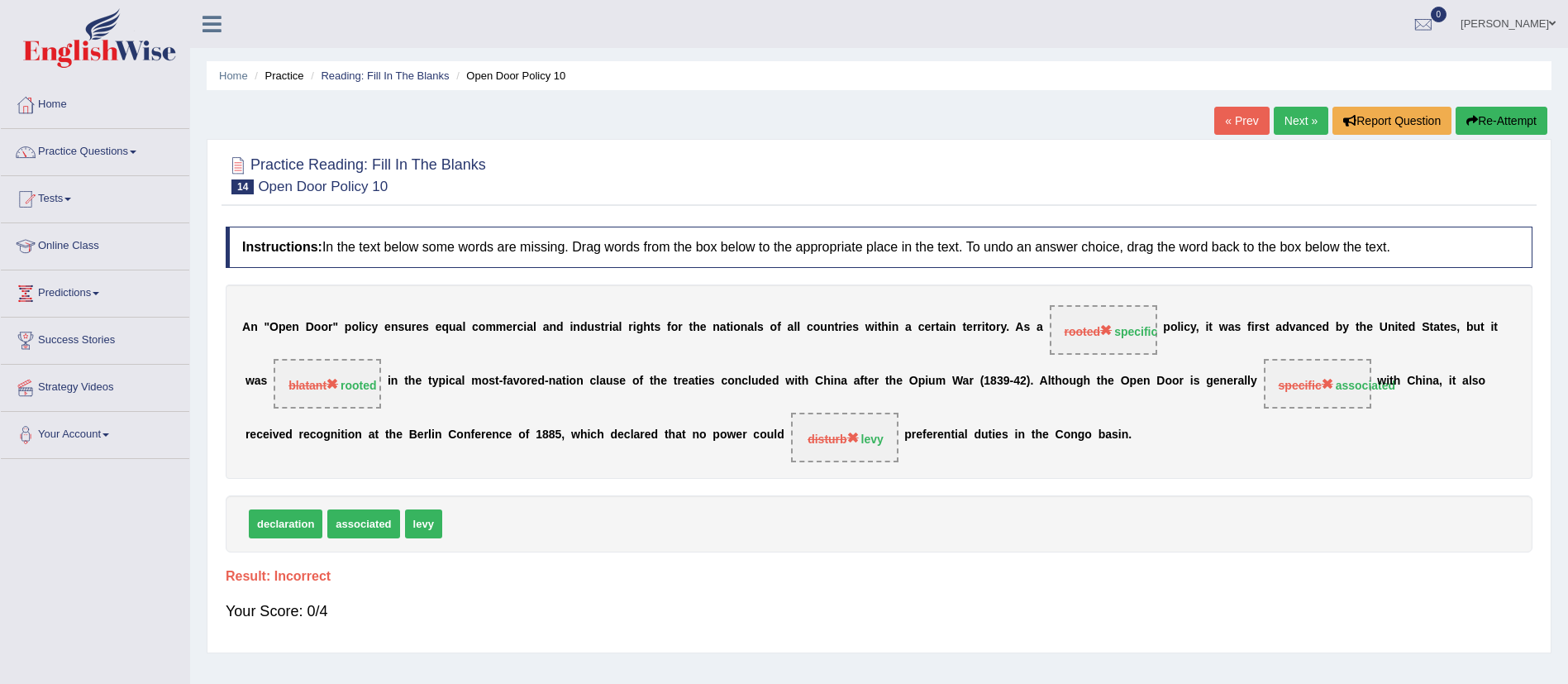
click at [1299, 121] on link "Next »" at bounding box center [1301, 121] width 55 height 28
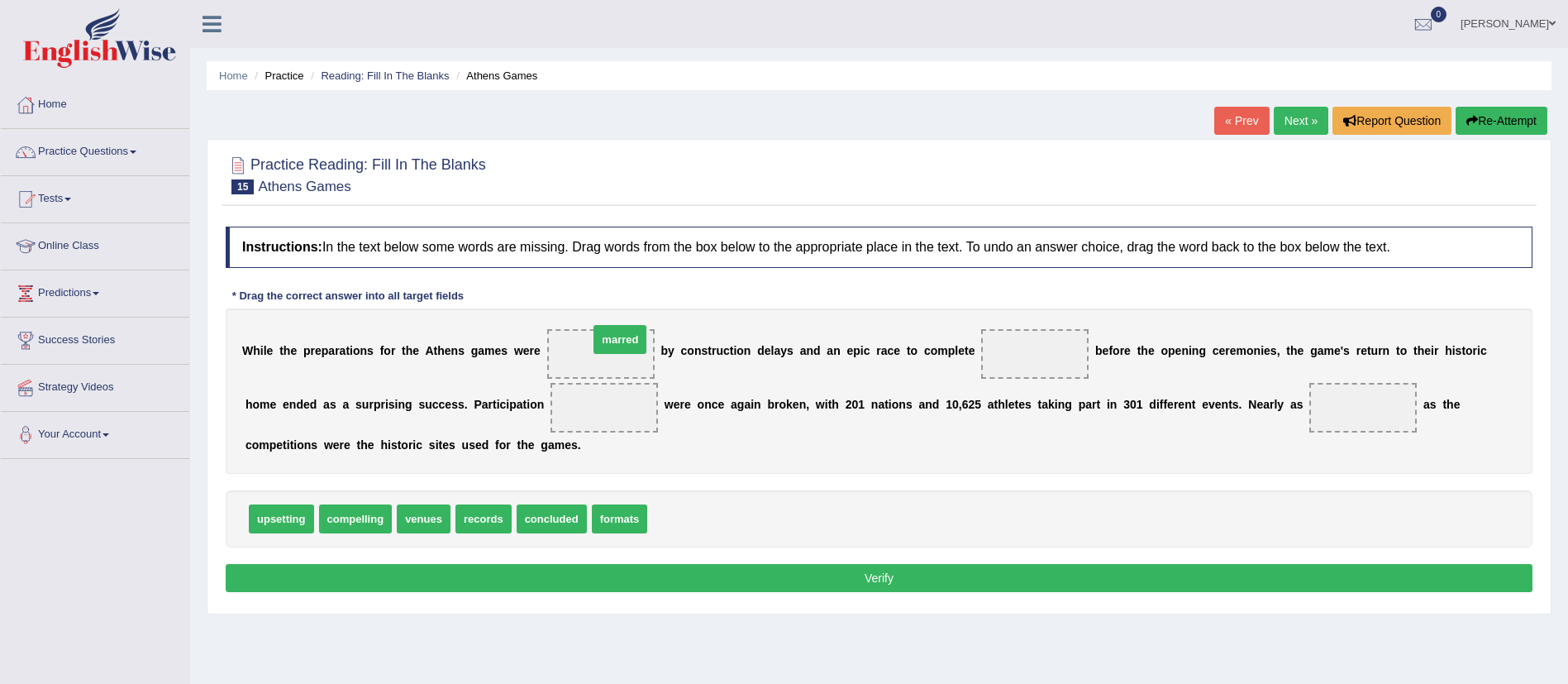
drag, startPoint x: 689, startPoint y: 518, endPoint x: 623, endPoint y: 343, distance: 187.3
drag, startPoint x: 488, startPoint y: 516, endPoint x: 1046, endPoint y: 346, distance: 582.3
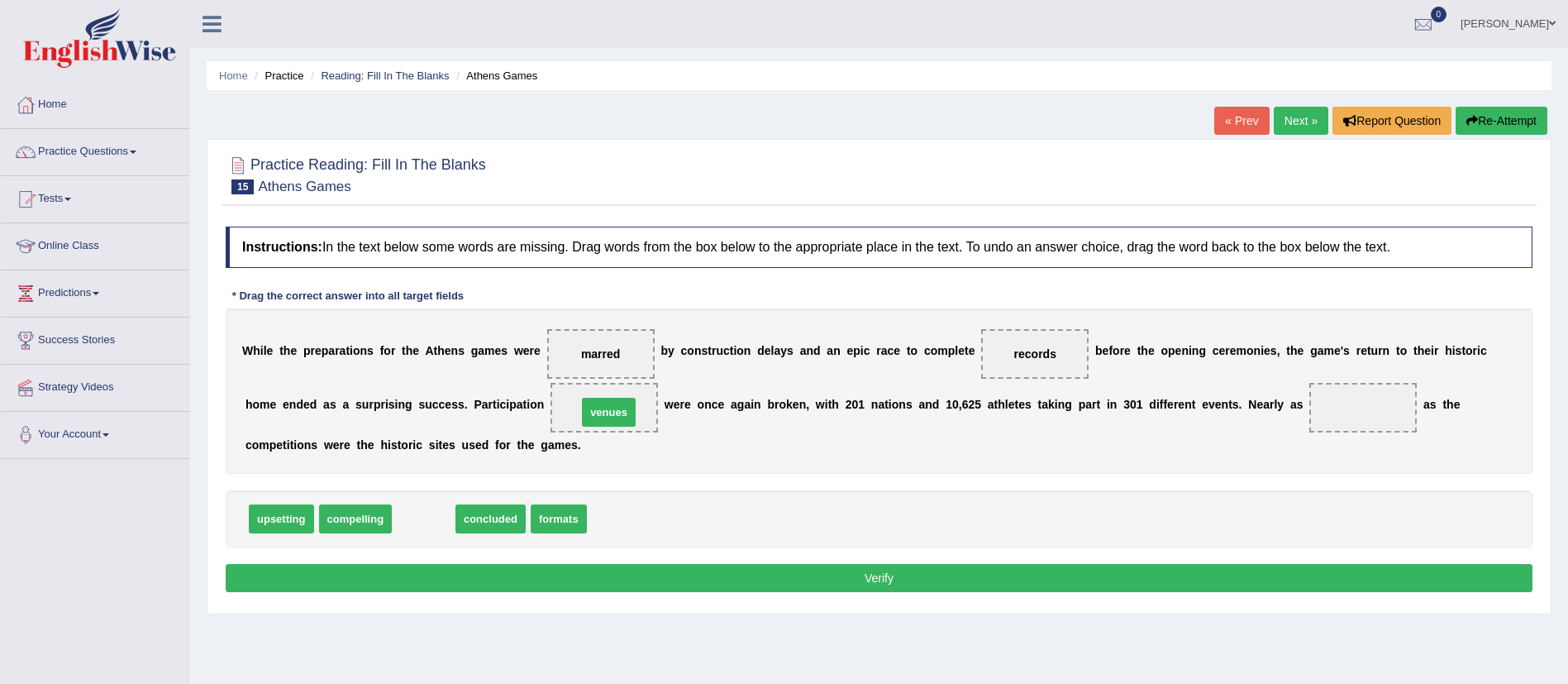
drag, startPoint x: 428, startPoint y: 519, endPoint x: 611, endPoint y: 413, distance: 211.1
click at [558, 491] on div "upsetting compelling concluded formats" at bounding box center [879, 518] width 1307 height 57
drag, startPoint x: 446, startPoint y: 520, endPoint x: 1382, endPoint y: 422, distance: 940.7
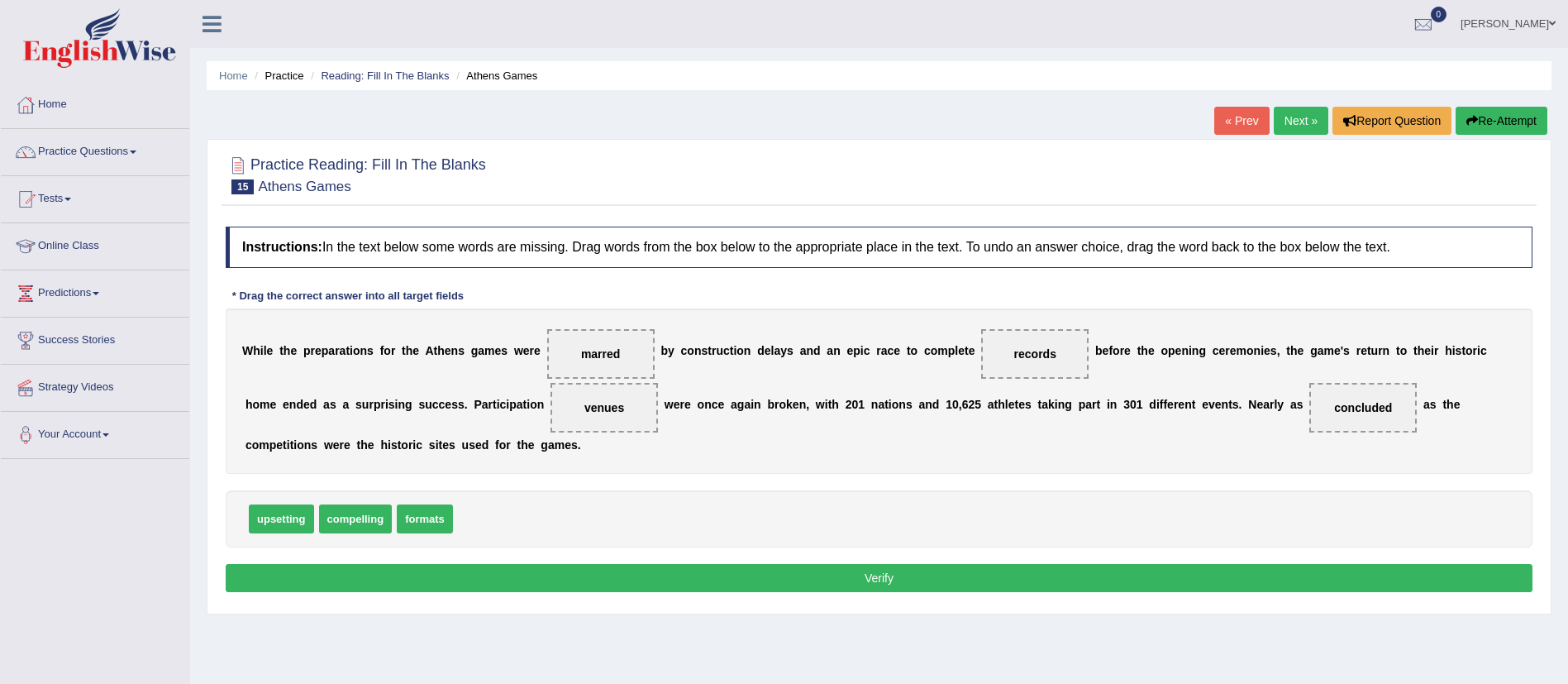
click at [974, 572] on button "Verify" at bounding box center [879, 578] width 1307 height 28
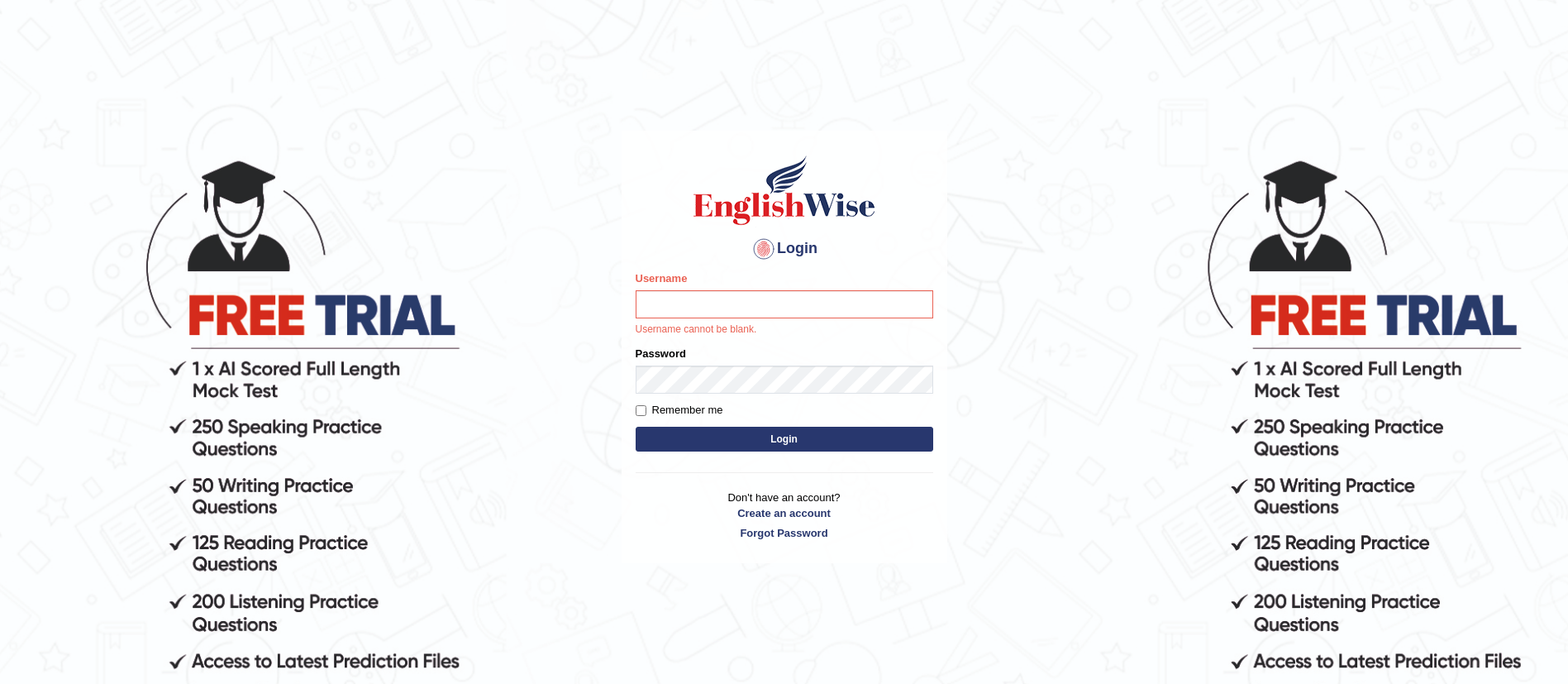
type input "GreeshmaV"
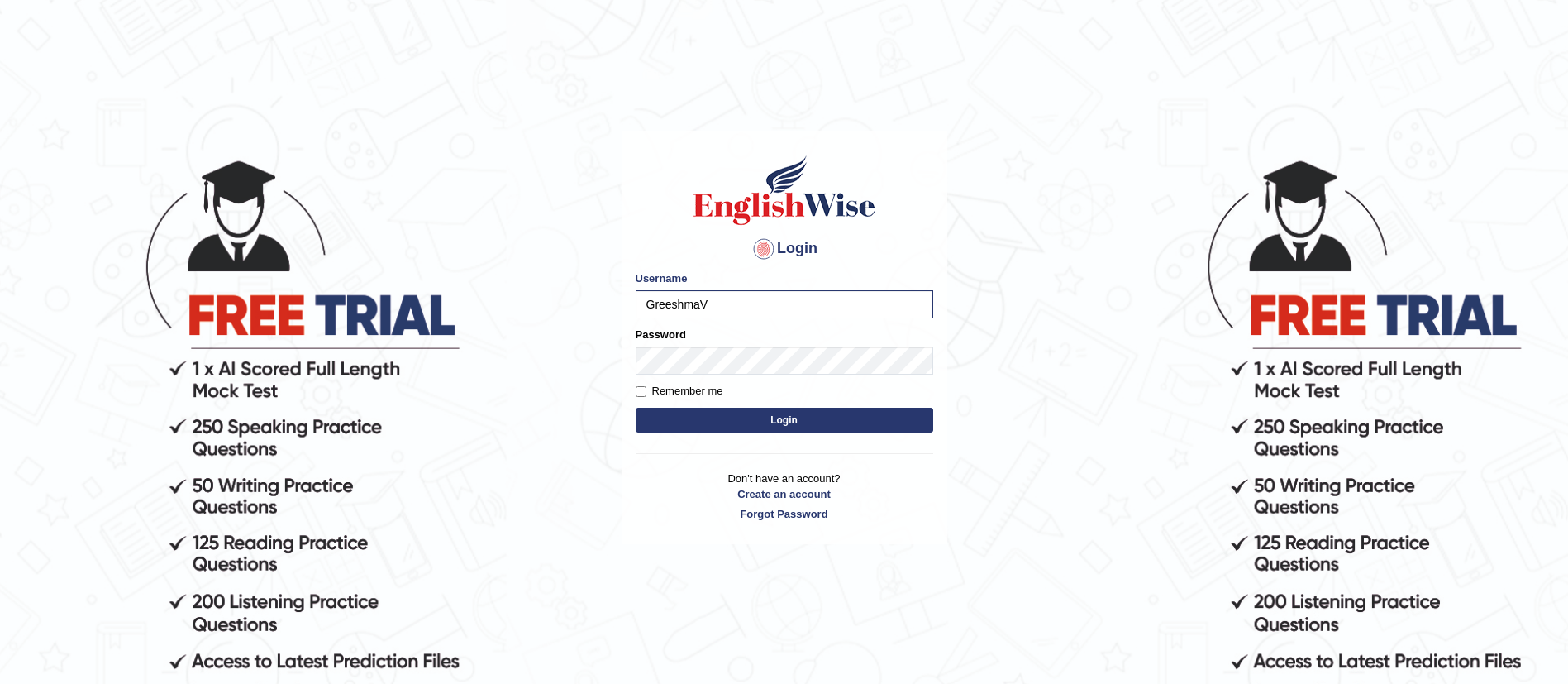
click at [750, 390] on div "Remember me" at bounding box center [785, 391] width 298 height 17
click at [636, 407] on button "Login" at bounding box center [785, 419] width 298 height 25
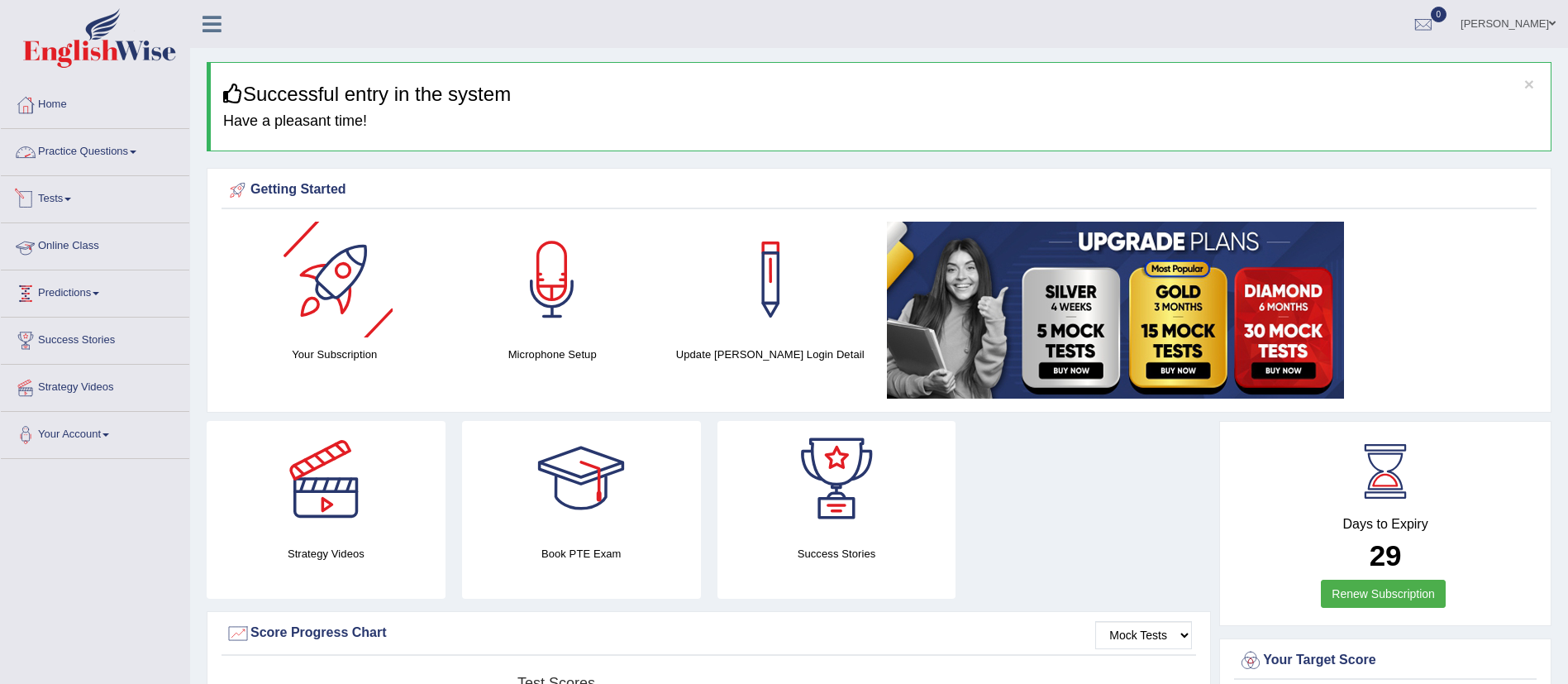
click at [62, 150] on link "Practice Questions" at bounding box center [95, 149] width 188 height 41
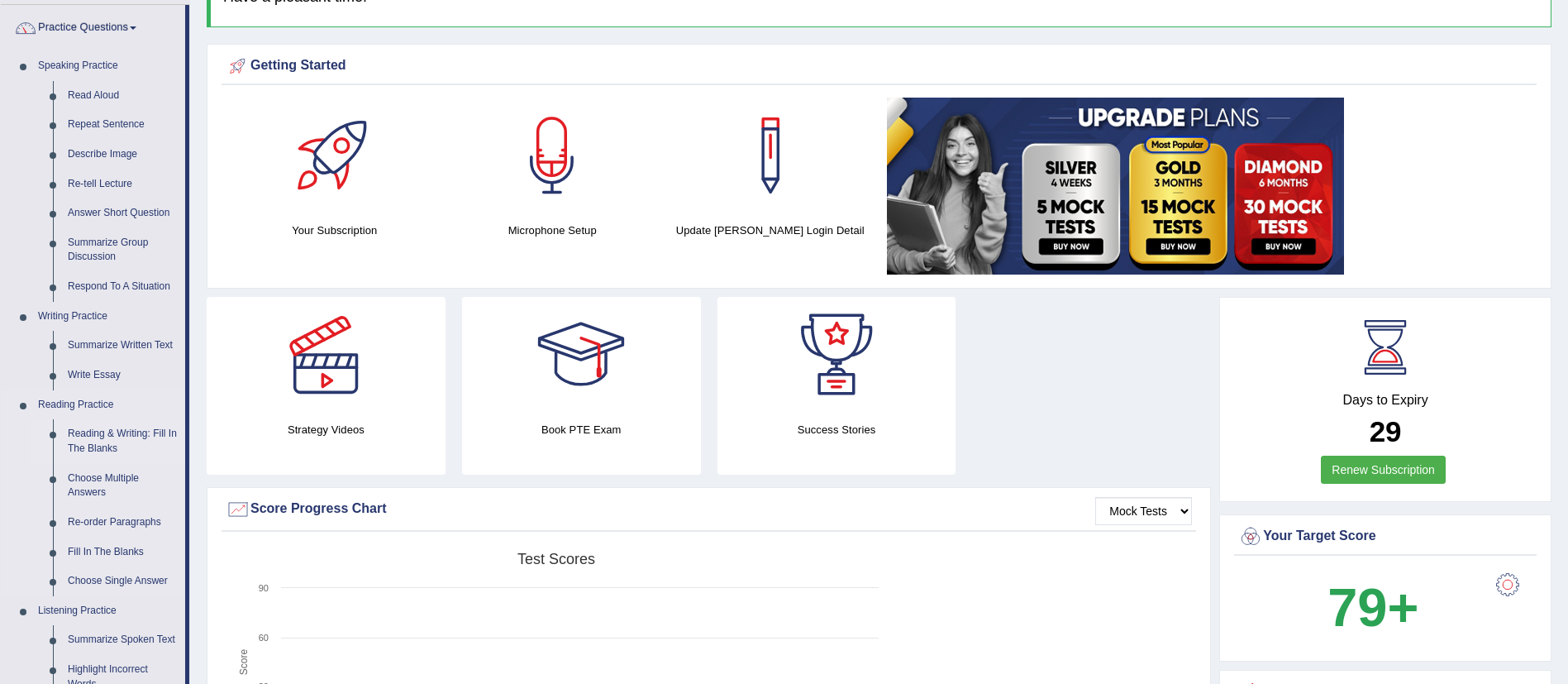
scroll to position [248, 0]
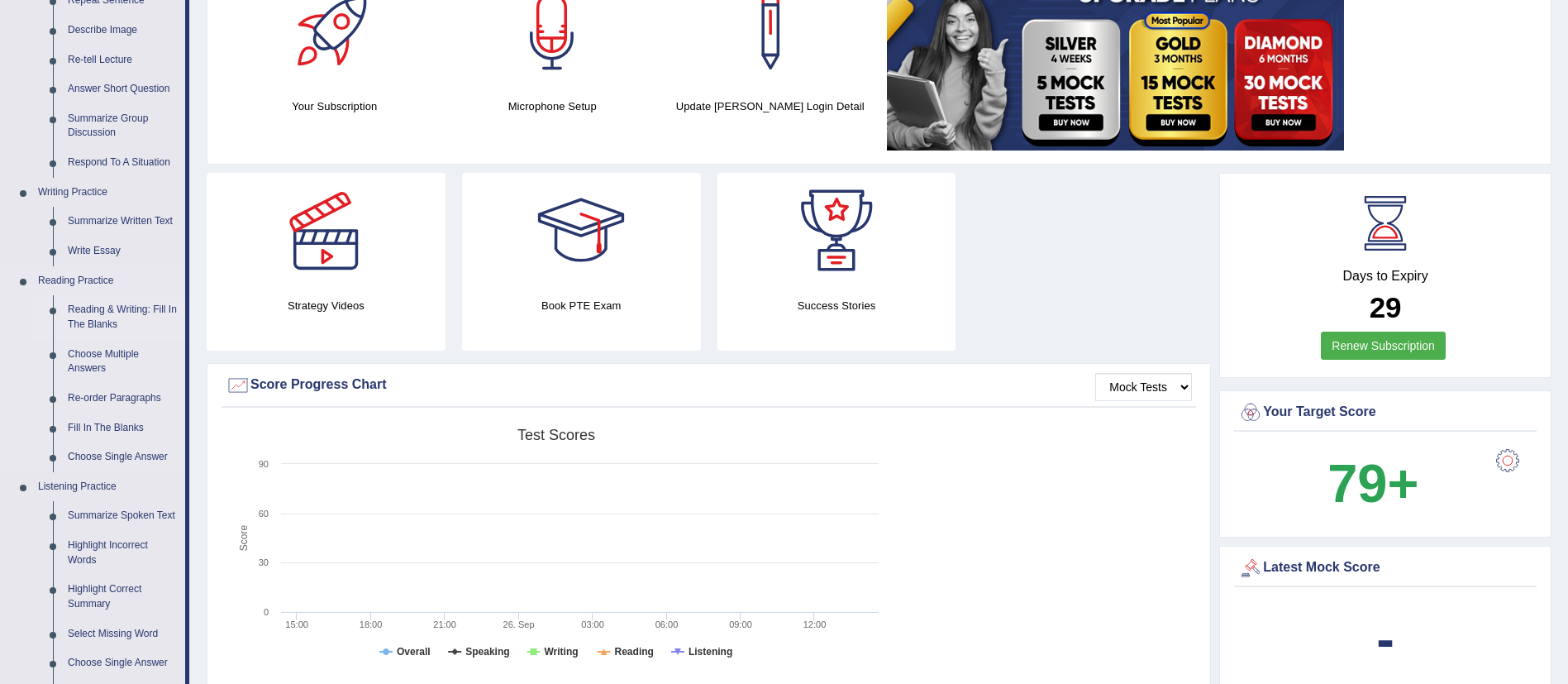
click at [98, 306] on link "Reading & Writing: Fill In The Blanks" at bounding box center [122, 317] width 125 height 44
